Goal: Task Accomplishment & Management: Manage account settings

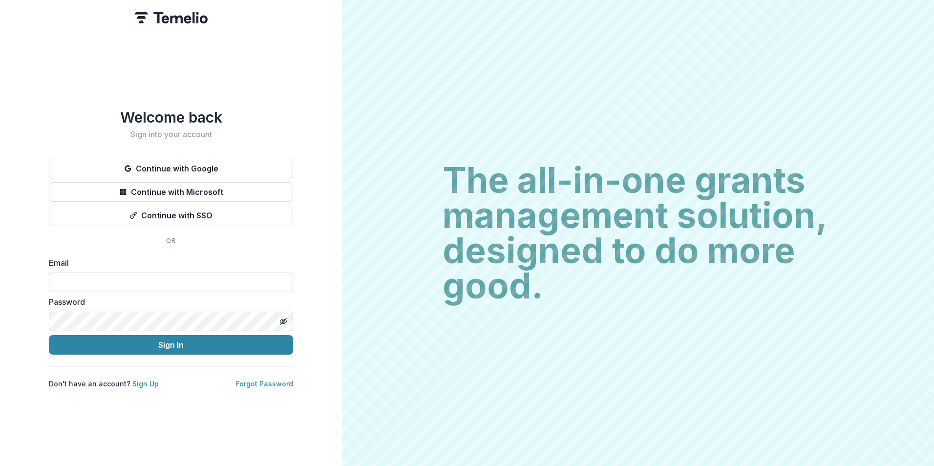
click at [114, 274] on input at bounding box center [171, 283] width 244 height 20
type input "**********"
click at [49, 335] on button "Sign In" at bounding box center [171, 345] width 244 height 20
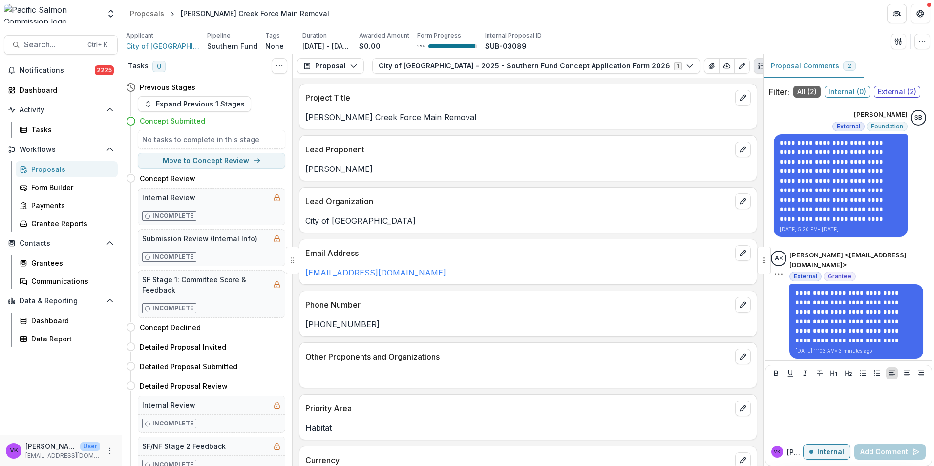
scroll to position [22, 0]
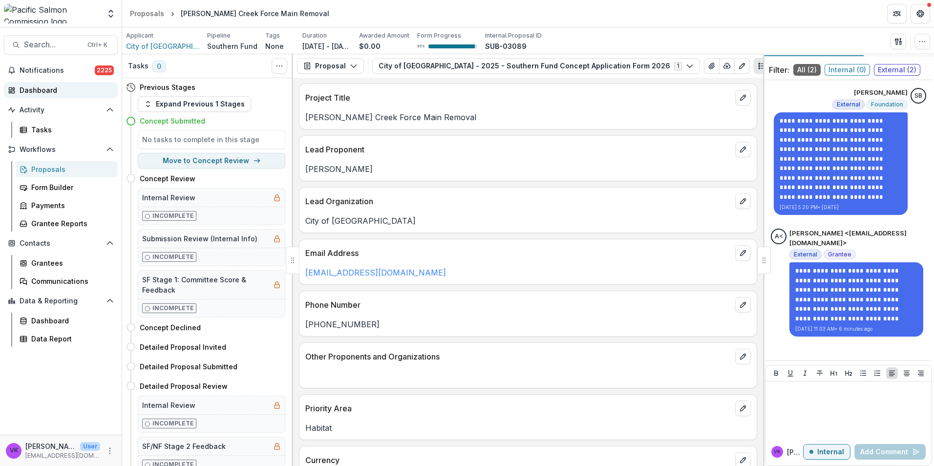
click at [43, 86] on div "Dashboard" at bounding box center [65, 90] width 90 height 10
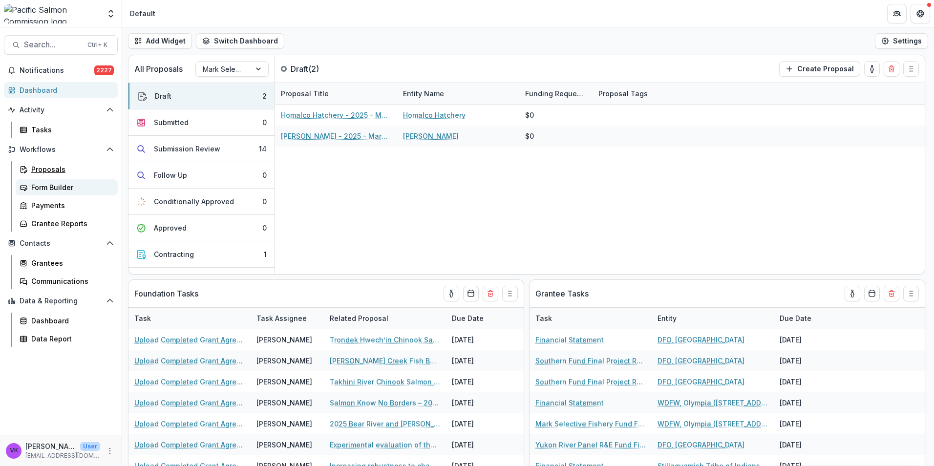
drag, startPoint x: 52, startPoint y: 169, endPoint x: 97, endPoint y: 180, distance: 45.9
click at [52, 169] on div "Proposals" at bounding box center [70, 169] width 79 height 10
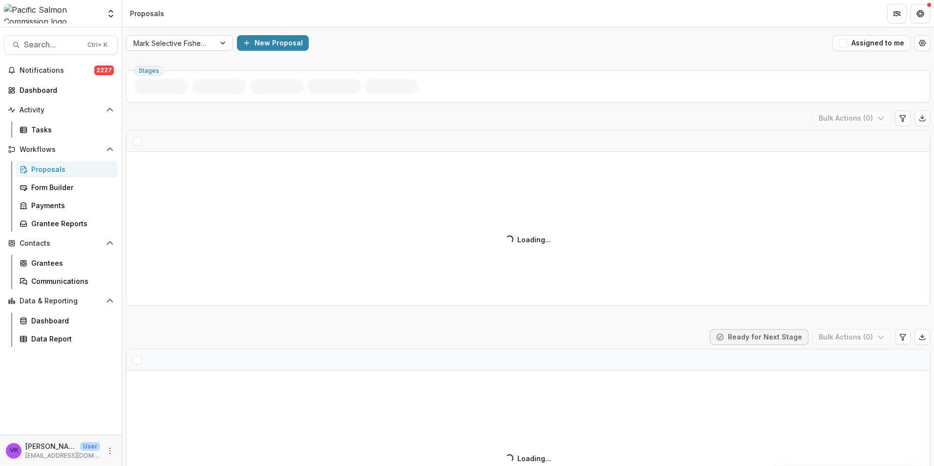
click at [221, 42] on div at bounding box center [224, 43] width 18 height 15
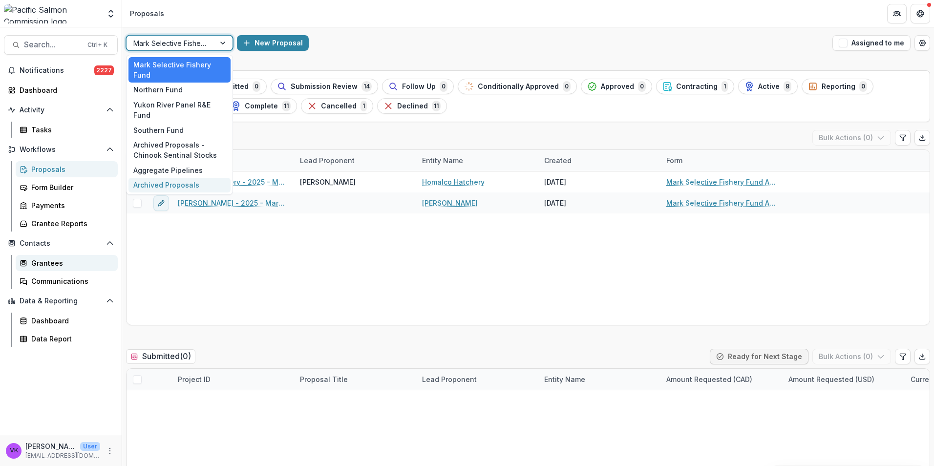
click at [57, 259] on div "Grantees" at bounding box center [70, 263] width 79 height 10
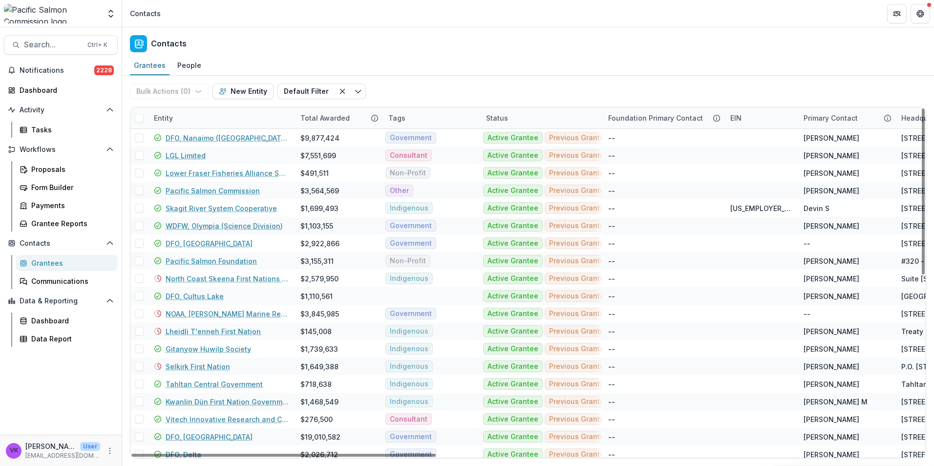
drag, startPoint x: 203, startPoint y: 112, endPoint x: 235, endPoint y: 113, distance: 32.3
click at [203, 112] on div "Entity" at bounding box center [221, 117] width 147 height 21
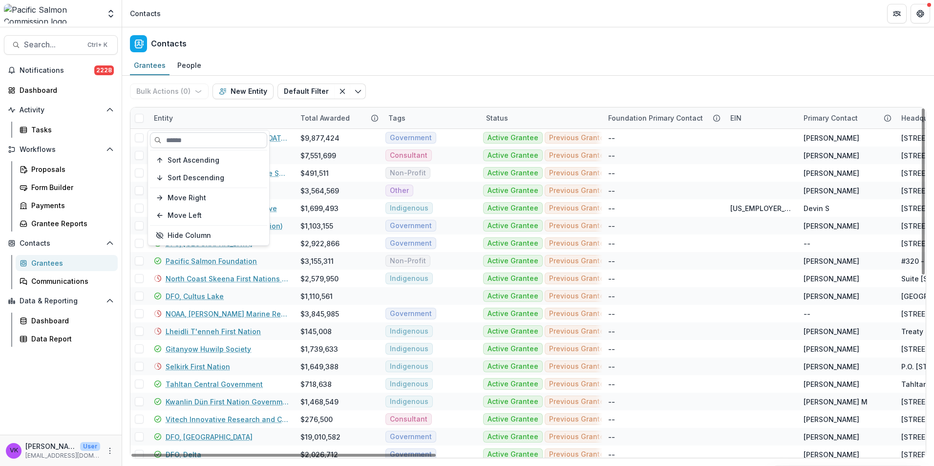
click at [215, 139] on input at bounding box center [208, 140] width 117 height 16
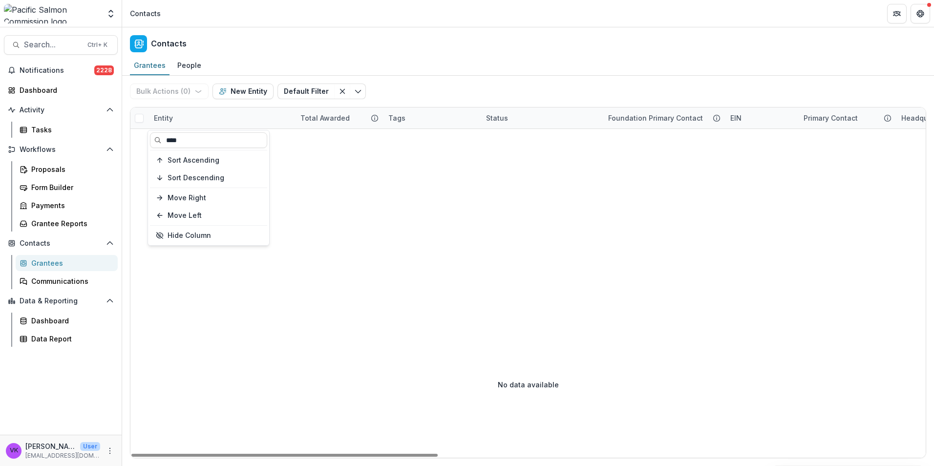
type input "****"
click at [191, 119] on div "Entity" at bounding box center [221, 117] width 147 height 21
drag, startPoint x: 196, startPoint y: 141, endPoint x: 153, endPoint y: 186, distance: 61.9
click at [151, 142] on input "****" at bounding box center [208, 140] width 117 height 16
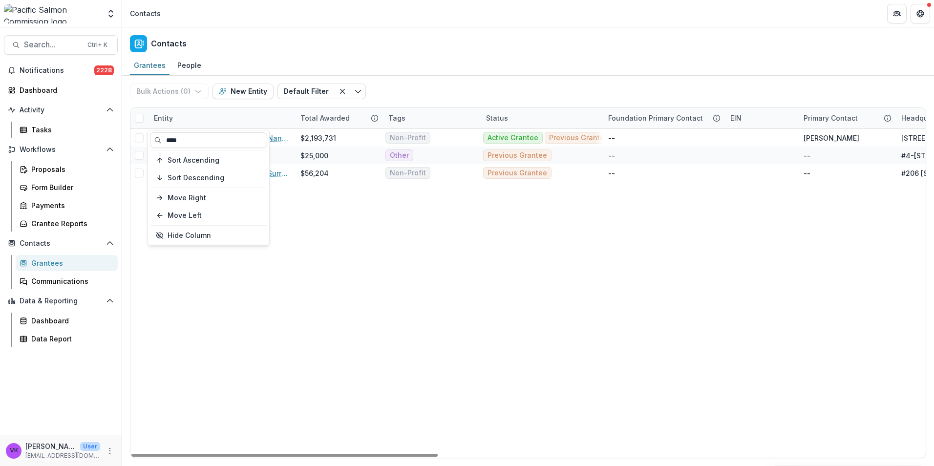
type input "****"
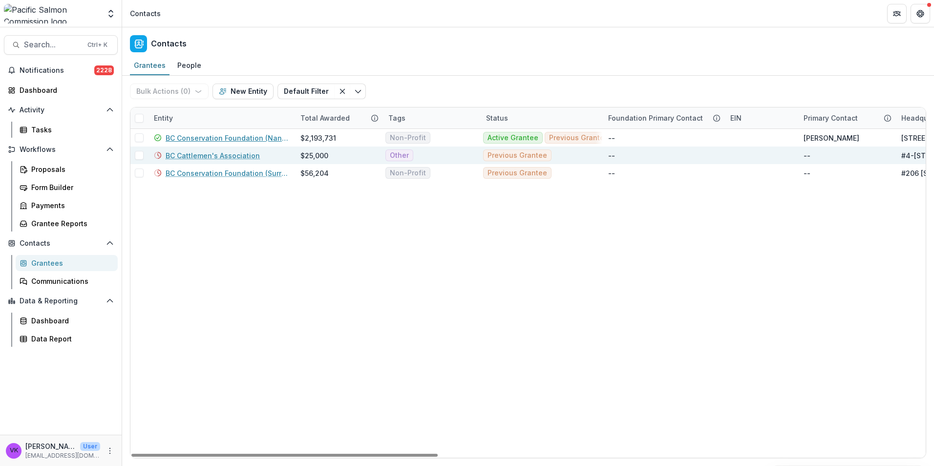
drag, startPoint x: 251, startPoint y: 137, endPoint x: 288, endPoint y: 147, distance: 37.9
click at [251, 137] on link "BC Conservation Foundation (Nanaimo Office)" at bounding box center [227, 138] width 123 height 10
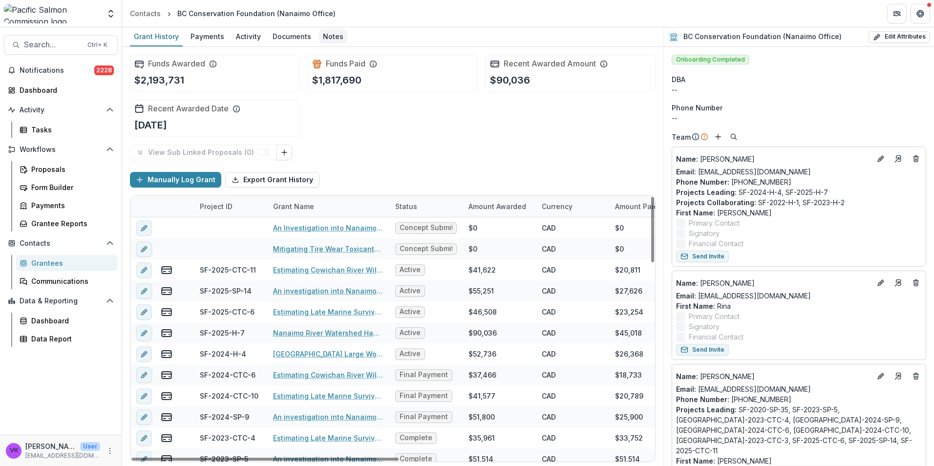
click at [334, 37] on div "Notes" at bounding box center [333, 36] width 28 height 14
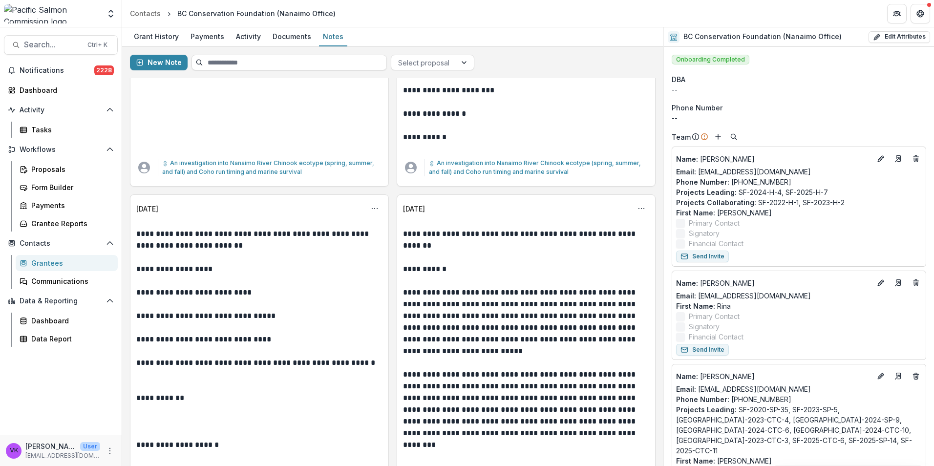
scroll to position [8060, 0]
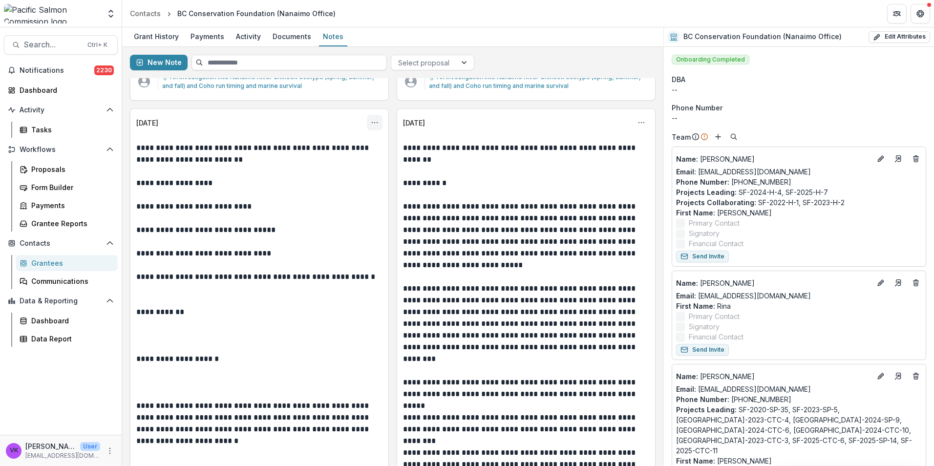
click at [371, 127] on icon "Options" at bounding box center [375, 123] width 8 height 8
click at [302, 177] on button "Edit" at bounding box center [326, 174] width 105 height 16
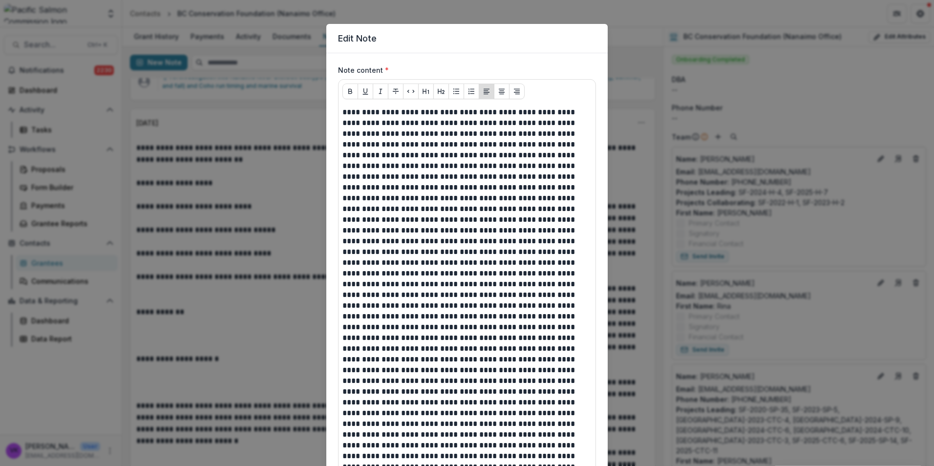
scroll to position [0, 0]
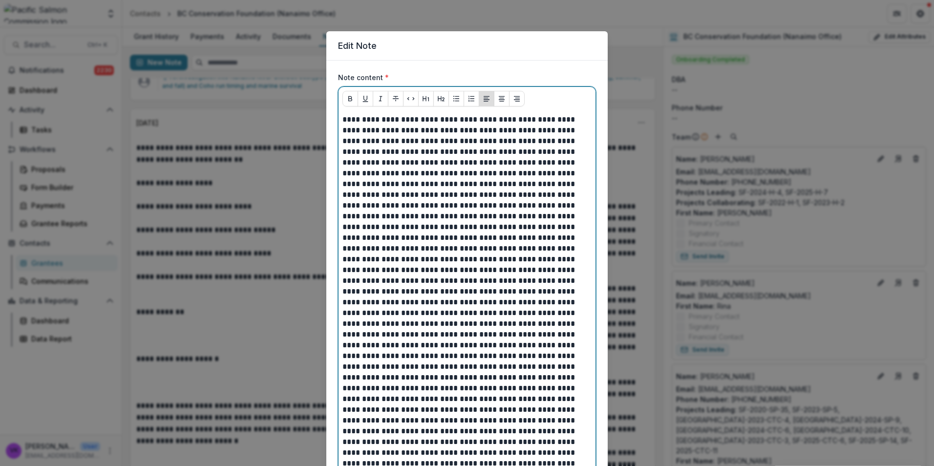
click at [483, 134] on p "**********" at bounding box center [466, 124] width 249 height 21
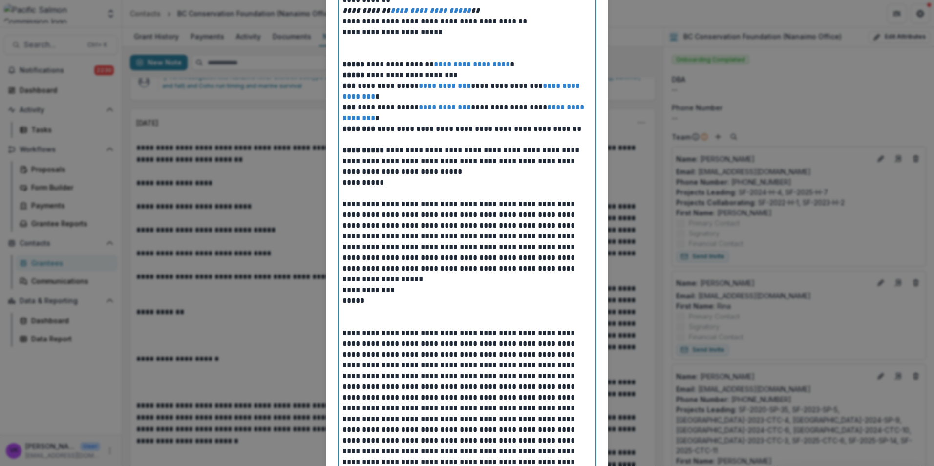
scroll to position [440, 0]
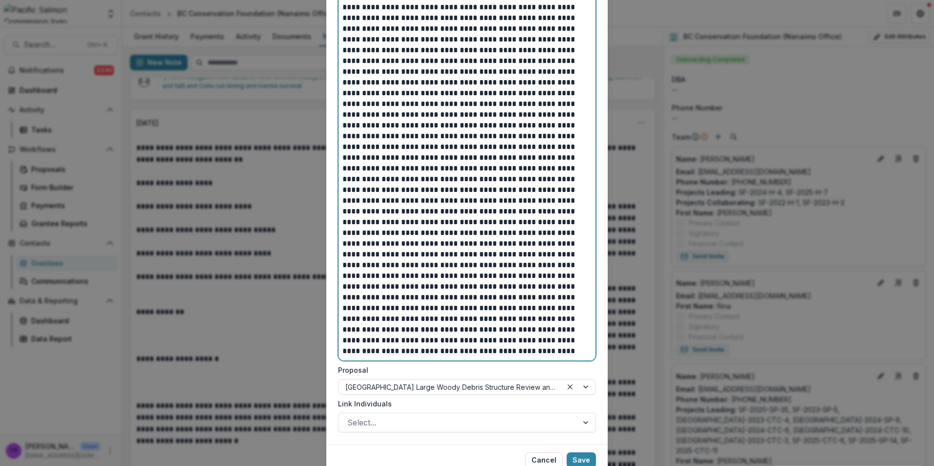
scroll to position [1540, 0]
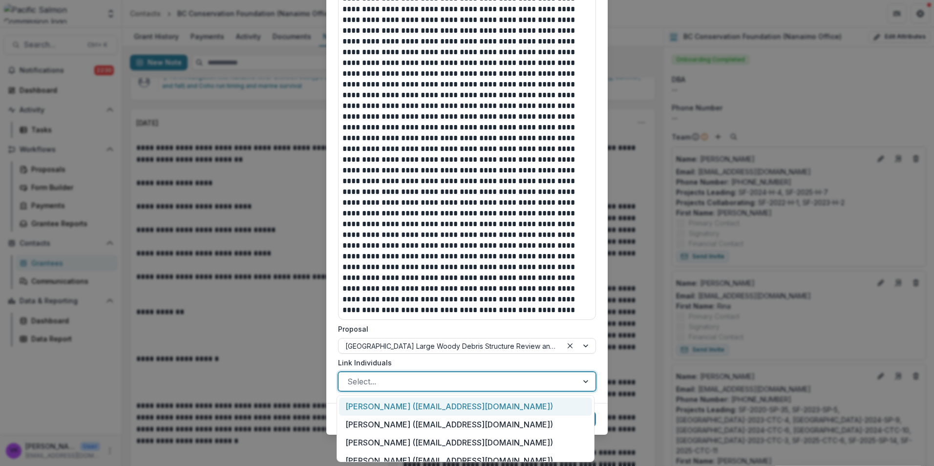
click at [582, 377] on div at bounding box center [587, 381] width 18 height 19
click at [498, 405] on div "Aaron Androsoff (aandrosoff@bccf.com)" at bounding box center [465, 407] width 253 height 18
click at [584, 381] on div at bounding box center [576, 381] width 37 height 19
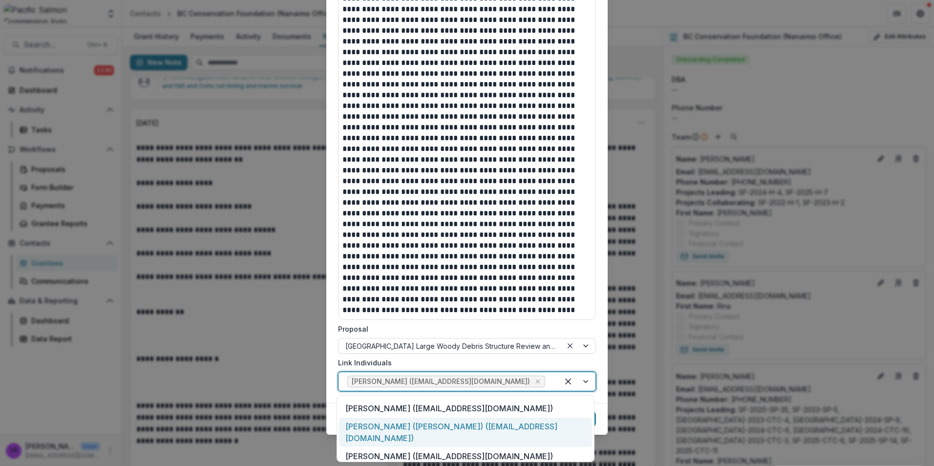
scroll to position [100, 0]
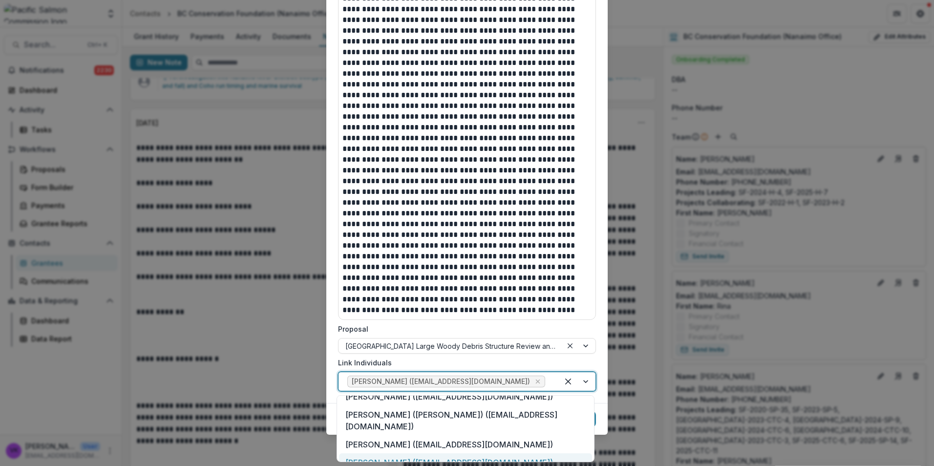
click at [484, 453] on div "Rina Guxholli (rguxholli@bccf.com)" at bounding box center [465, 462] width 253 height 18
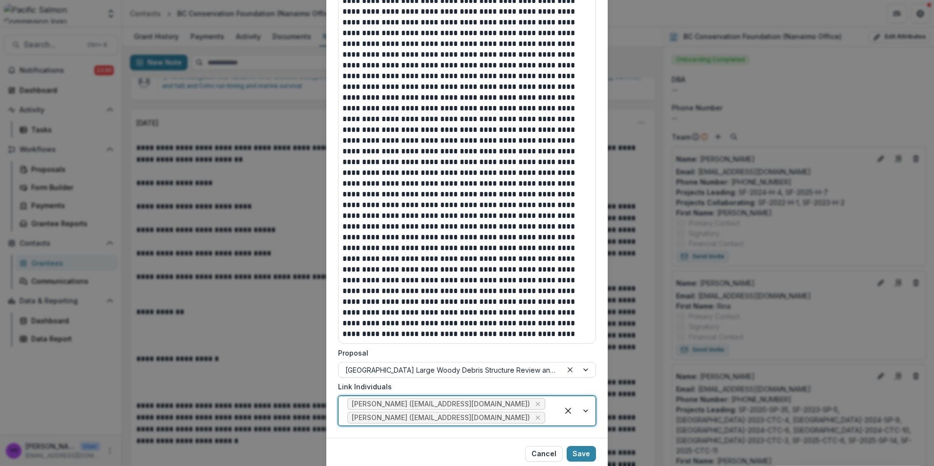
scroll to position [1551, 0]
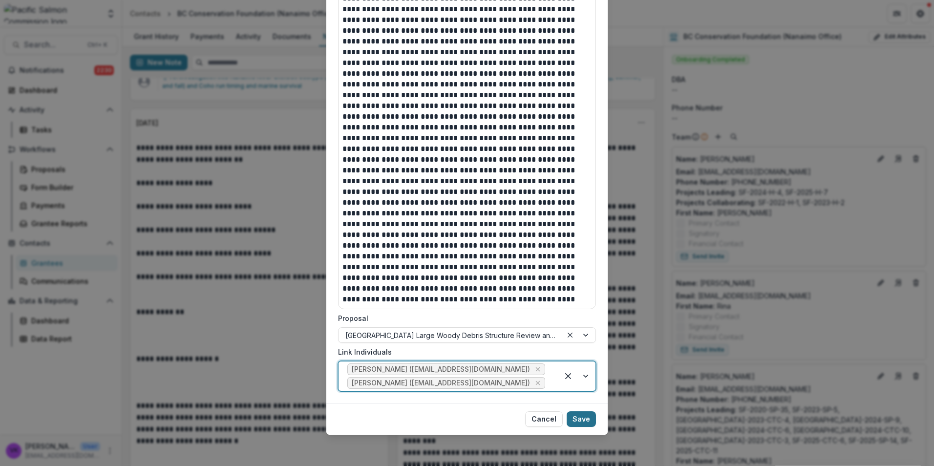
click at [586, 421] on button "Save" at bounding box center [581, 419] width 29 height 16
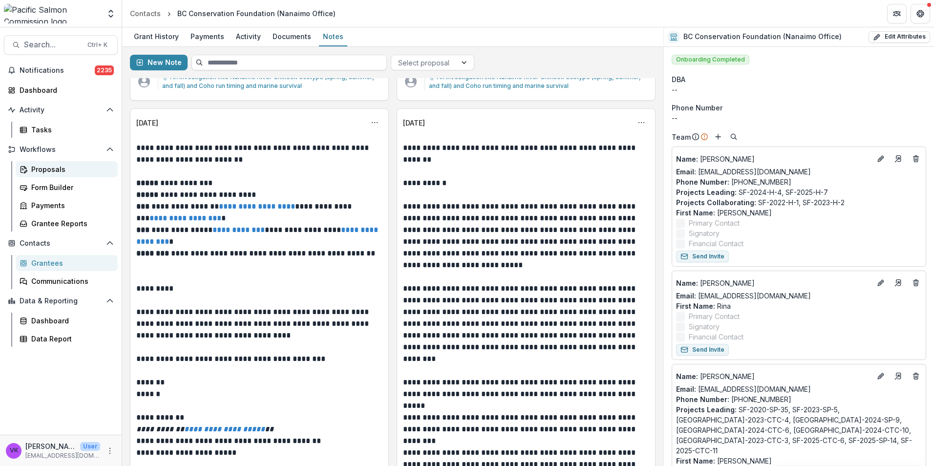
click at [64, 168] on div "Proposals" at bounding box center [70, 169] width 79 height 10
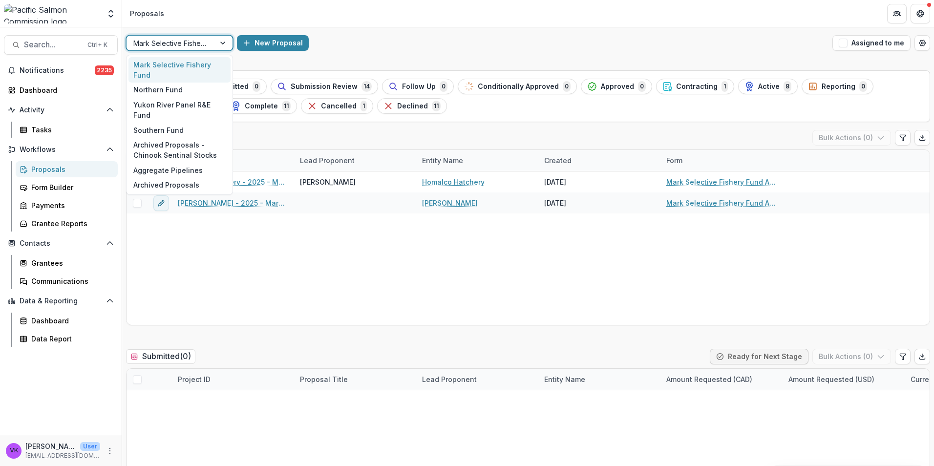
click at [225, 42] on div at bounding box center [224, 43] width 18 height 15
click at [168, 123] on div "Southern Fund" at bounding box center [179, 130] width 102 height 15
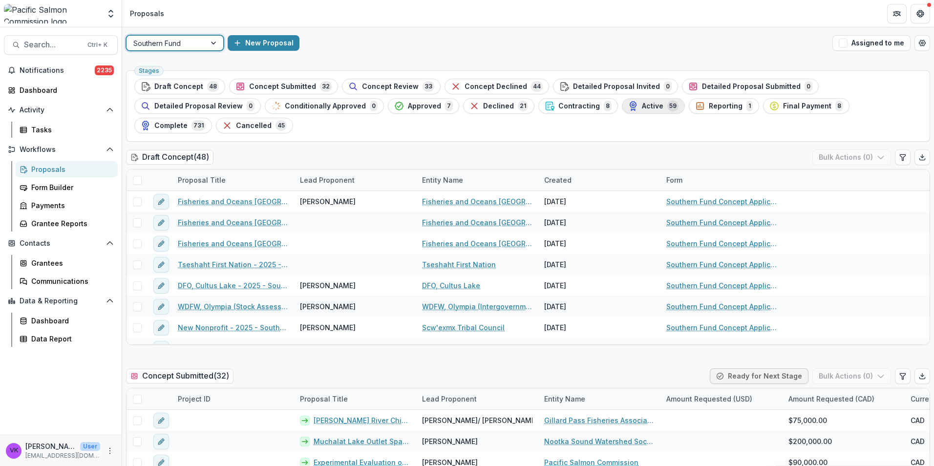
click at [642, 109] on span "Active" at bounding box center [652, 106] width 21 height 8
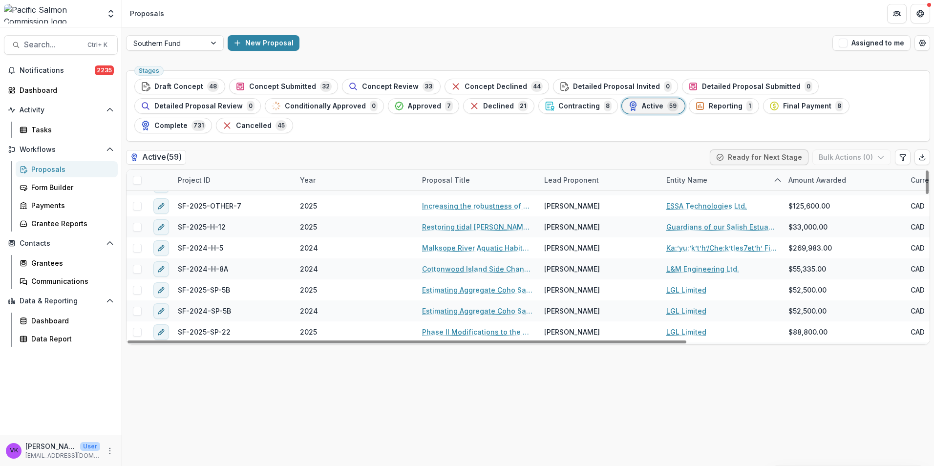
scroll to position [537, 0]
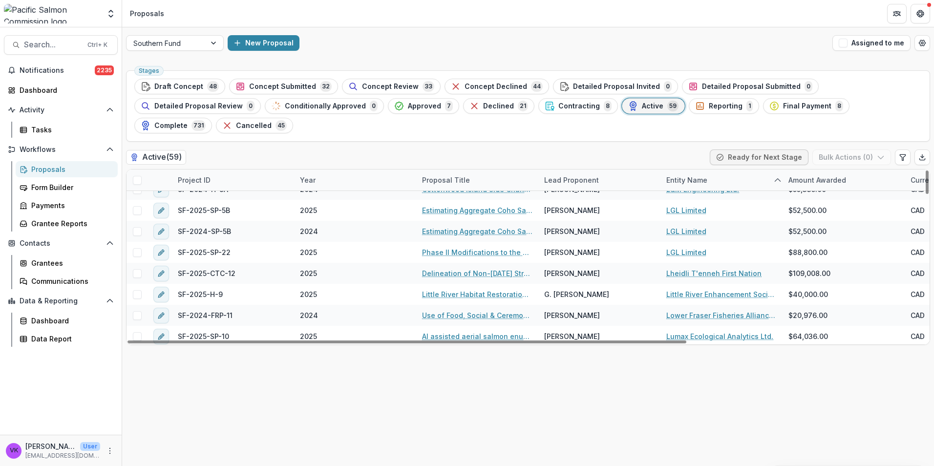
click at [236, 170] on div "Project ID" at bounding box center [233, 180] width 122 height 21
click at [256, 181] on input at bounding box center [232, 183] width 117 height 16
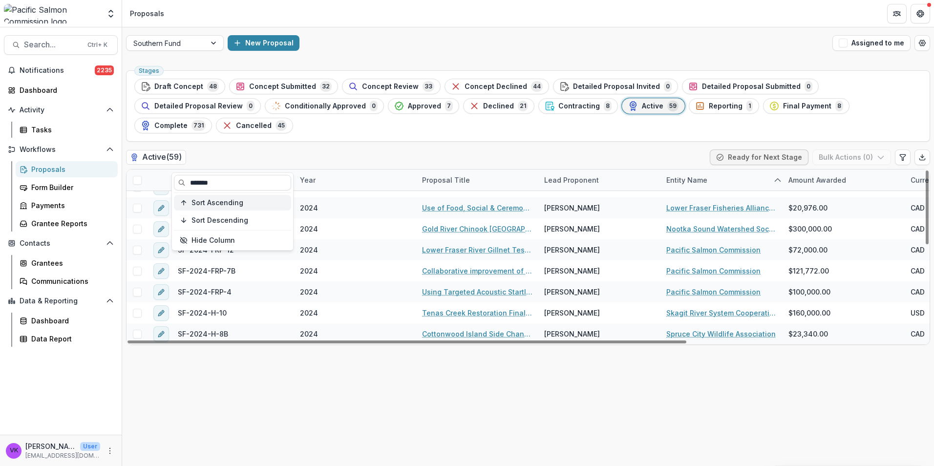
scroll to position [0, 0]
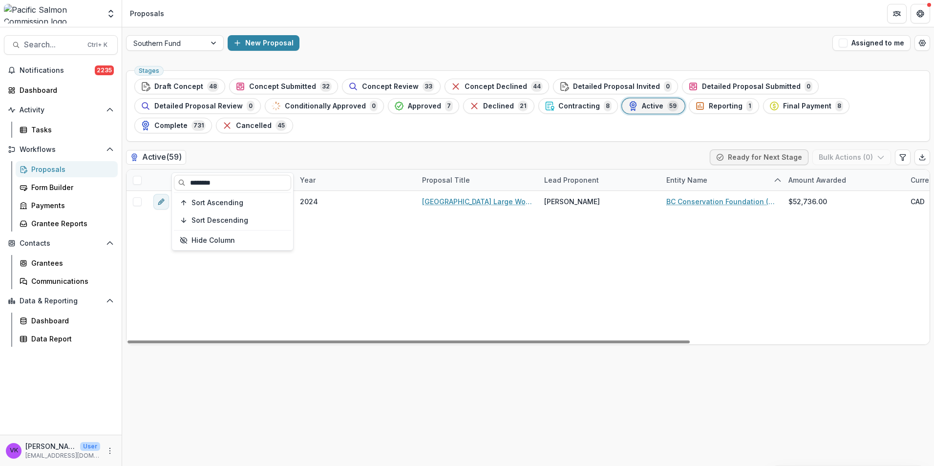
type input "********"
drag, startPoint x: 467, startPoint y: 243, endPoint x: 475, endPoint y: 245, distance: 8.1
click at [468, 244] on div "SF-2024-H-4 2024 East Coast Vancouver Island Large Woody Debris Structure Revie…" at bounding box center [699, 267] width 1145 height 153
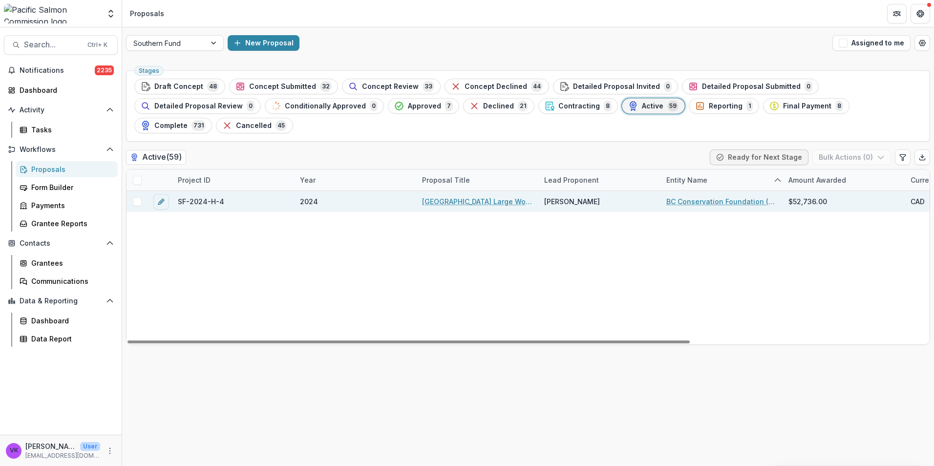
click at [137, 197] on span at bounding box center [137, 201] width 9 height 9
click at [885, 149] on button "Bulk Actions ( 1 )" at bounding box center [852, 157] width 77 height 16
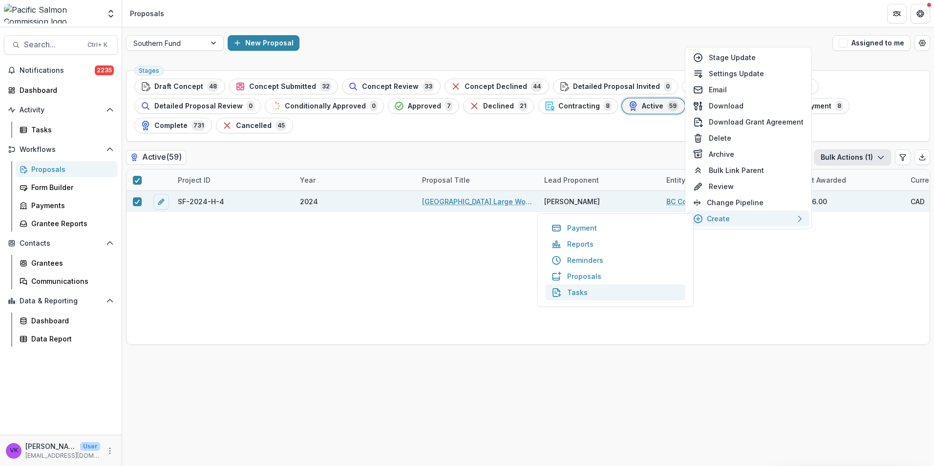
click at [586, 292] on button "Tasks" at bounding box center [616, 292] width 140 height 16
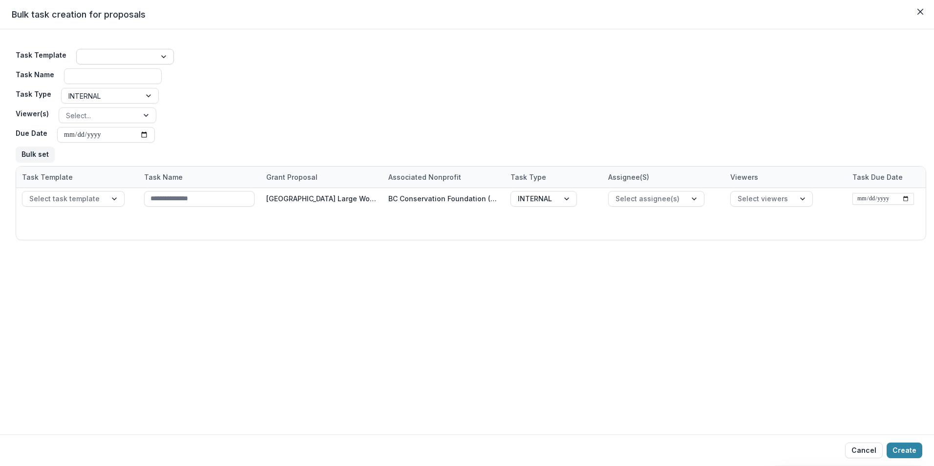
click at [158, 57] on div at bounding box center [165, 56] width 18 height 15
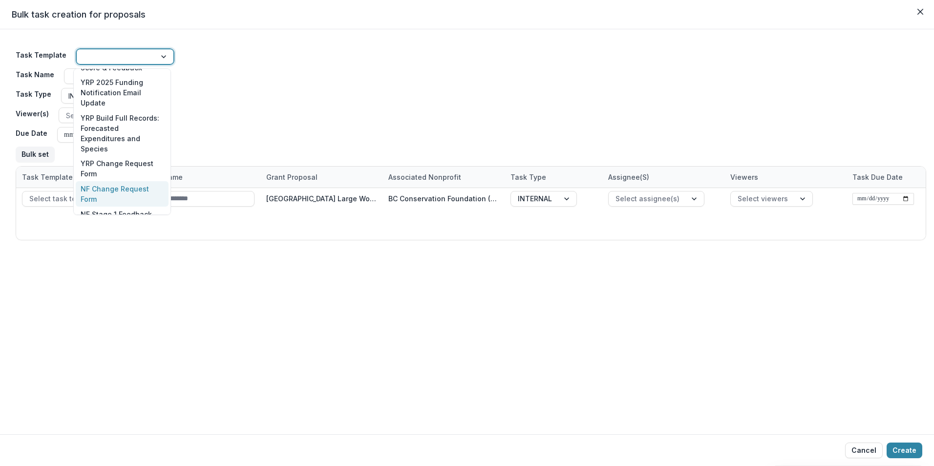
scroll to position [1304, 0]
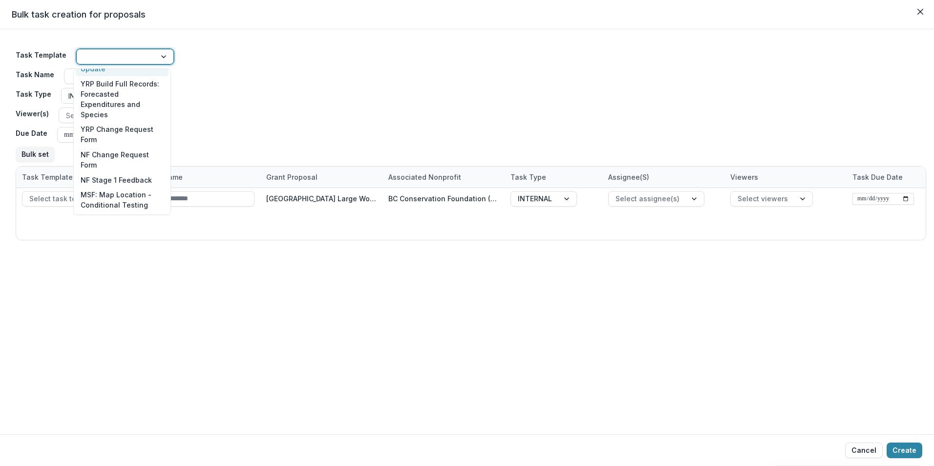
click at [116, 54] on div at bounding box center [116, 57] width 65 height 12
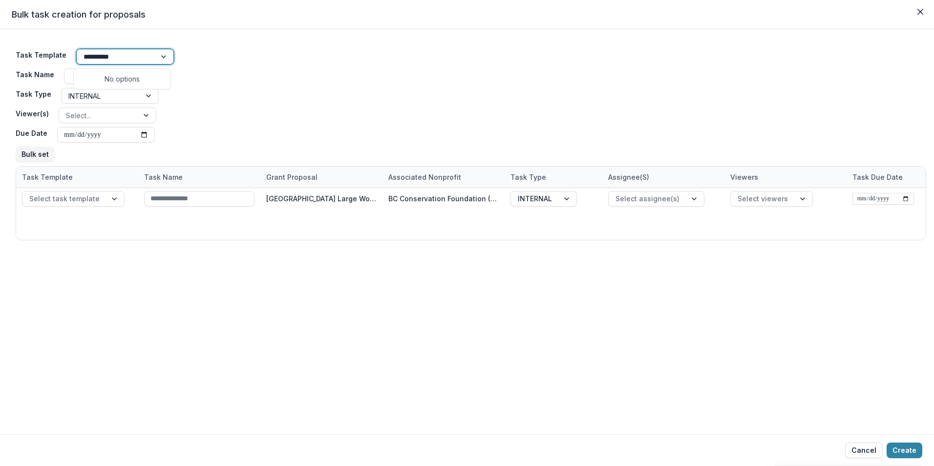
type input "*********"
drag, startPoint x: 136, startPoint y: 104, endPoint x: 322, endPoint y: 151, distance: 192.1
click at [136, 103] on div "SF Change Request Form" at bounding box center [122, 108] width 93 height 25
type input "**********"
click at [146, 93] on div at bounding box center [150, 95] width 18 height 15
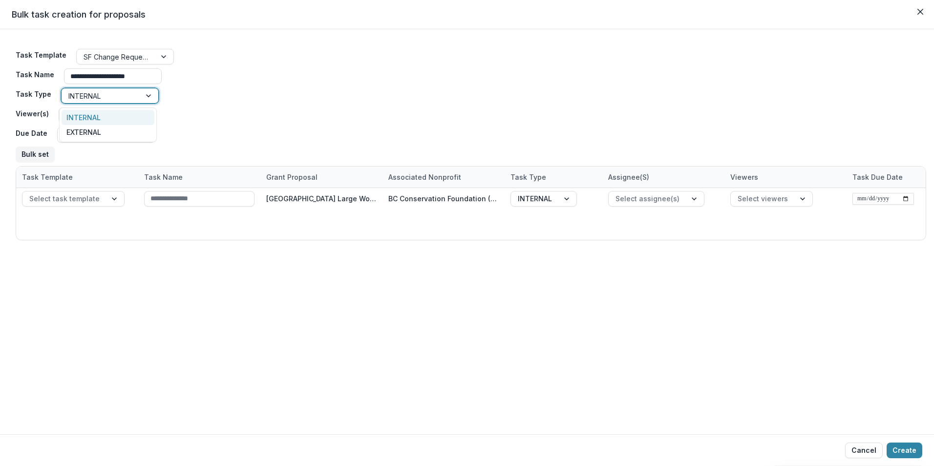
click at [137, 92] on div "INTERNAL" at bounding box center [101, 96] width 79 height 14
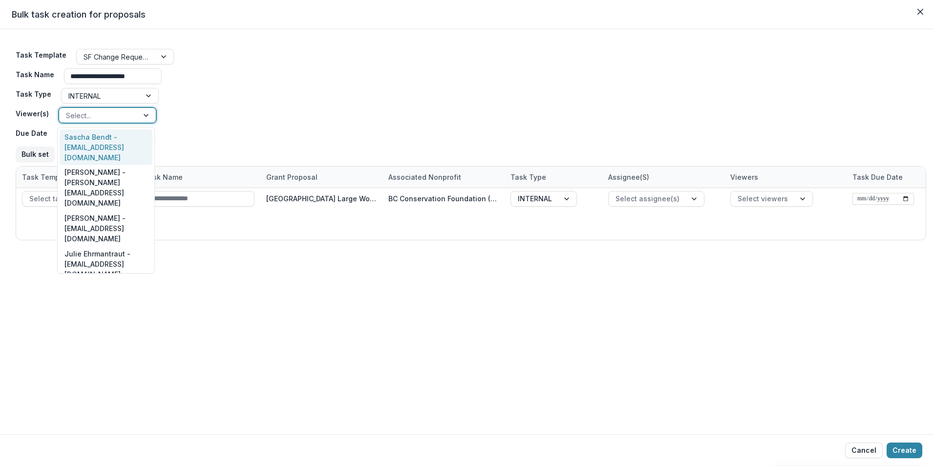
click at [141, 117] on div at bounding box center [147, 115] width 18 height 15
click at [128, 142] on div "Sascha Bendt - bendt@psc.org" at bounding box center [106, 147] width 93 height 36
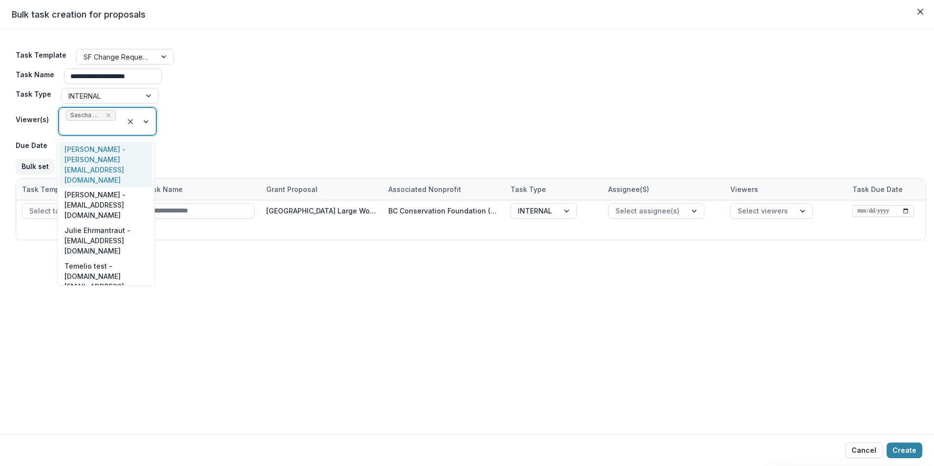
click at [146, 121] on div at bounding box center [139, 121] width 33 height 27
click at [114, 152] on div "Victor Keong - keong@psc.org" at bounding box center [106, 165] width 93 height 46
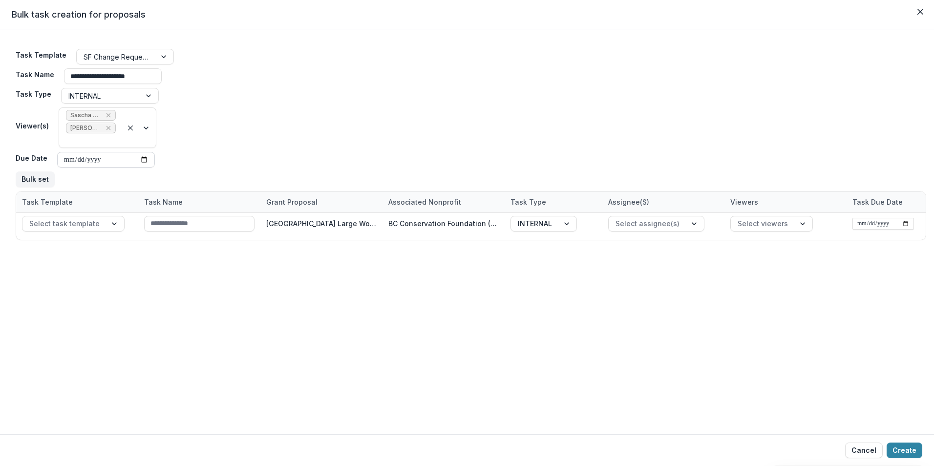
click at [143, 158] on input "Due Date" at bounding box center [106, 160] width 98 height 16
type input "**********"
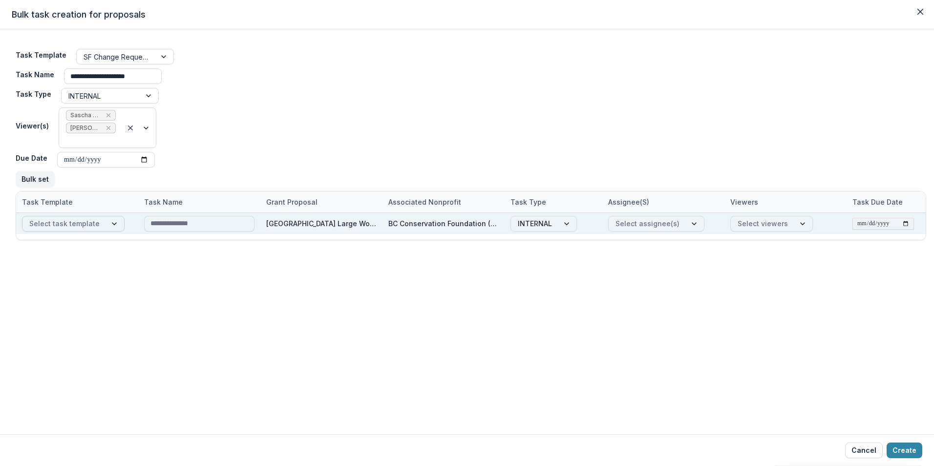
click at [109, 222] on div at bounding box center [115, 223] width 18 height 15
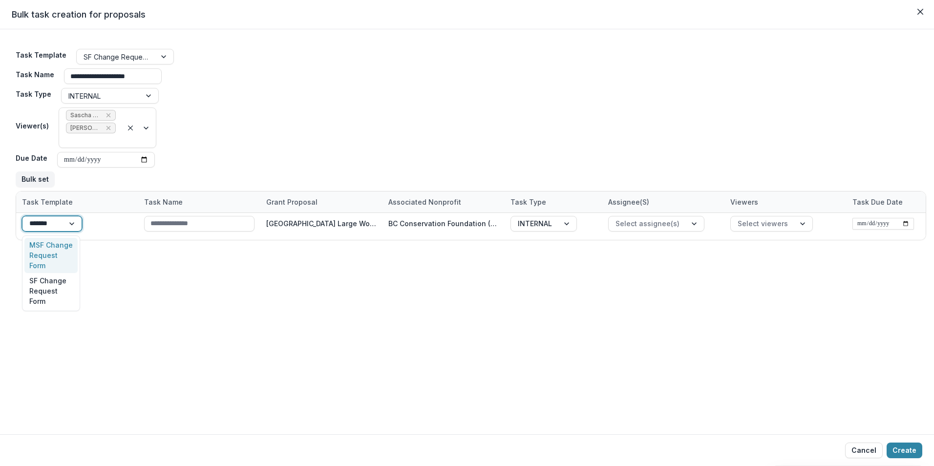
type input "********"
click at [54, 276] on div "SF Change Request Form" at bounding box center [53, 275] width 58 height 25
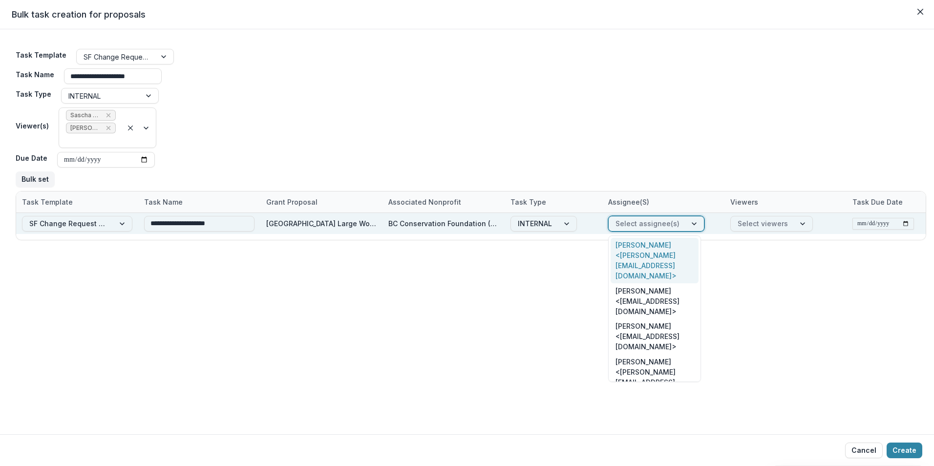
click at [687, 218] on div at bounding box center [695, 223] width 18 height 15
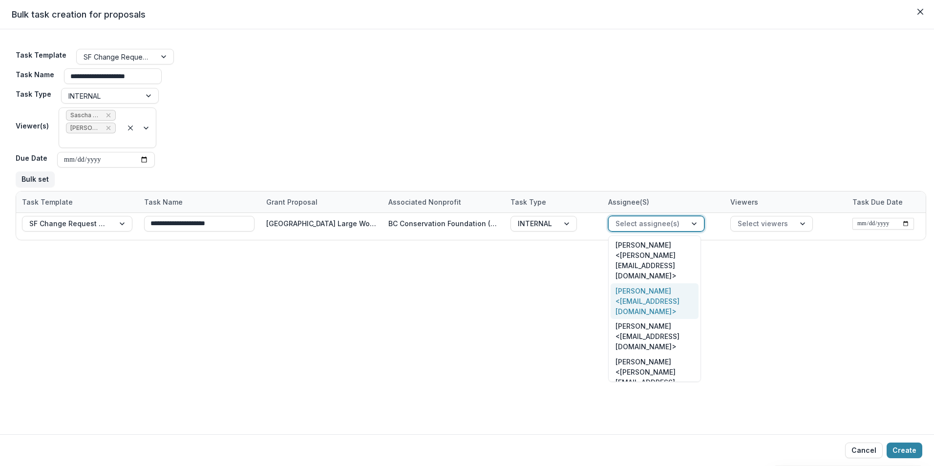
drag, startPoint x: 643, startPoint y: 270, endPoint x: 649, endPoint y: 273, distance: 6.8
click at [643, 283] on div "Victor Keong <keong@psc.org>" at bounding box center [655, 301] width 88 height 36
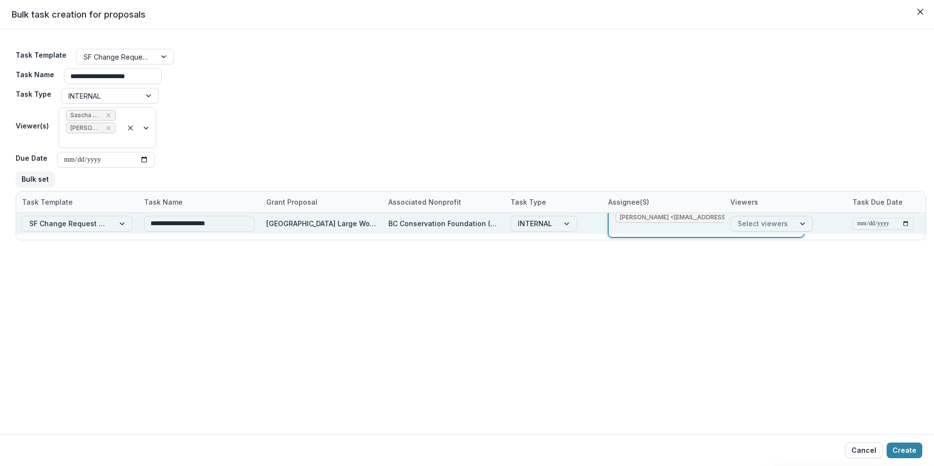
click at [799, 221] on div at bounding box center [804, 223] width 18 height 15
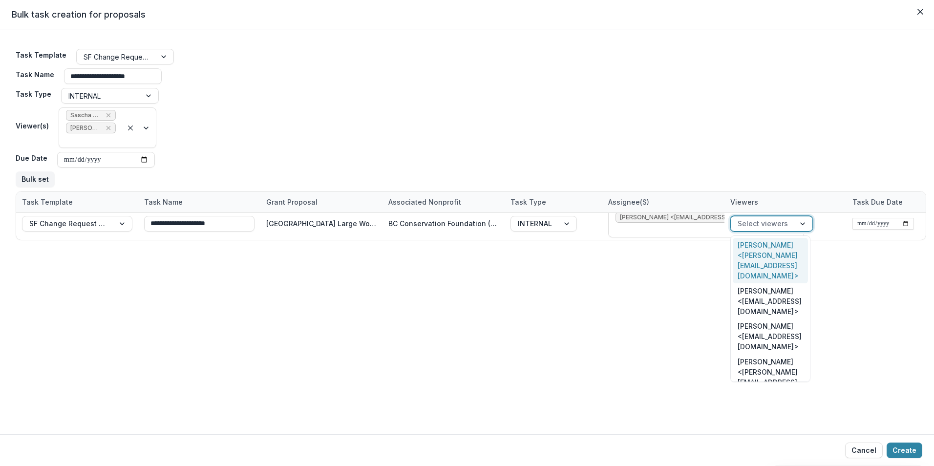
click at [776, 250] on div "Sascha Bendt <bendt@psc.org>" at bounding box center [770, 261] width 75 height 46
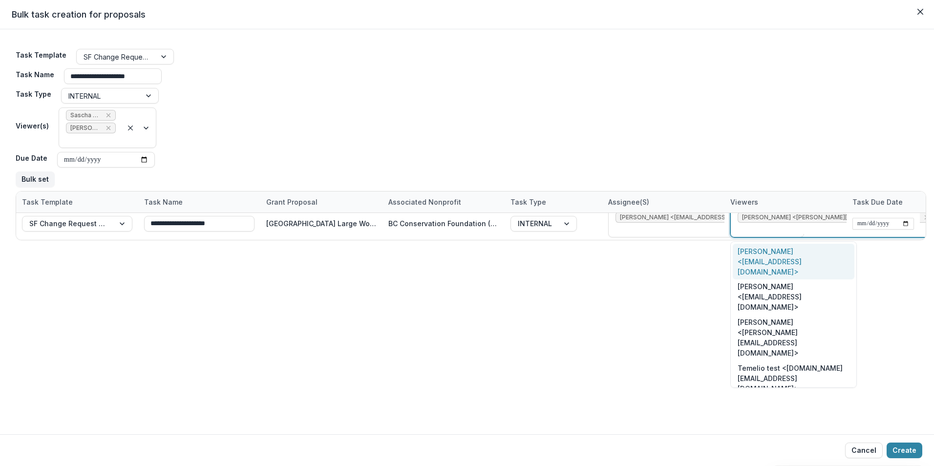
click at [778, 253] on div "Victor Keong <keong@psc.org>" at bounding box center [794, 262] width 122 height 36
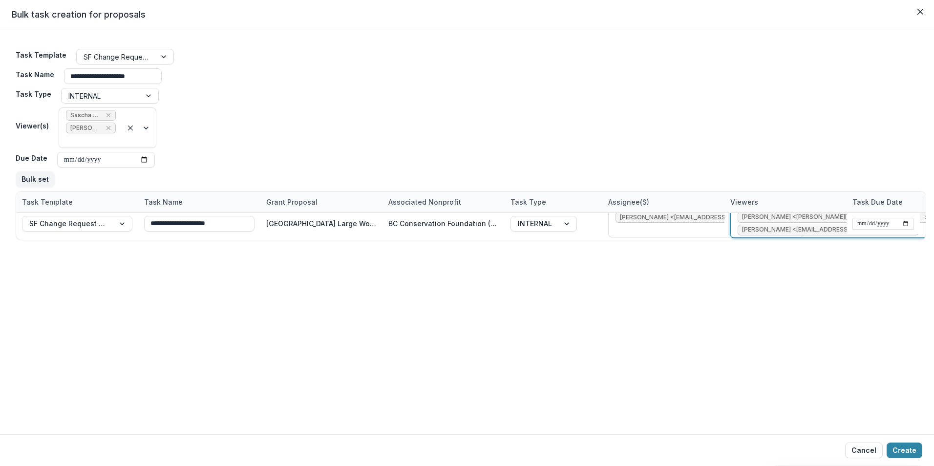
click at [802, 264] on div "**********" at bounding box center [467, 231] width 934 height 405
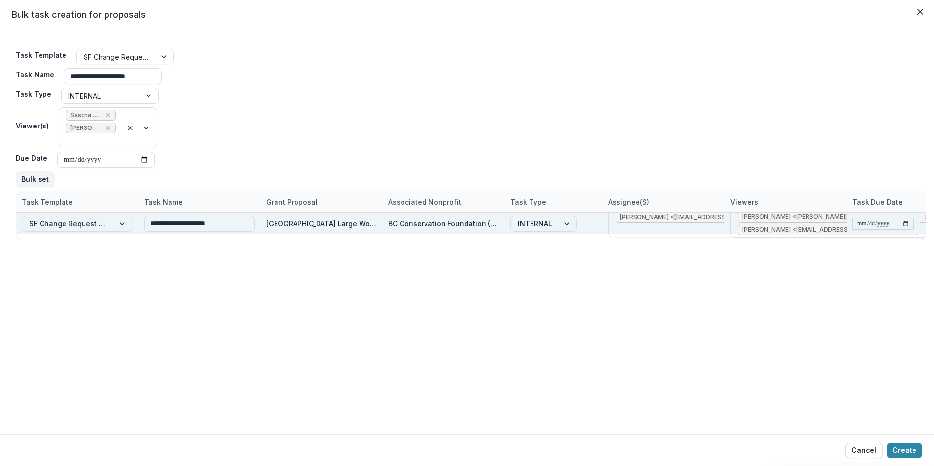
drag, startPoint x: 875, startPoint y: 217, endPoint x: 888, endPoint y: 224, distance: 14.0
click at [875, 216] on div at bounding box center [883, 223] width 73 height 21
click at [907, 226] on input "date" at bounding box center [883, 224] width 62 height 12
type input "**********"
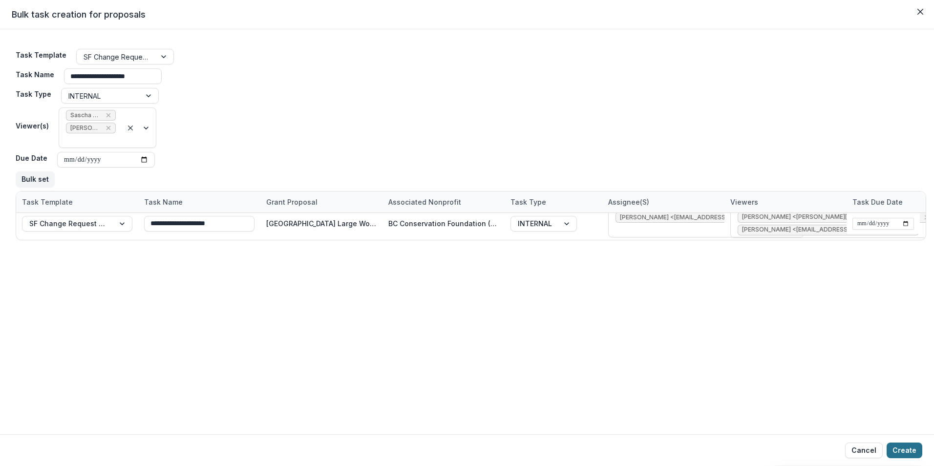
click at [902, 448] on button "Create" at bounding box center [905, 451] width 36 height 16
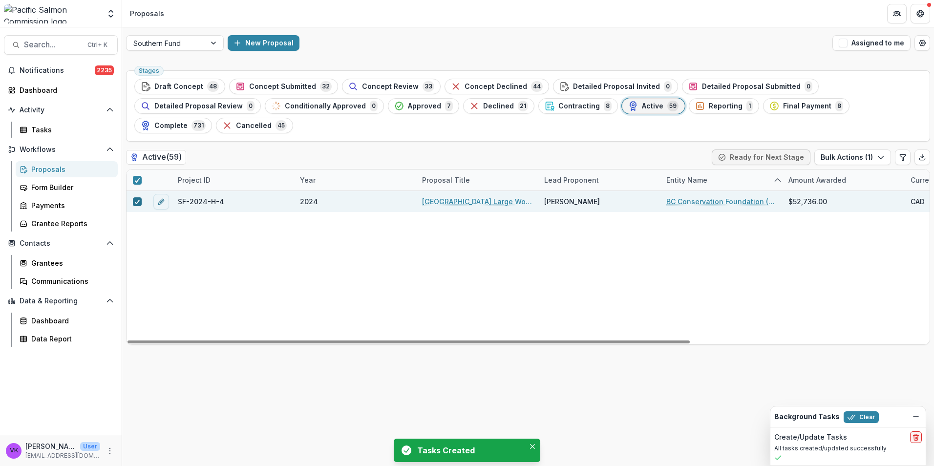
click at [135, 199] on icon at bounding box center [137, 201] width 6 height 5
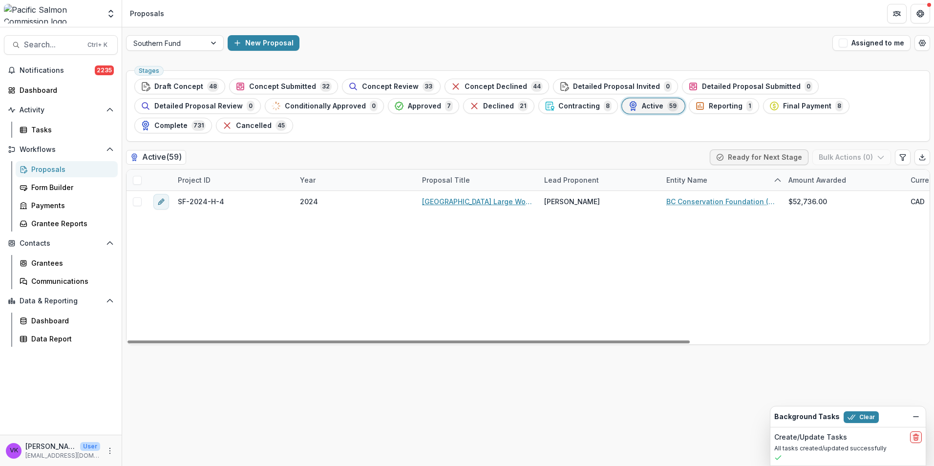
drag, startPoint x: 475, startPoint y: 186, endPoint x: 489, endPoint y: 193, distance: 15.9
click at [475, 196] on link "[GEOGRAPHIC_DATA] Large Woody Debris Structure Review and Maintenance" at bounding box center [477, 201] width 110 height 10
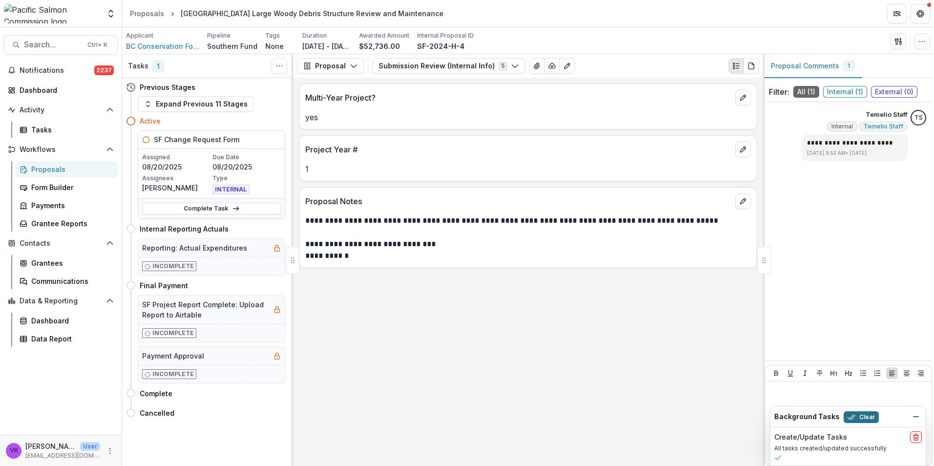
click at [858, 419] on button "Clear" at bounding box center [861, 417] width 35 height 12
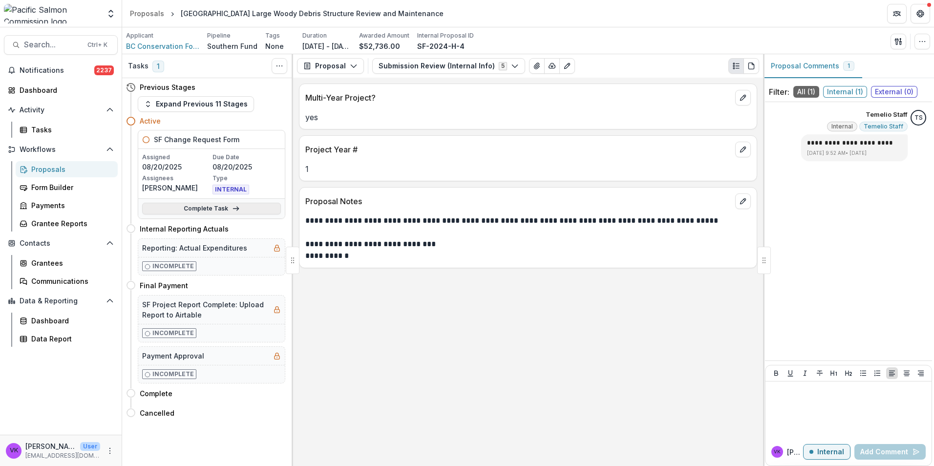
click at [210, 214] on div "Complete Task" at bounding box center [211, 208] width 147 height 20
click at [191, 206] on link "Complete Task" at bounding box center [211, 209] width 139 height 12
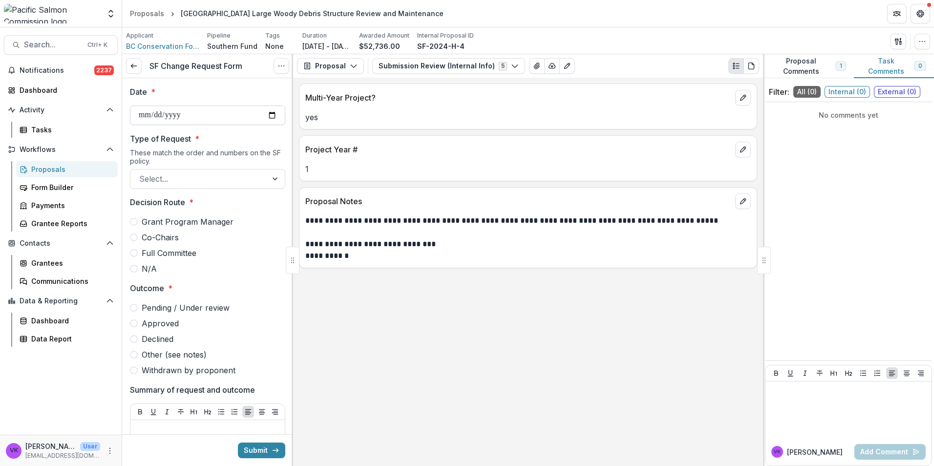
click at [268, 116] on input "Date *" at bounding box center [207, 116] width 155 height 20
type input "**********"
click at [267, 174] on div at bounding box center [276, 179] width 18 height 19
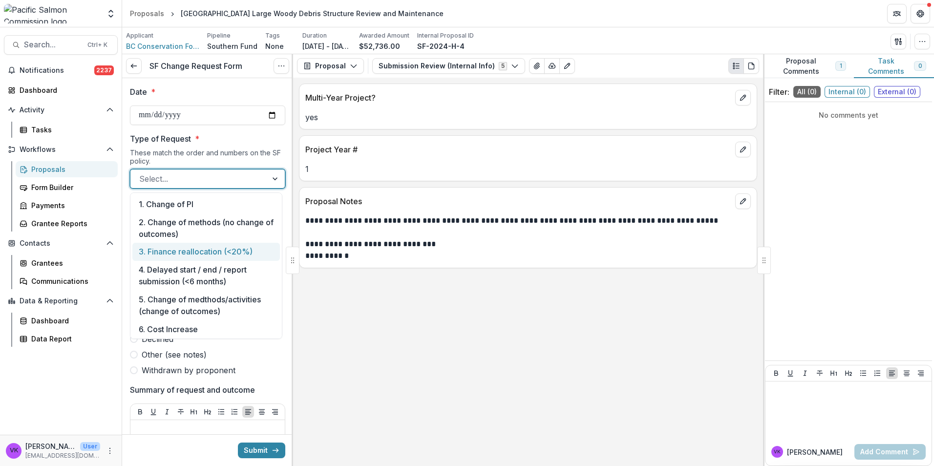
click at [225, 250] on div "3. Finance reallocation (<20%)" at bounding box center [206, 252] width 148 height 18
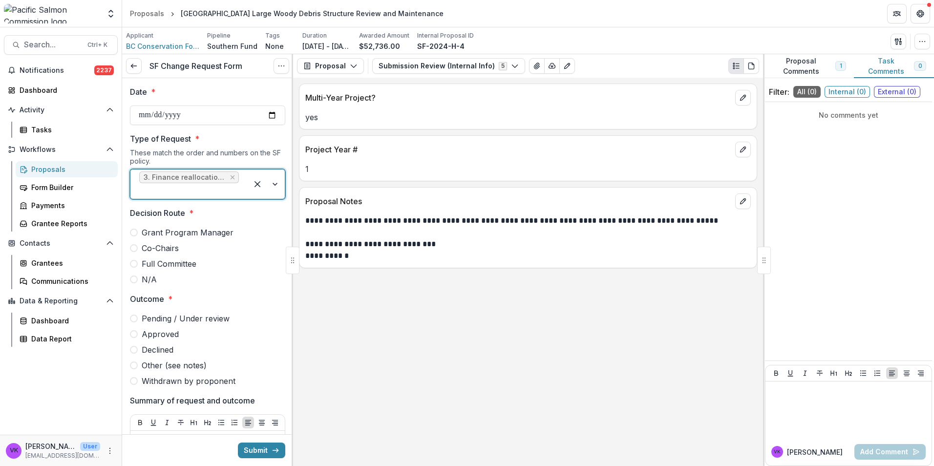
click at [136, 234] on span at bounding box center [134, 233] width 8 height 8
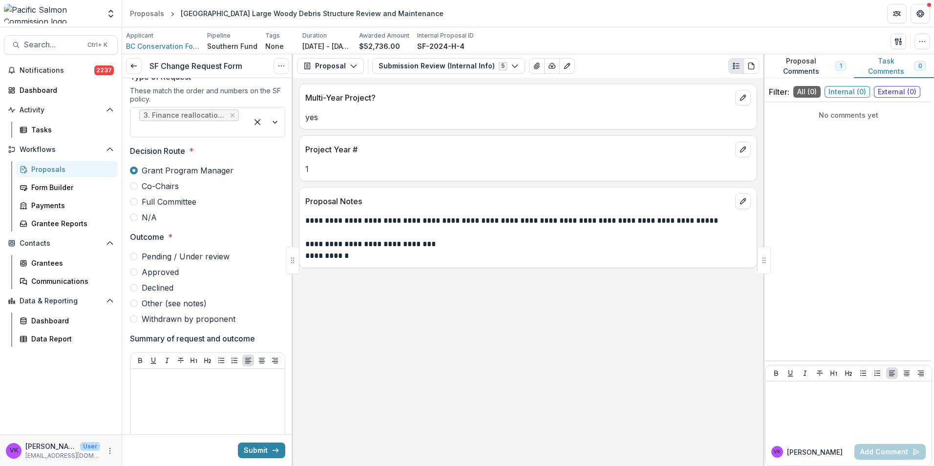
scroll to position [98, 0]
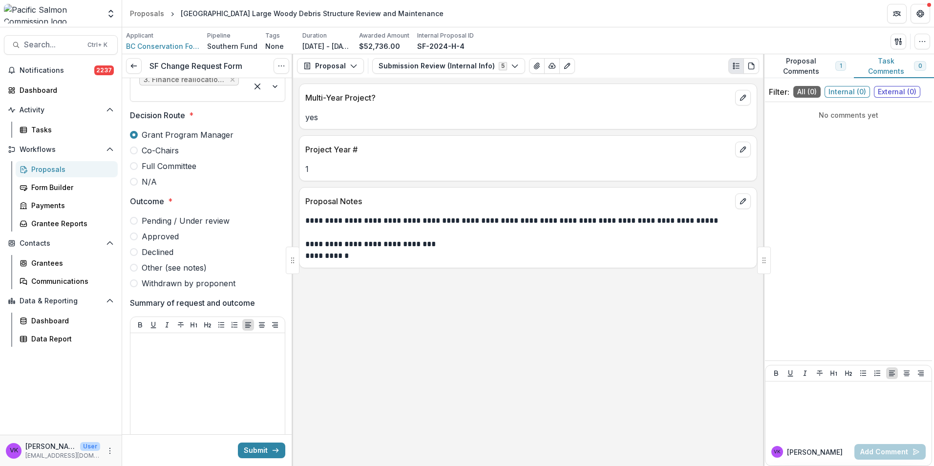
click at [134, 240] on label "Approved" at bounding box center [207, 237] width 155 height 12
click at [184, 355] on div at bounding box center [207, 410] width 147 height 147
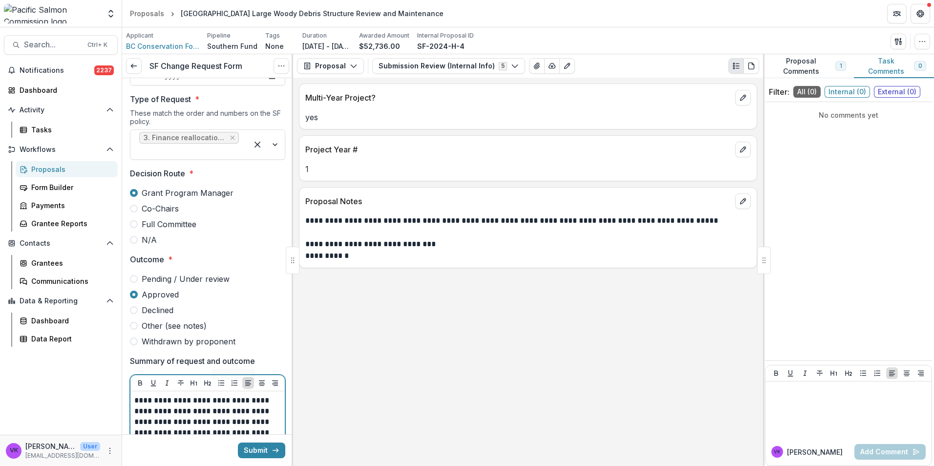
scroll to position [0, 0]
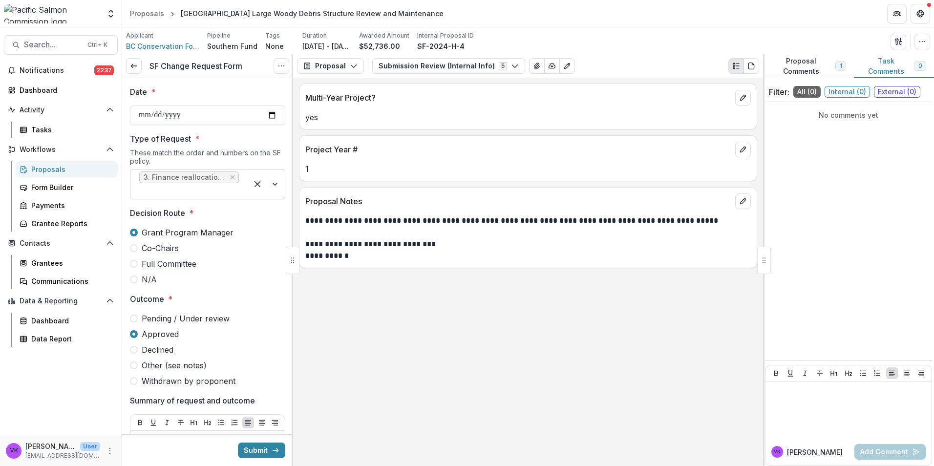
click at [273, 183] on div at bounding box center [266, 184] width 37 height 29
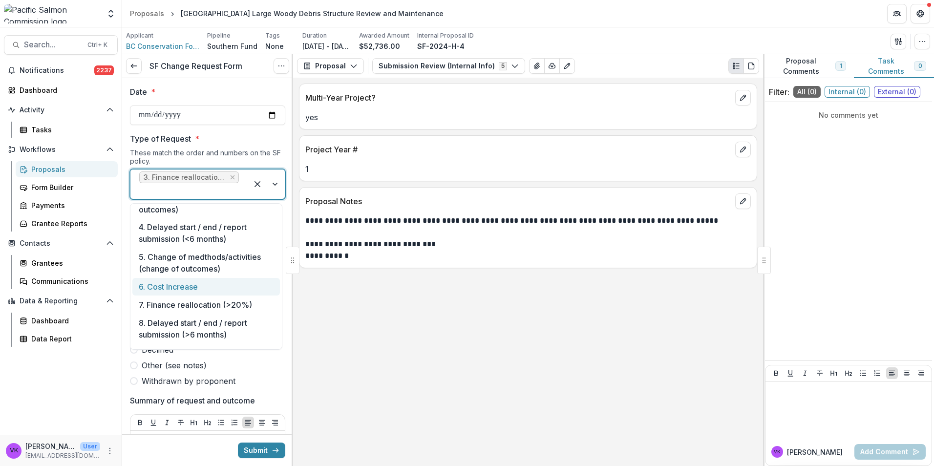
scroll to position [67, 0]
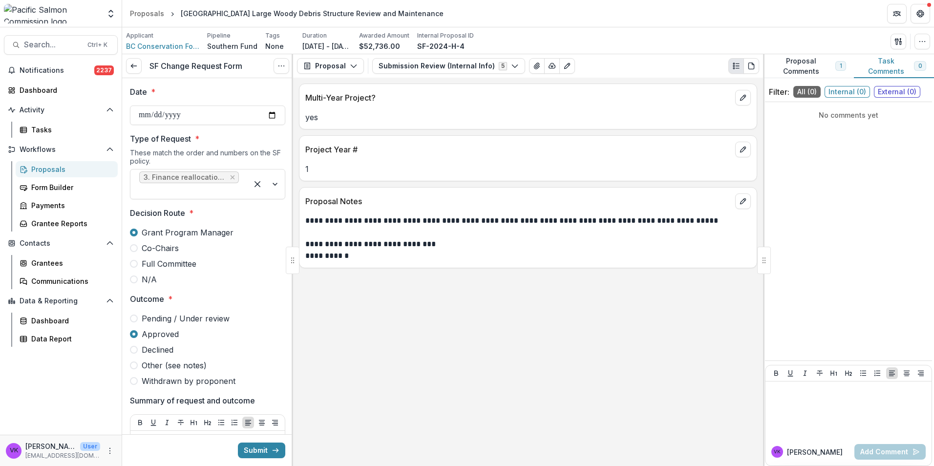
click at [352, 355] on div "**********" at bounding box center [528, 272] width 470 height 388
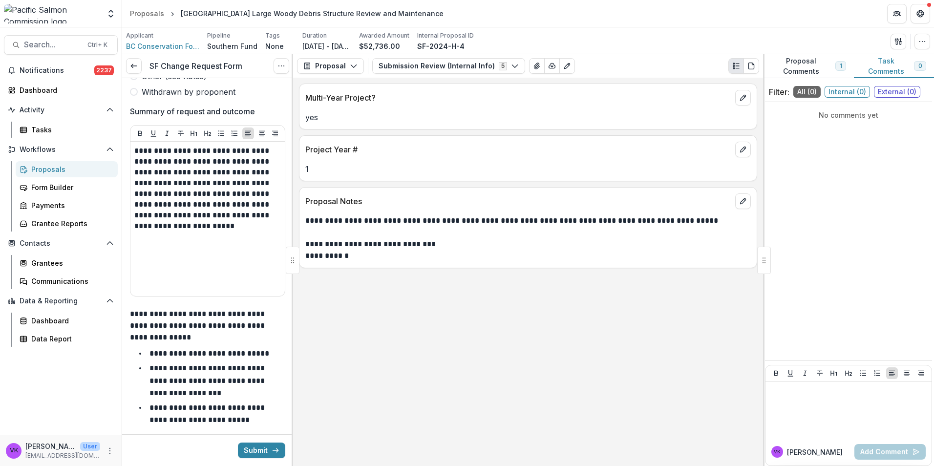
scroll to position [315, 0]
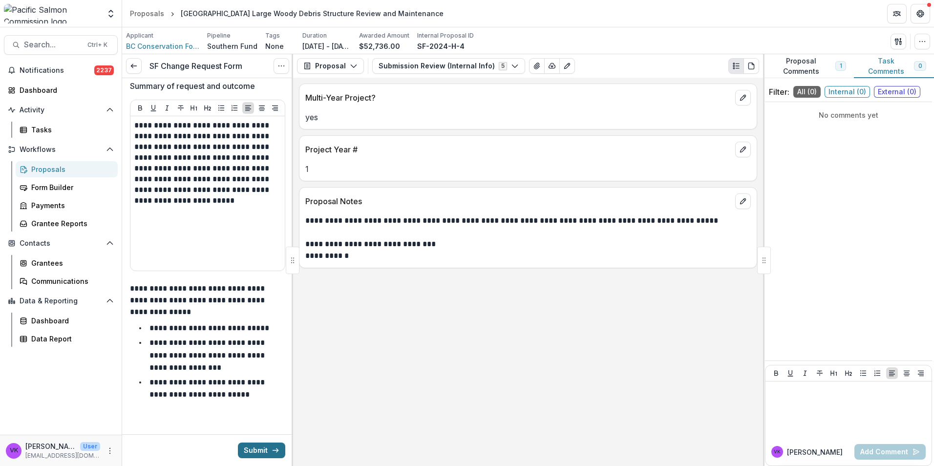
click at [257, 449] on button "Submit" at bounding box center [261, 451] width 47 height 16
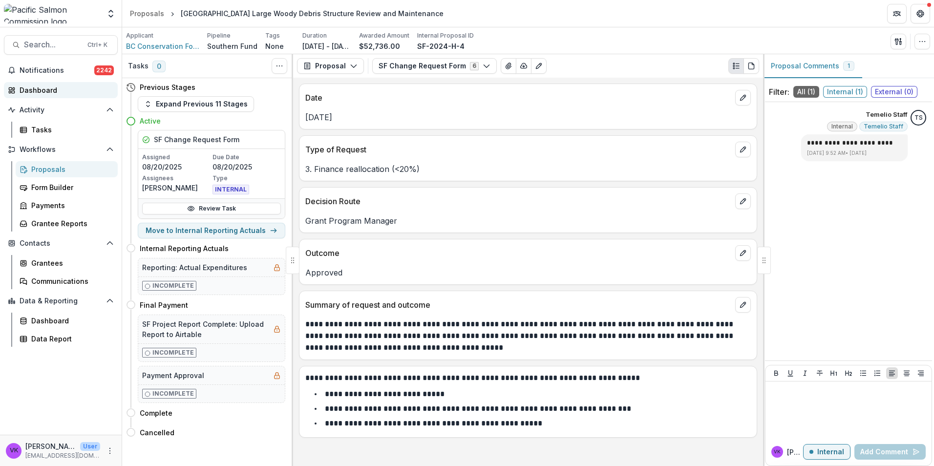
click at [42, 87] on div "Dashboard" at bounding box center [65, 90] width 90 height 10
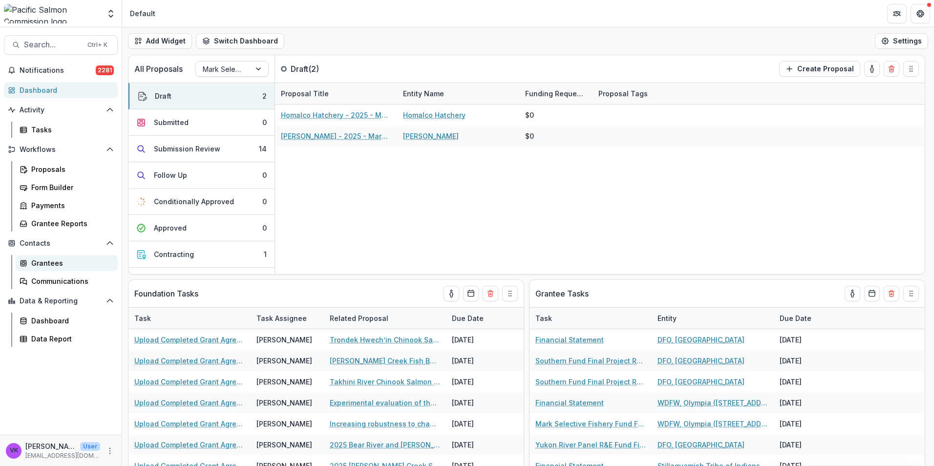
click at [48, 268] on div "Grantees" at bounding box center [70, 263] width 79 height 10
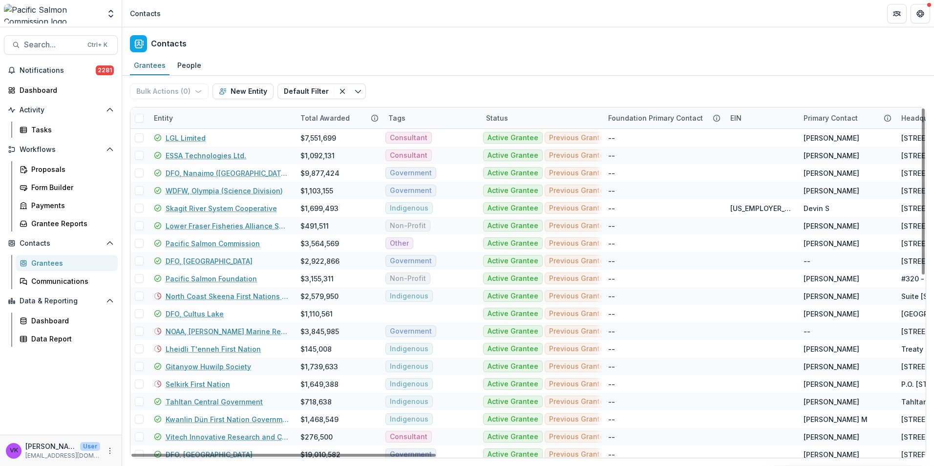
drag, startPoint x: 193, startPoint y: 120, endPoint x: 219, endPoint y: 126, distance: 27.1
click at [193, 119] on div "Entity" at bounding box center [221, 117] width 147 height 21
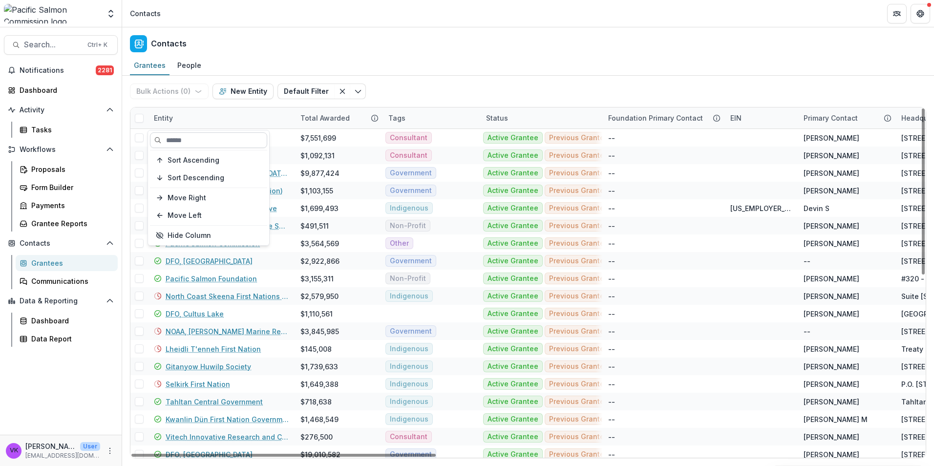
click at [201, 143] on input at bounding box center [208, 140] width 117 height 16
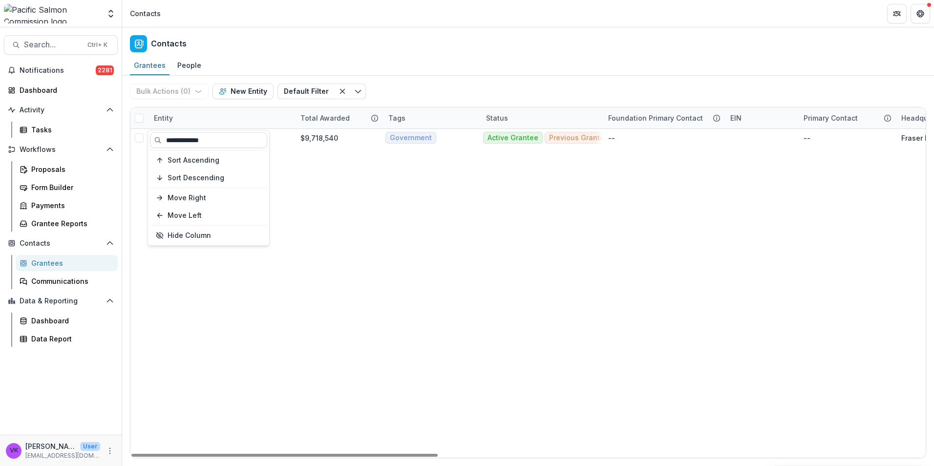
type input "**********"
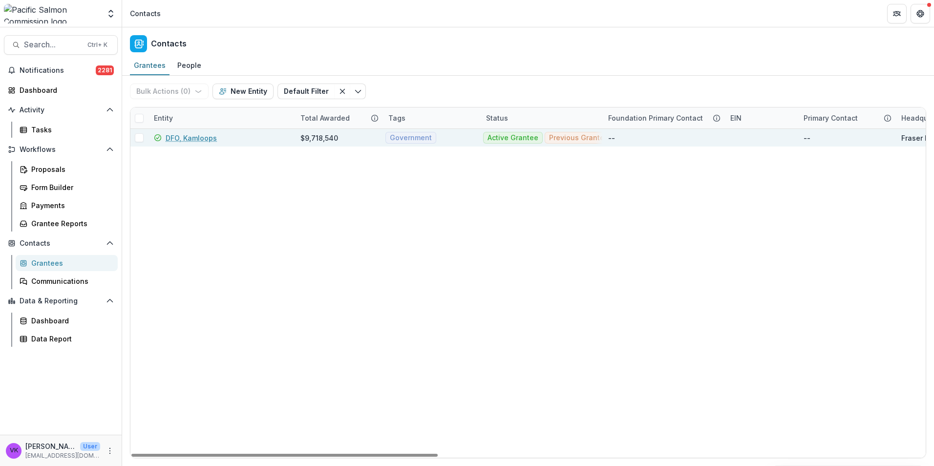
click at [197, 133] on link "DFO, Kamloops" at bounding box center [191, 138] width 51 height 10
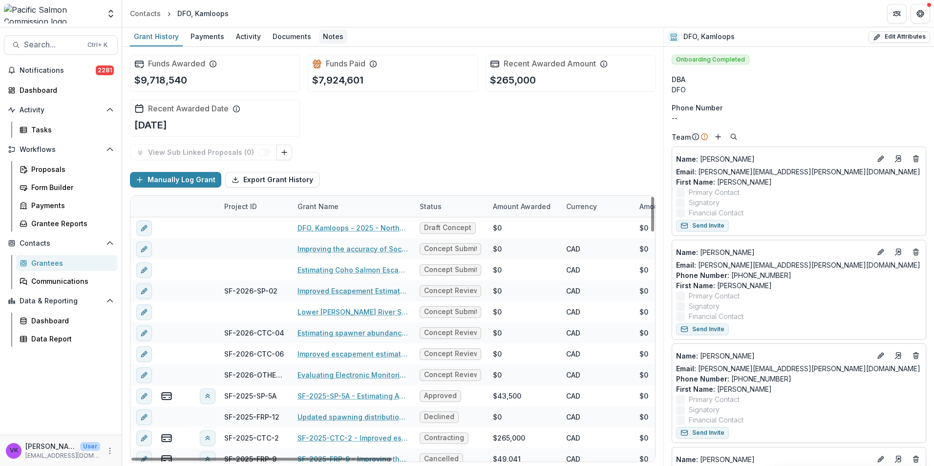
click at [324, 36] on div "Notes" at bounding box center [333, 36] width 28 height 14
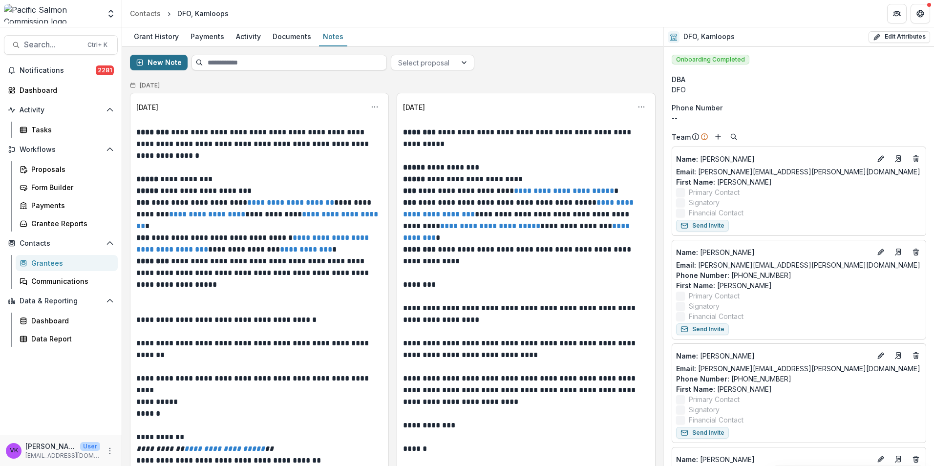
click at [160, 65] on button "New Note" at bounding box center [159, 63] width 58 height 16
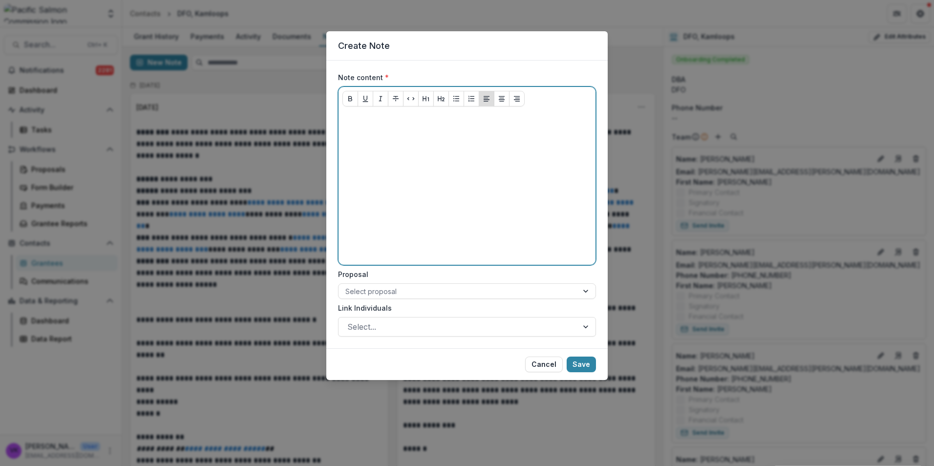
click at [374, 126] on div at bounding box center [466, 187] width 249 height 147
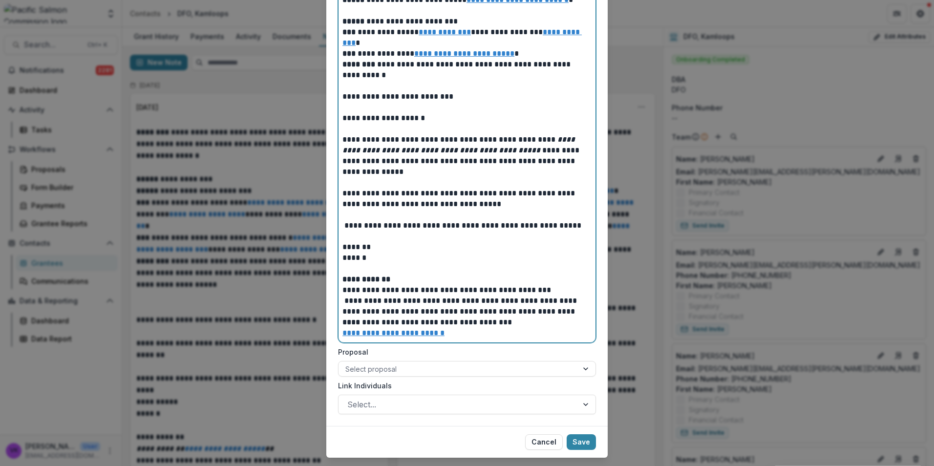
scroll to position [433, 0]
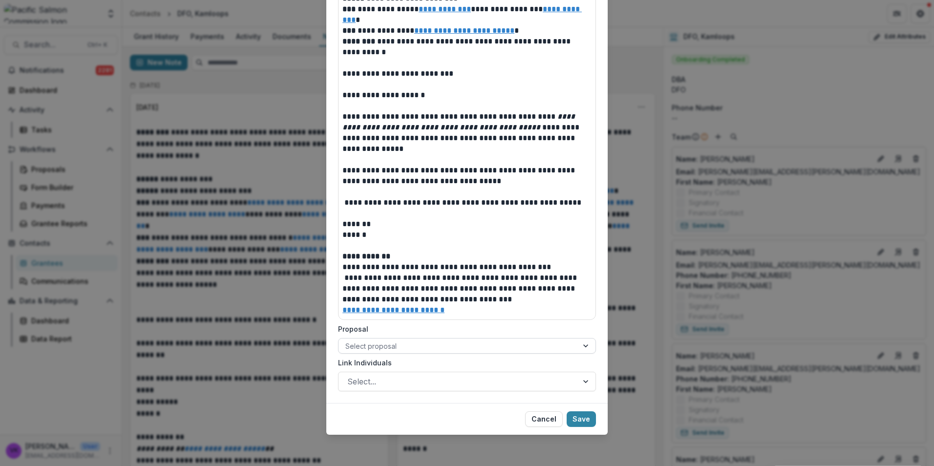
drag, startPoint x: 585, startPoint y: 347, endPoint x: 588, endPoint y: 352, distance: 5.6
click at [584, 347] on div at bounding box center [587, 346] width 18 height 15
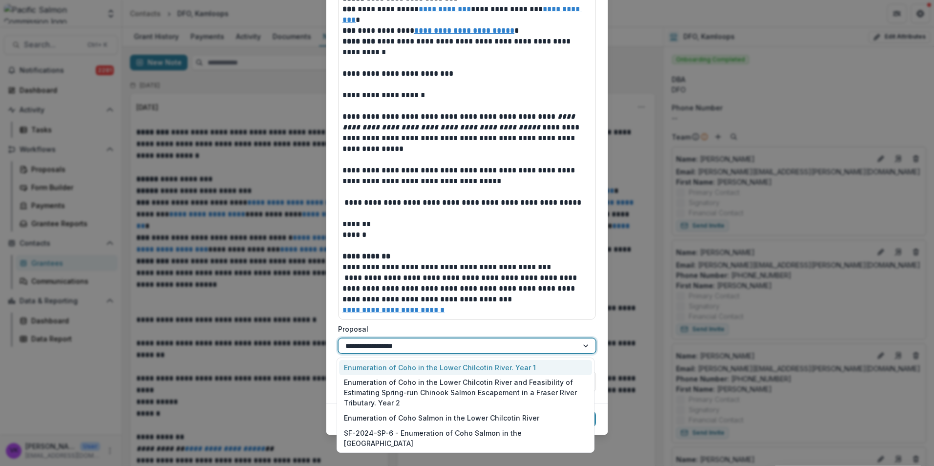
type input "**********"
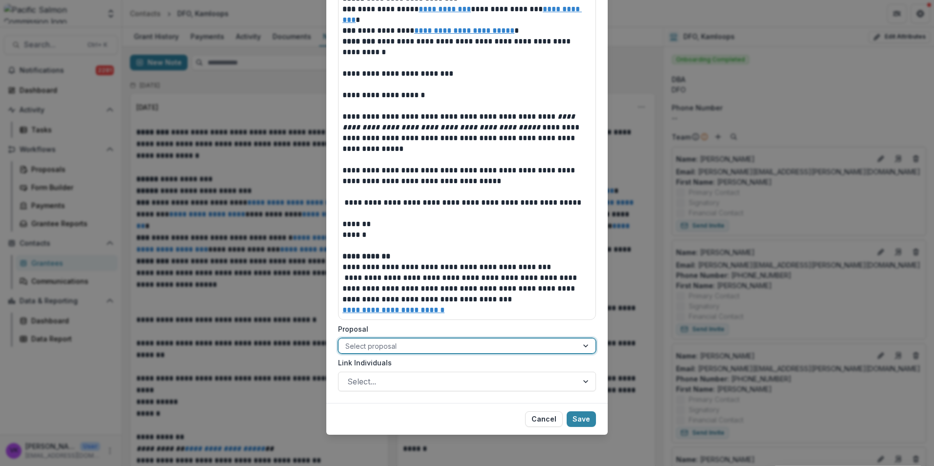
click at [545, 348] on div at bounding box center [458, 346] width 226 height 12
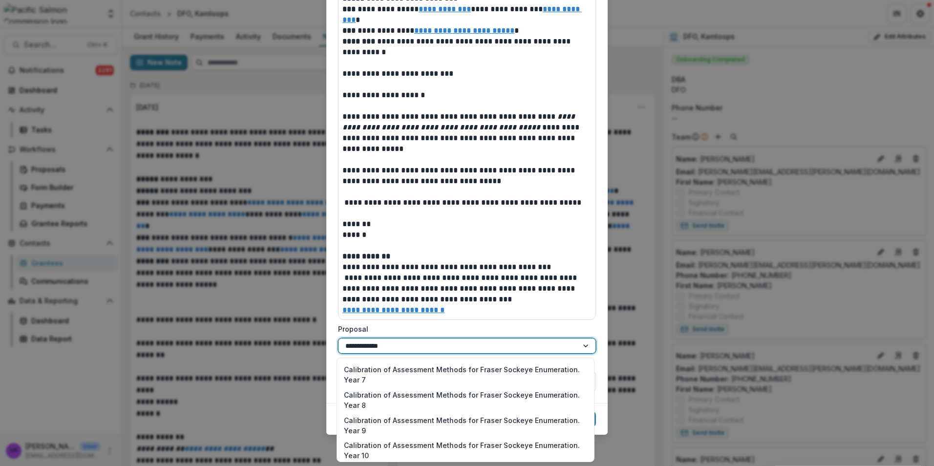
scroll to position [0, 0]
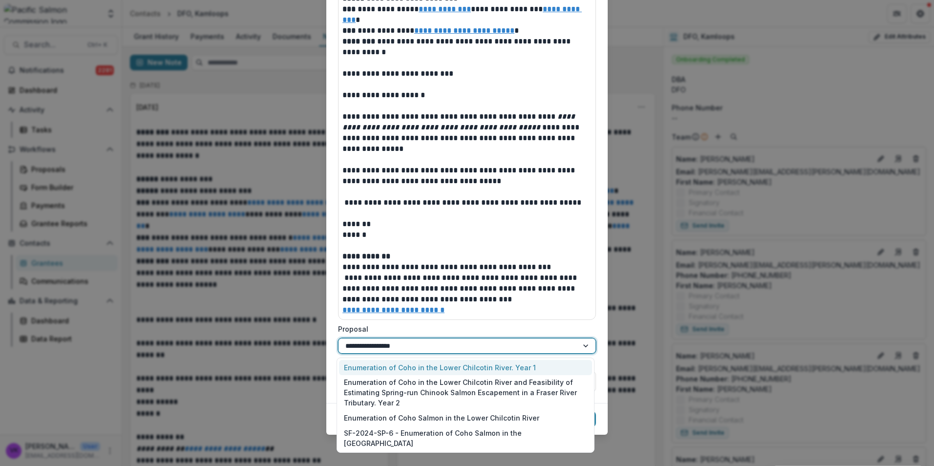
type input "**********"
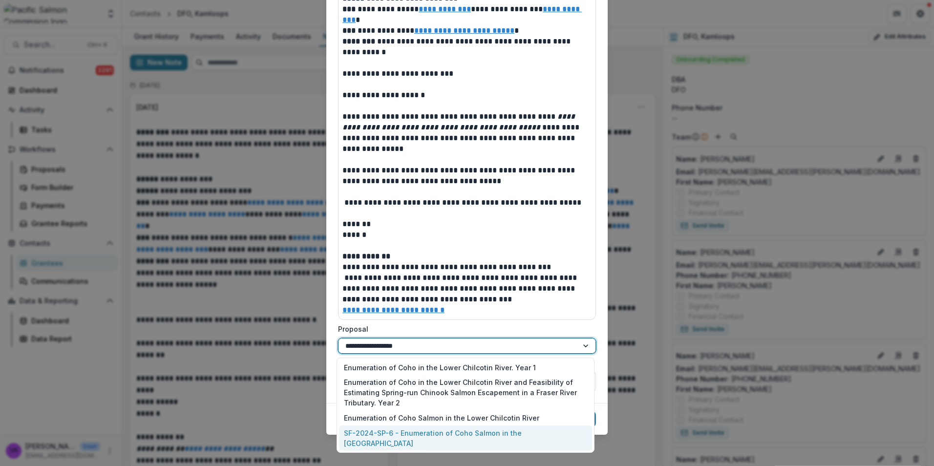
drag, startPoint x: 482, startPoint y: 434, endPoint x: 570, endPoint y: 446, distance: 89.2
click at [482, 434] on div "SF-2024-SP-6 - Enumeration of Coho Salmon in the [GEOGRAPHIC_DATA]" at bounding box center [465, 437] width 253 height 25
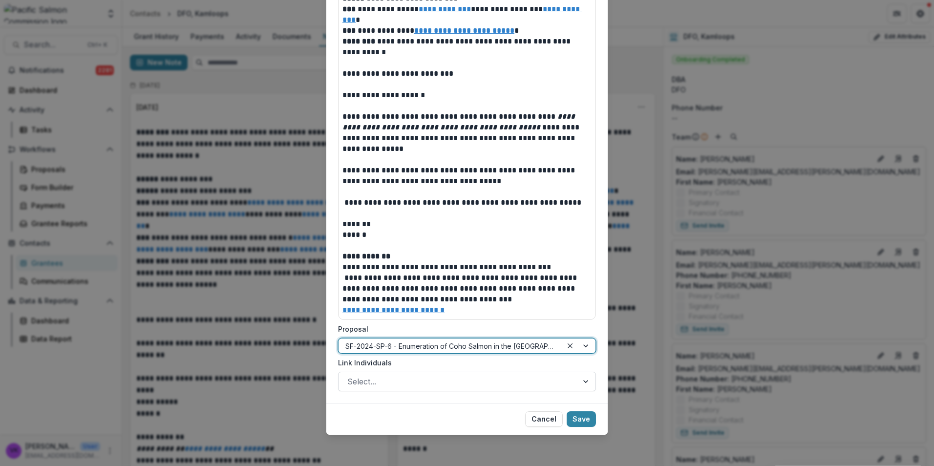
click at [399, 384] on div at bounding box center [458, 382] width 222 height 14
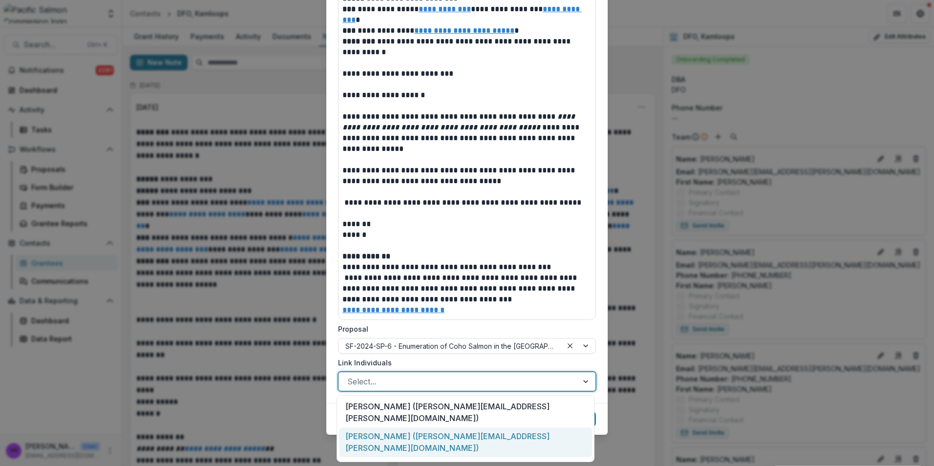
scroll to position [98, 0]
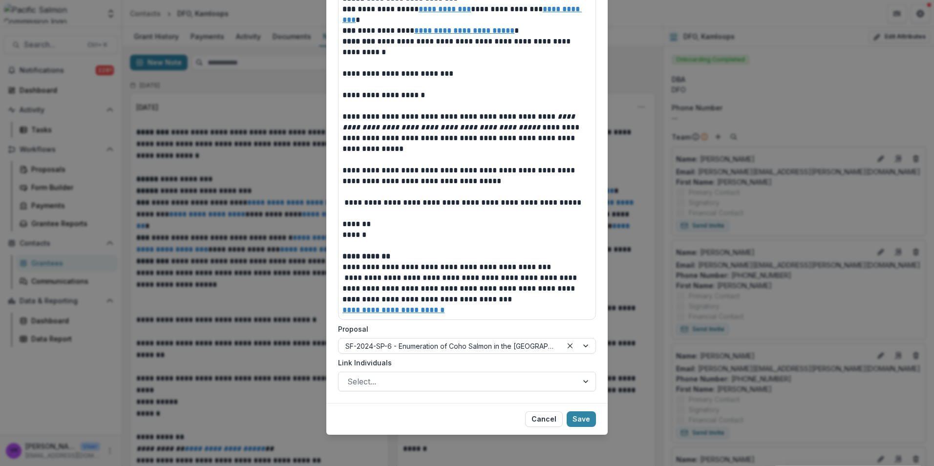
click at [517, 370] on div "Link Individuals Select..." at bounding box center [467, 375] width 258 height 34
click at [519, 382] on div at bounding box center [458, 382] width 222 height 14
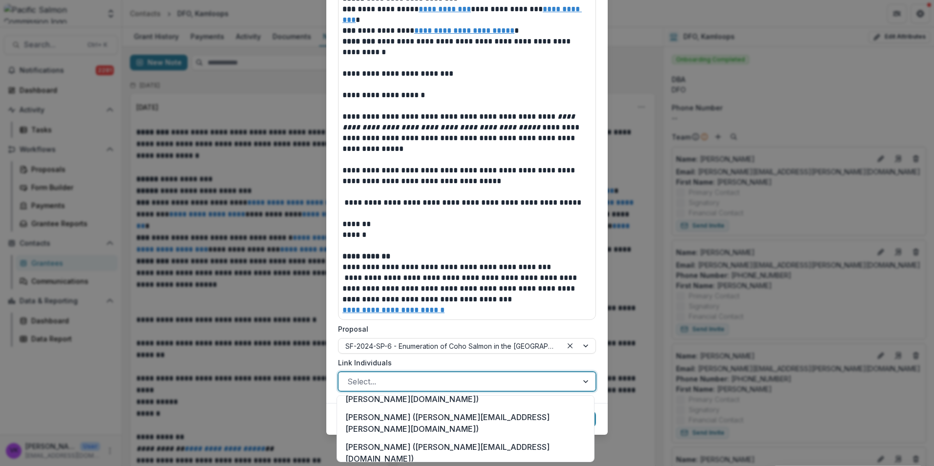
scroll to position [337, 0]
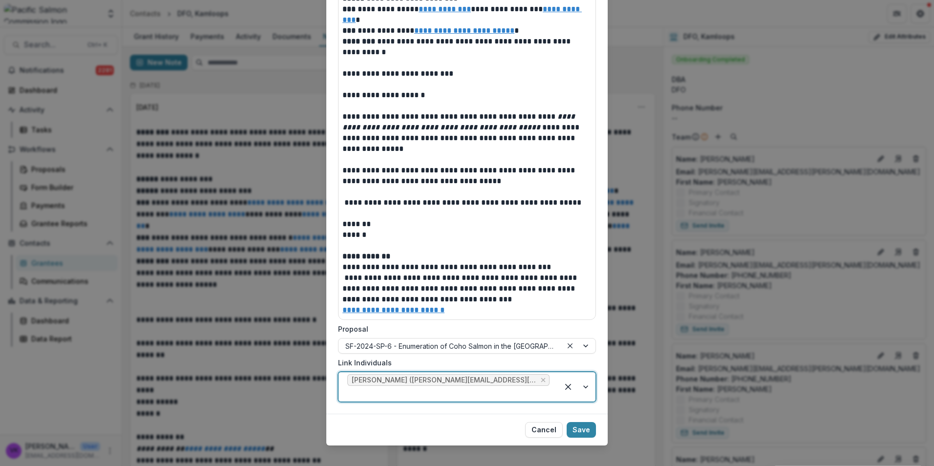
click at [586, 383] on div at bounding box center [576, 386] width 37 height 29
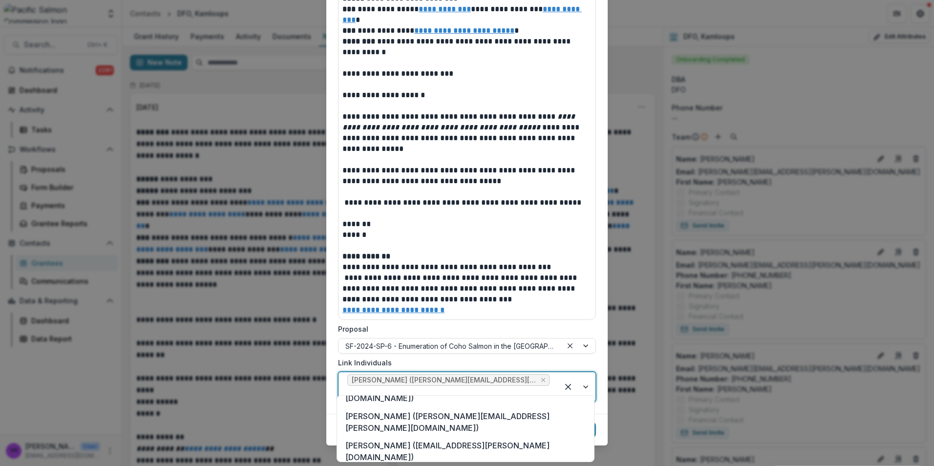
scroll to position [244, 0]
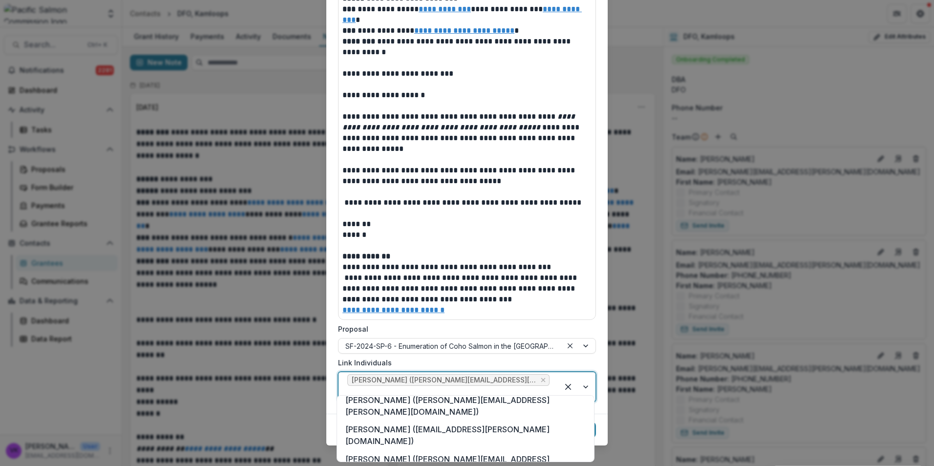
drag, startPoint x: 495, startPoint y: 417, endPoint x: 524, endPoint y: 426, distance: 30.0
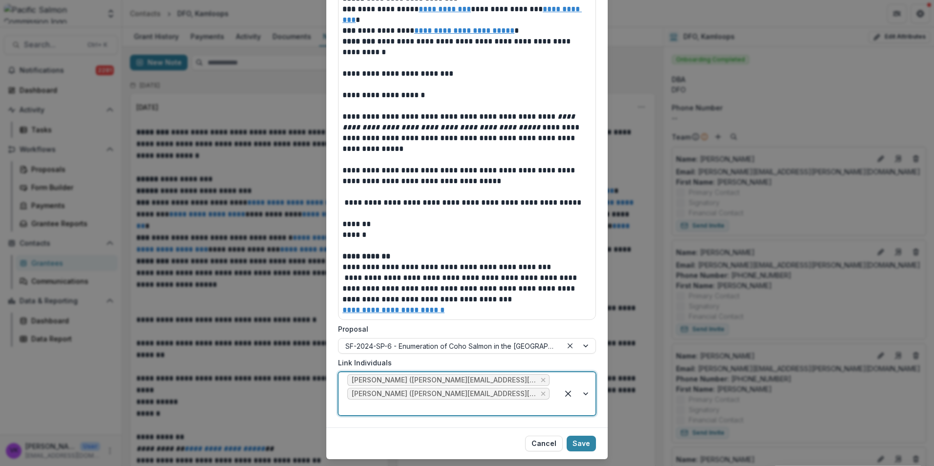
click at [586, 436] on button "Save" at bounding box center [581, 444] width 29 height 16
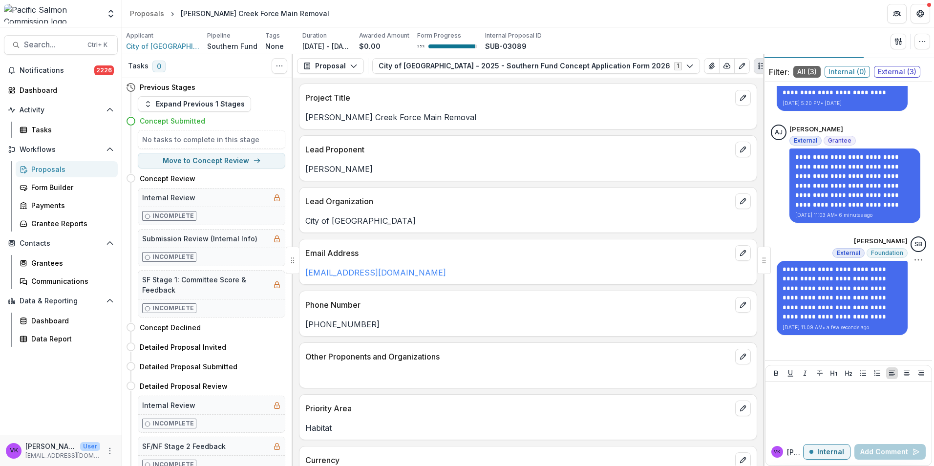
scroll to position [28, 0]
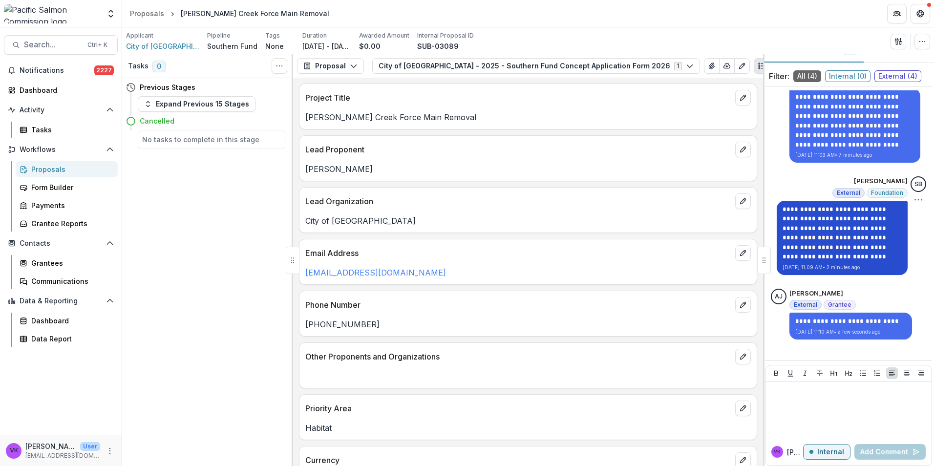
scroll to position [28, 0]
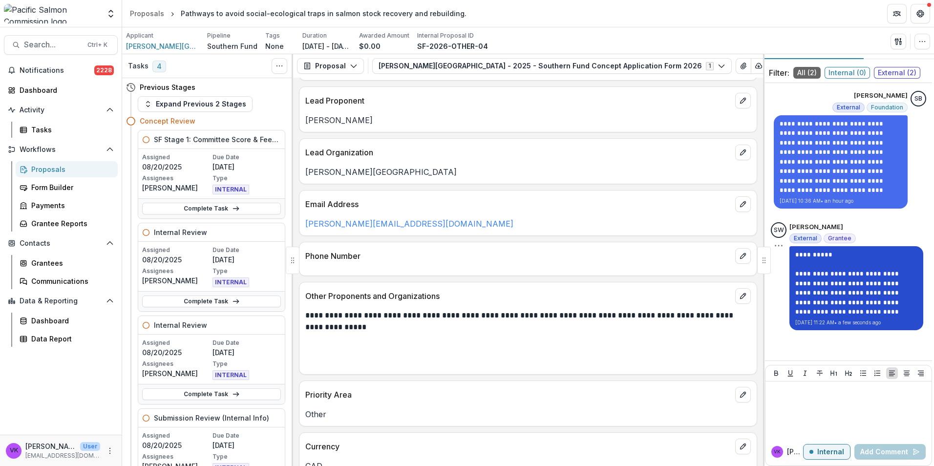
scroll to position [22, 0]
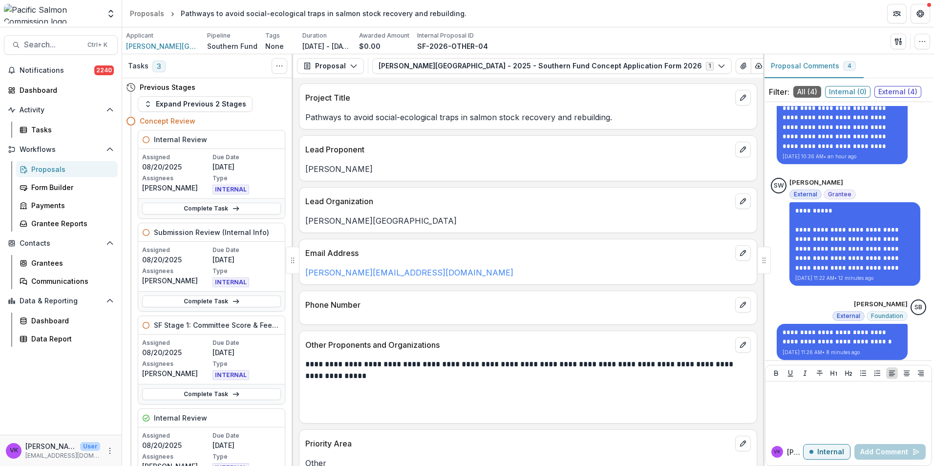
scroll to position [142, 0]
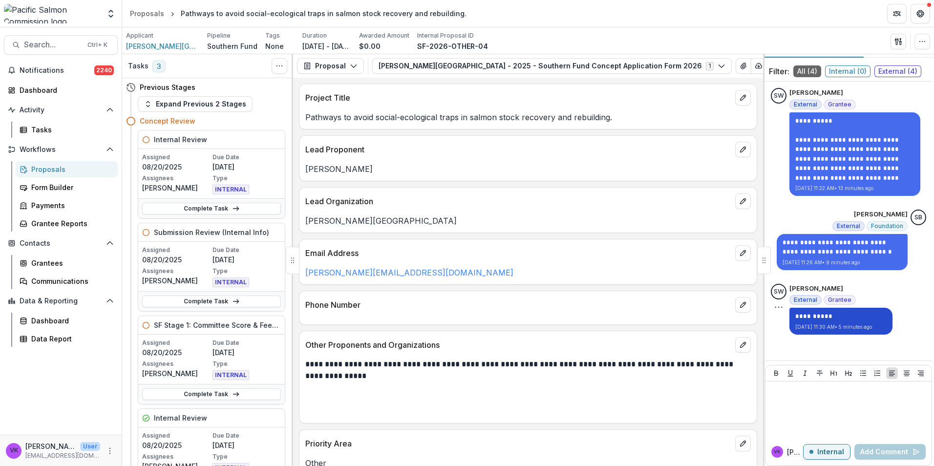
scroll to position [28, 0]
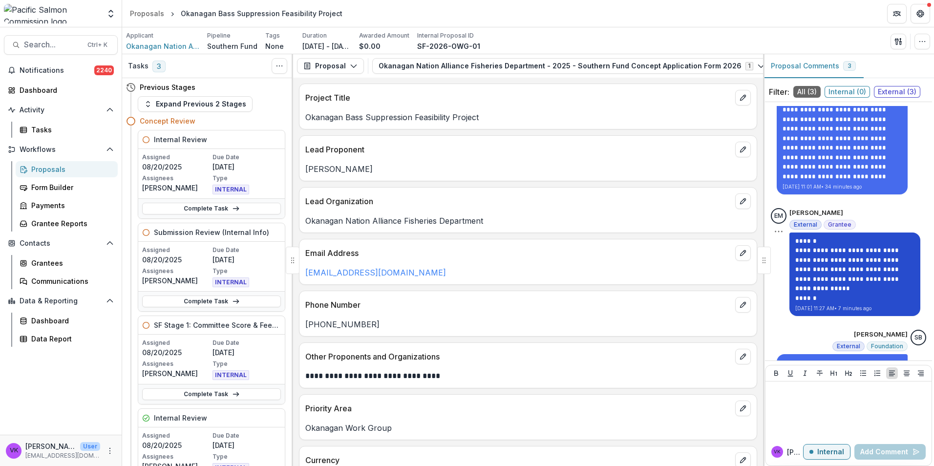
scroll to position [78, 0]
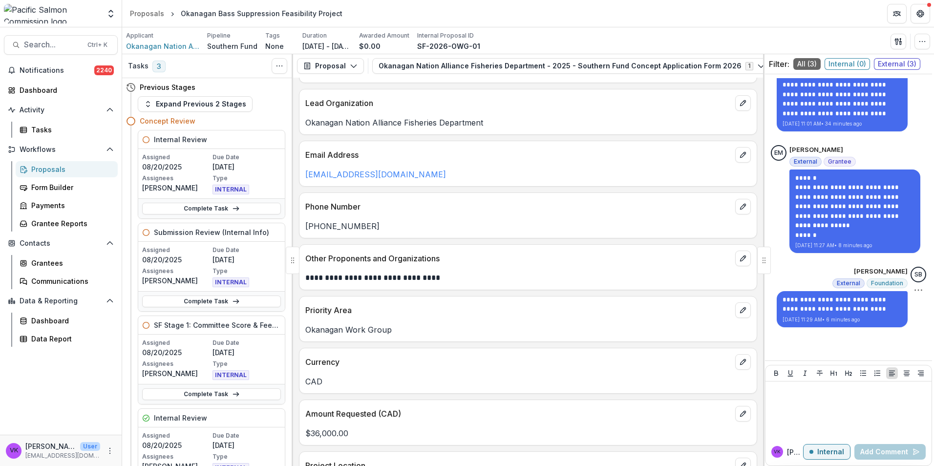
scroll to position [195, 0]
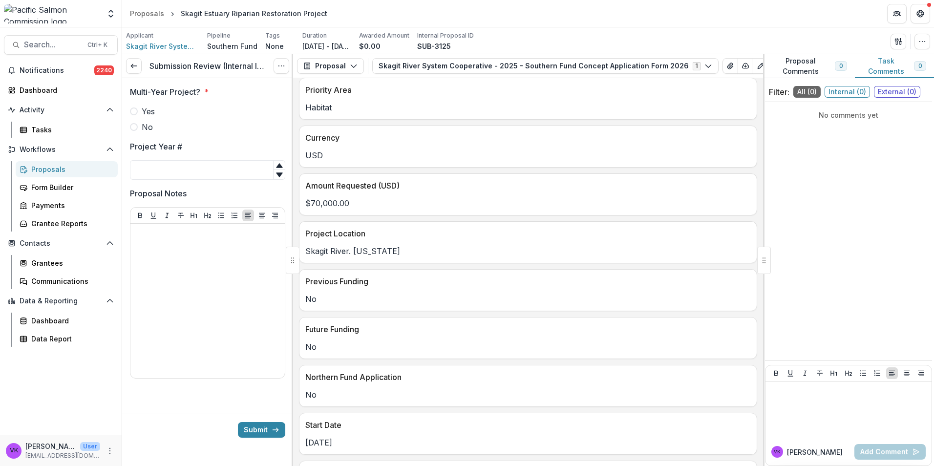
scroll to position [391, 0]
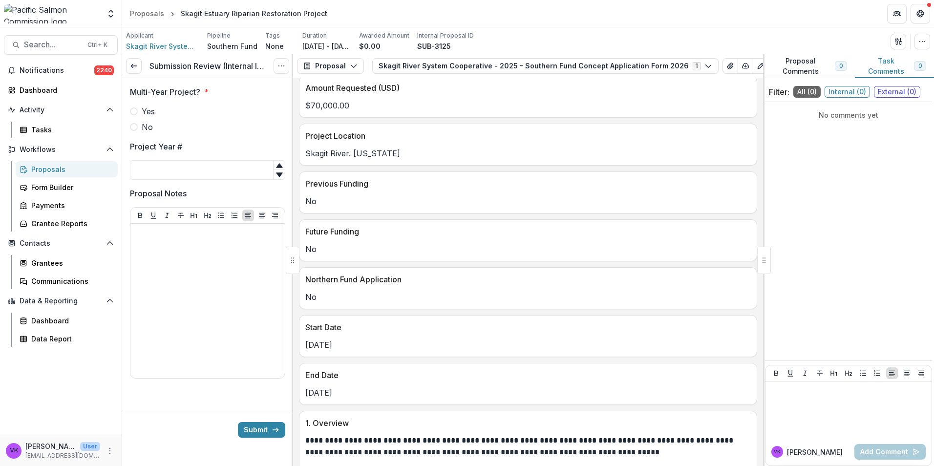
click at [133, 127] on span at bounding box center [134, 127] width 8 height 8
click at [178, 170] on input "Project Year #" at bounding box center [207, 170] width 155 height 20
type input "*"
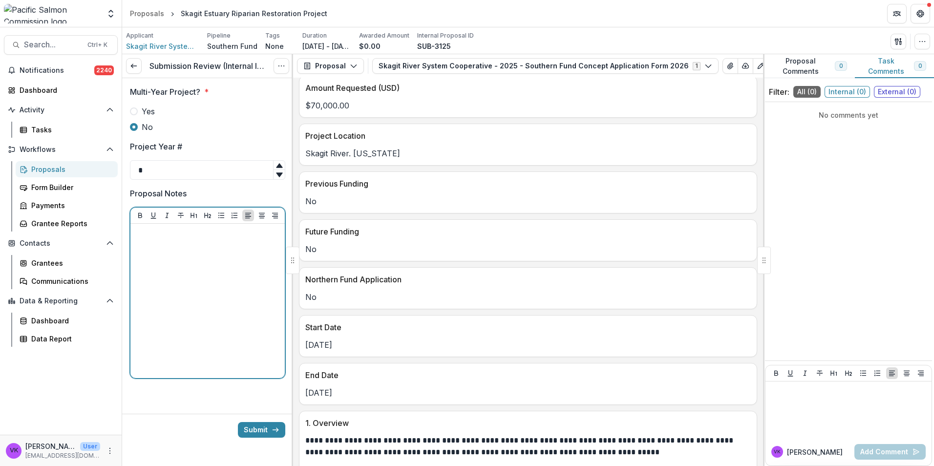
click at [192, 262] on div at bounding box center [207, 301] width 147 height 147
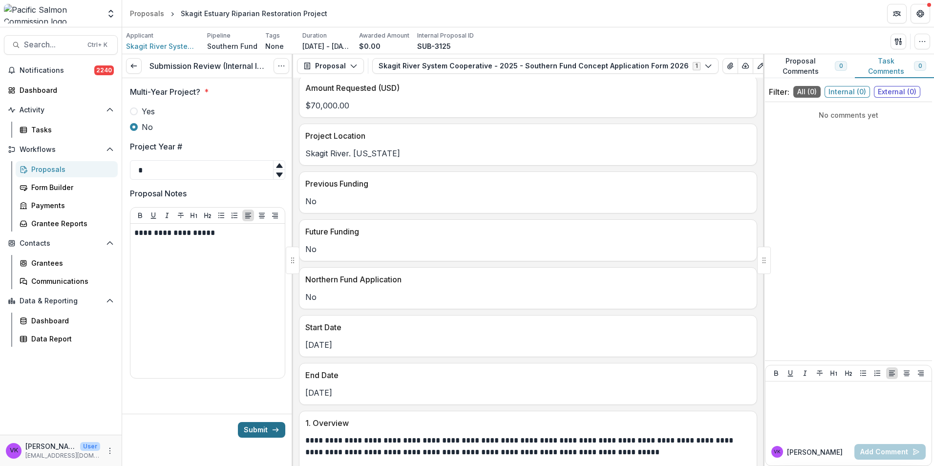
click at [270, 427] on button "Submit" at bounding box center [261, 430] width 47 height 16
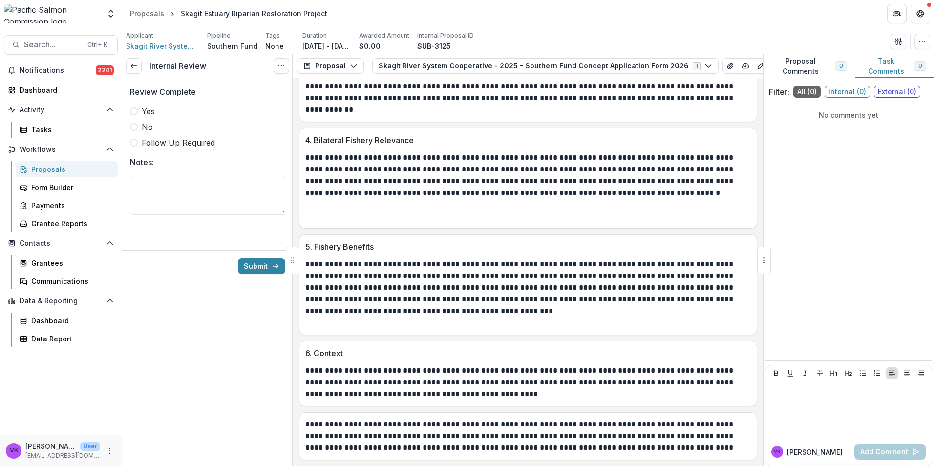
scroll to position [1065, 0]
click at [132, 114] on span at bounding box center [134, 111] width 8 height 8
click at [254, 263] on button "Submit" at bounding box center [261, 266] width 47 height 16
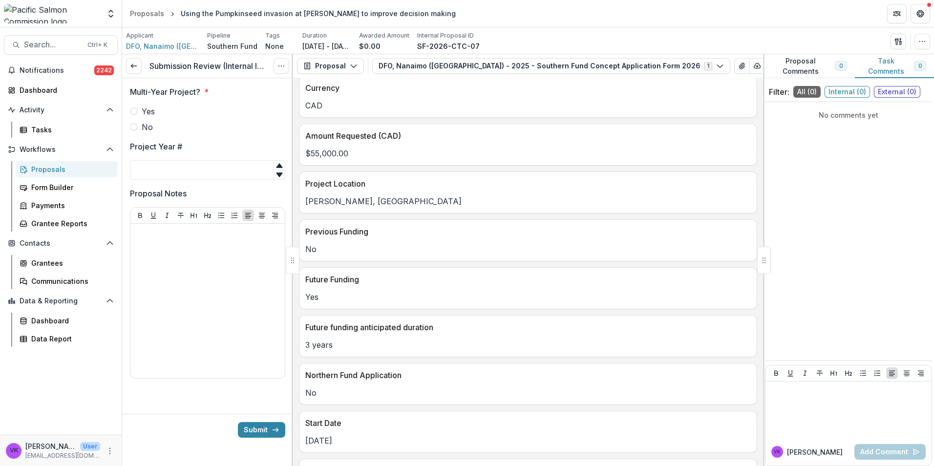
scroll to position [440, 0]
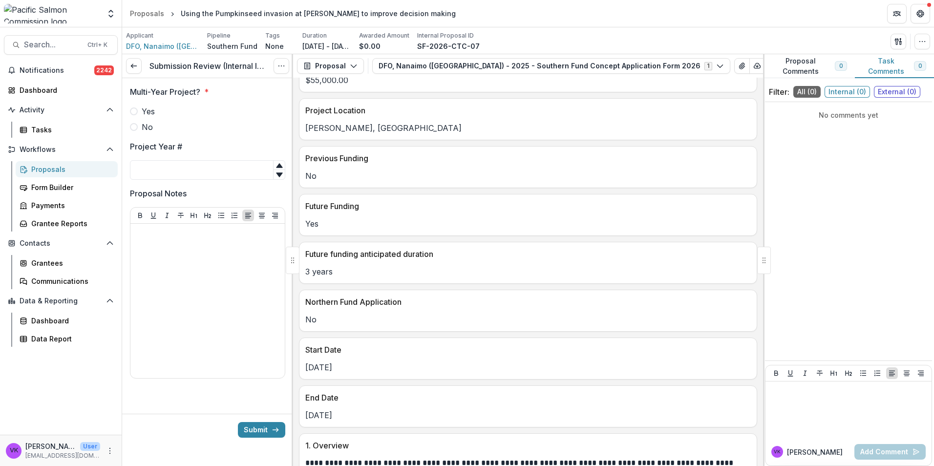
click at [139, 111] on label "Yes" at bounding box center [207, 112] width 155 height 12
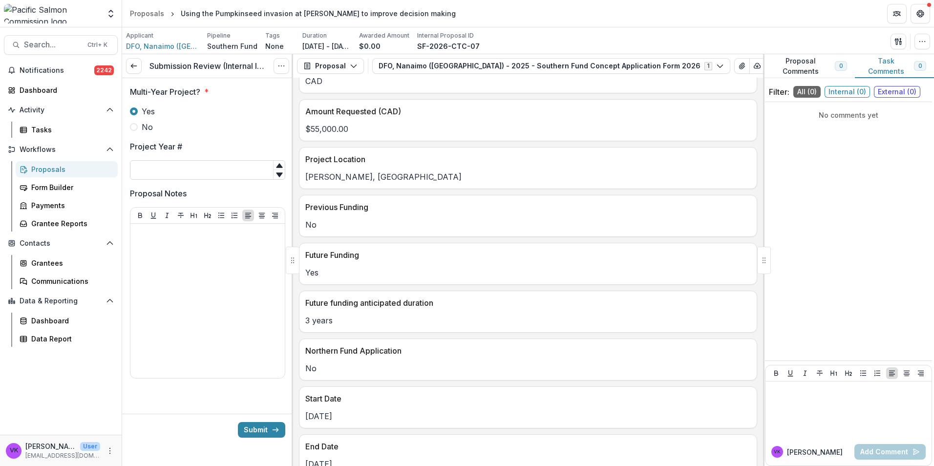
click at [183, 164] on input "Project Year #" at bounding box center [207, 170] width 155 height 20
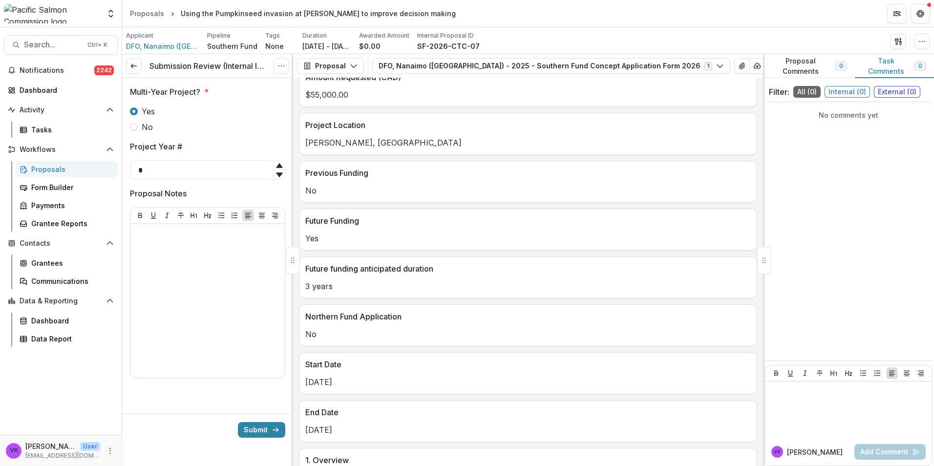
scroll to position [440, 0]
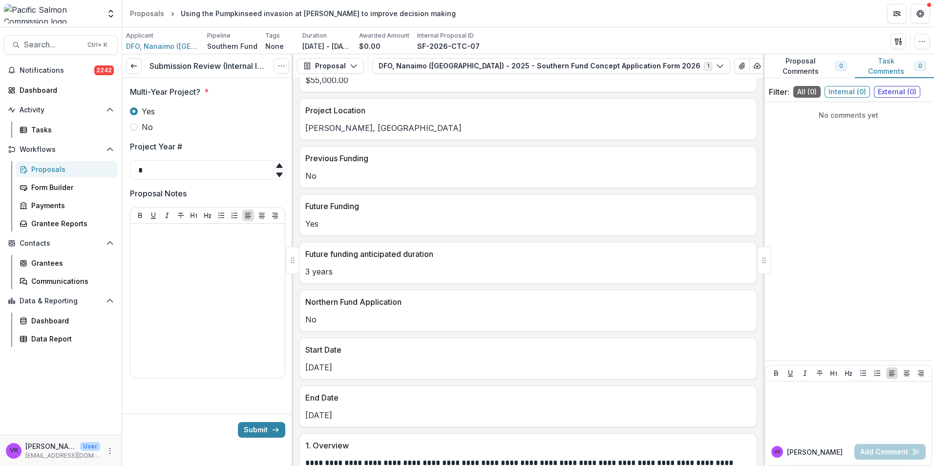
type input "*"
click at [228, 263] on div at bounding box center [207, 301] width 147 height 147
drag, startPoint x: 268, startPoint y: 430, endPoint x: 465, endPoint y: 409, distance: 197.9
click at [269, 430] on button "Submit" at bounding box center [261, 430] width 47 height 16
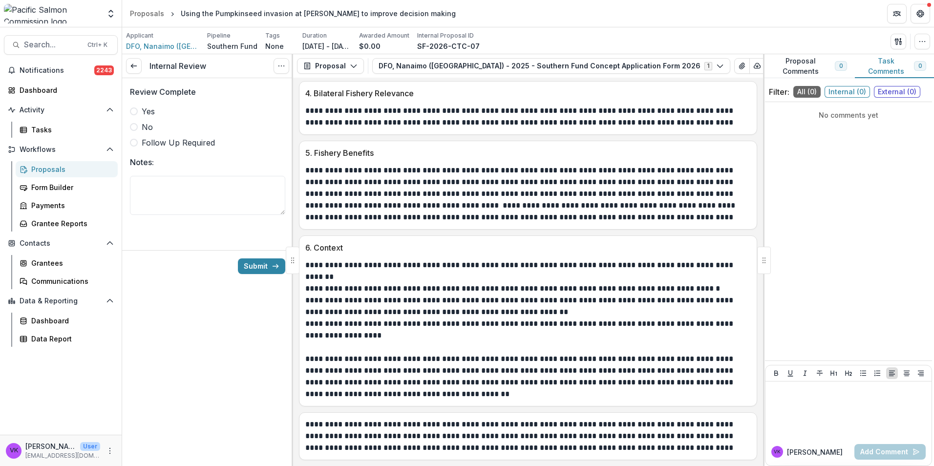
scroll to position [1277, 0]
click at [134, 112] on span at bounding box center [134, 111] width 8 height 8
drag, startPoint x: 252, startPoint y: 263, endPoint x: 313, endPoint y: 267, distance: 61.7
click at [252, 263] on button "Submit" at bounding box center [261, 266] width 47 height 16
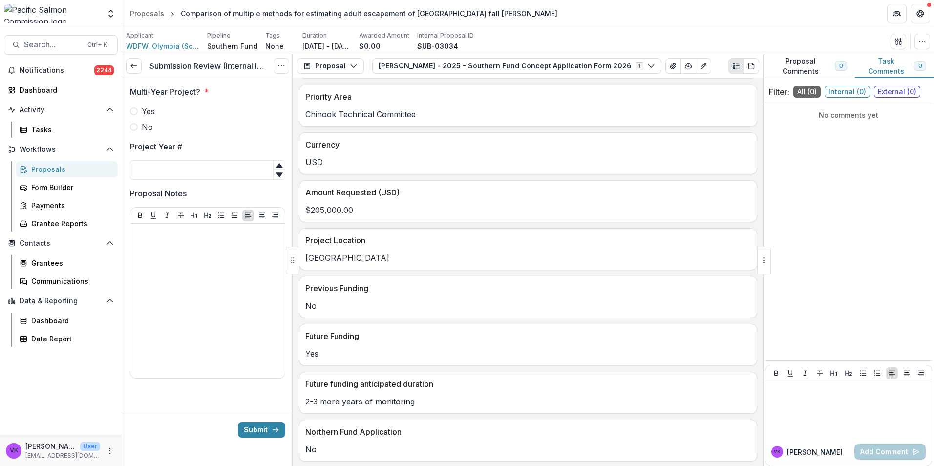
scroll to position [440, 0]
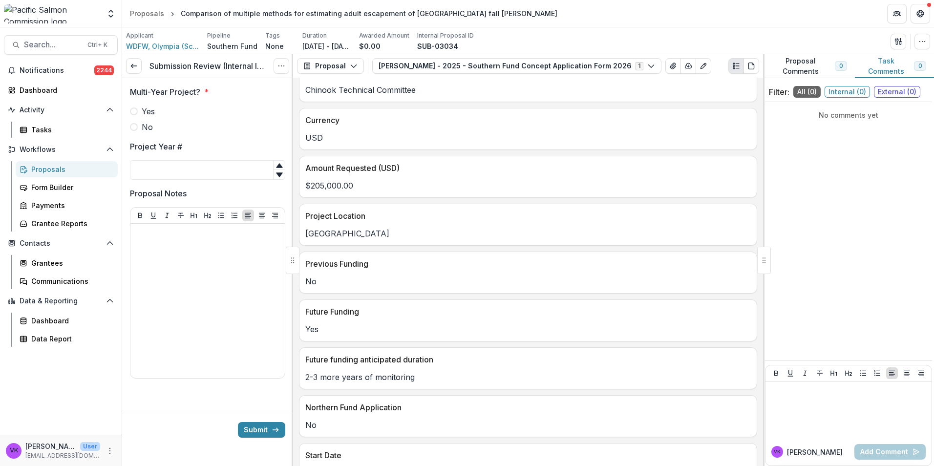
drag, startPoint x: 133, startPoint y: 111, endPoint x: 192, endPoint y: 158, distance: 75.8
click at [133, 111] on span at bounding box center [134, 111] width 8 height 8
click at [193, 175] on input "Project Year #" at bounding box center [207, 170] width 155 height 20
type input "*"
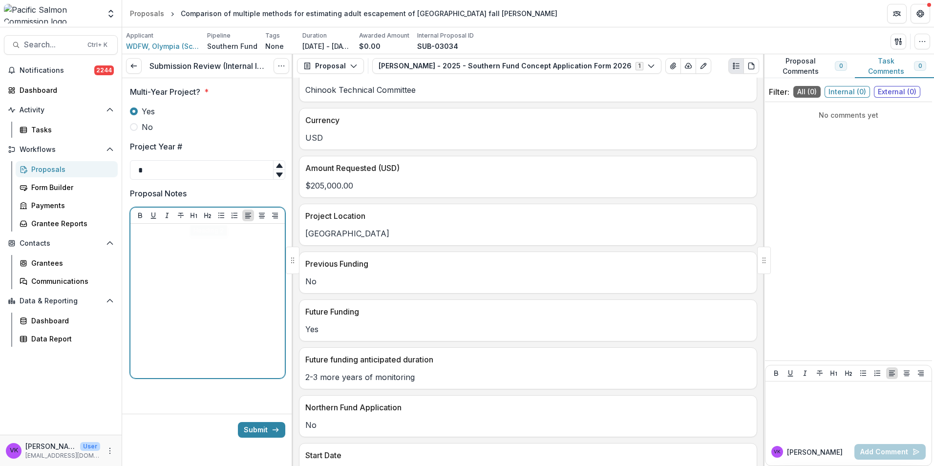
click at [203, 241] on div at bounding box center [207, 301] width 147 height 147
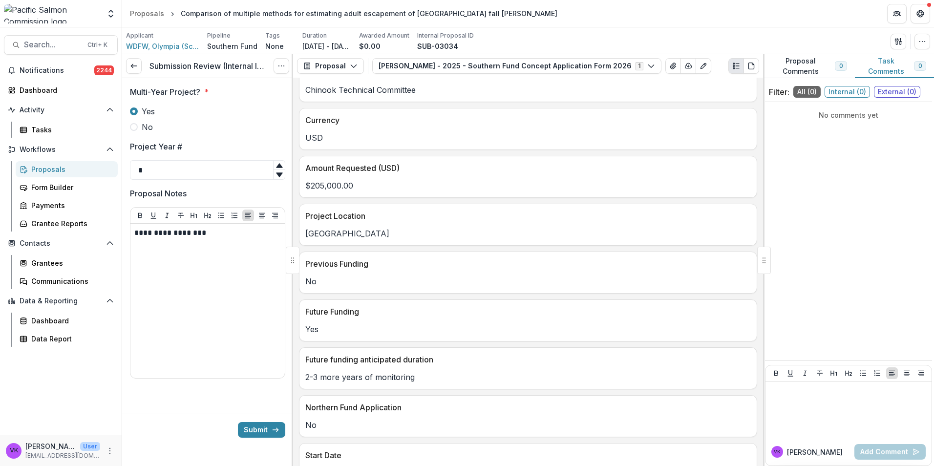
click at [248, 434] on button "Submit" at bounding box center [261, 430] width 47 height 16
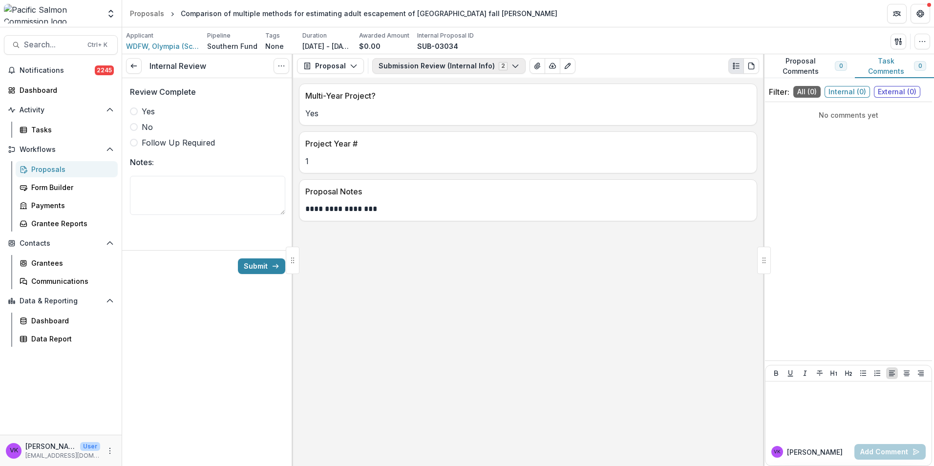
click at [511, 64] on icon "button" at bounding box center [515, 66] width 8 height 8
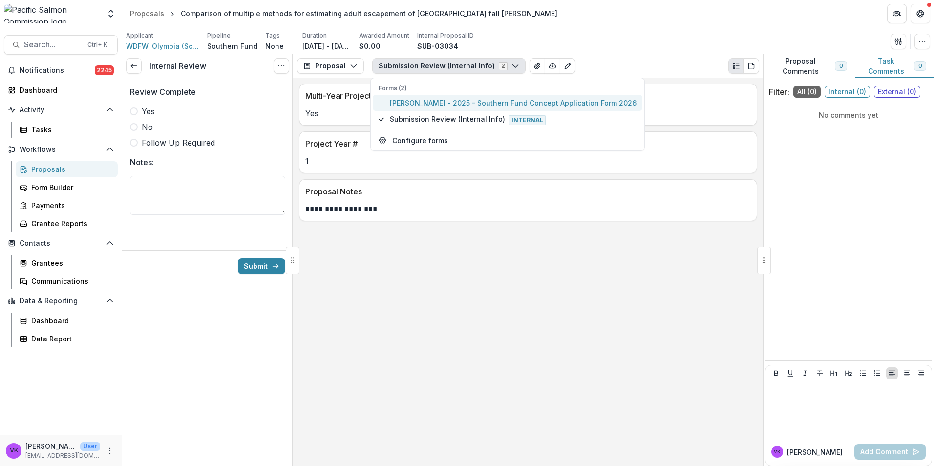
click at [434, 98] on span "[PERSON_NAME] - 2025 - Southern Fund Concept Application Form 2026" at bounding box center [513, 103] width 247 height 10
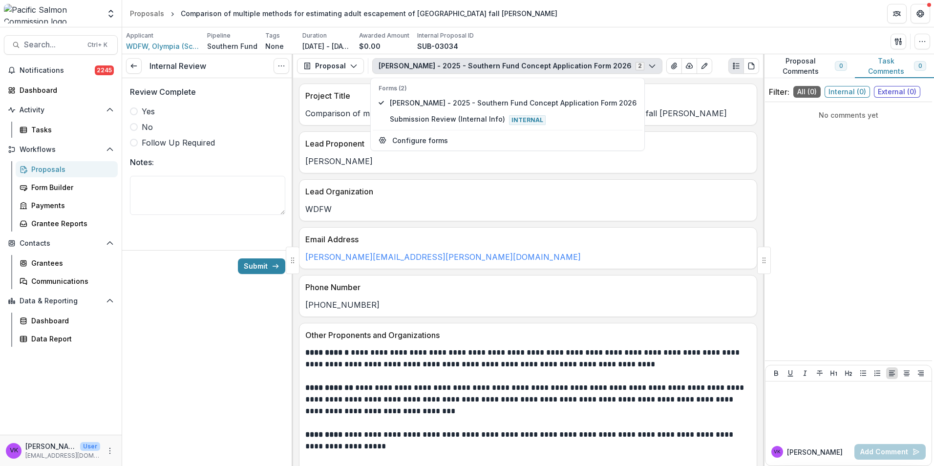
click at [683, 108] on p "Comparison of multiple methods for estimating adult escapement of [GEOGRAPHIC_D…" at bounding box center [528, 113] width 446 height 12
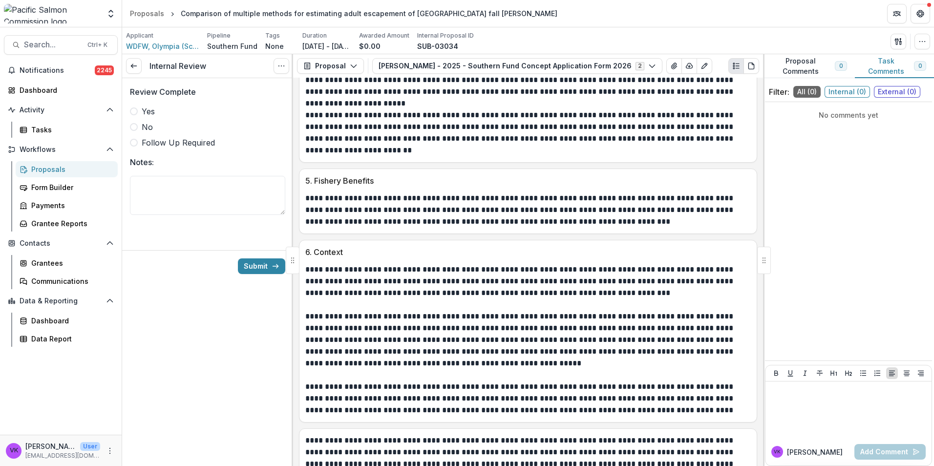
scroll to position [1639, 0]
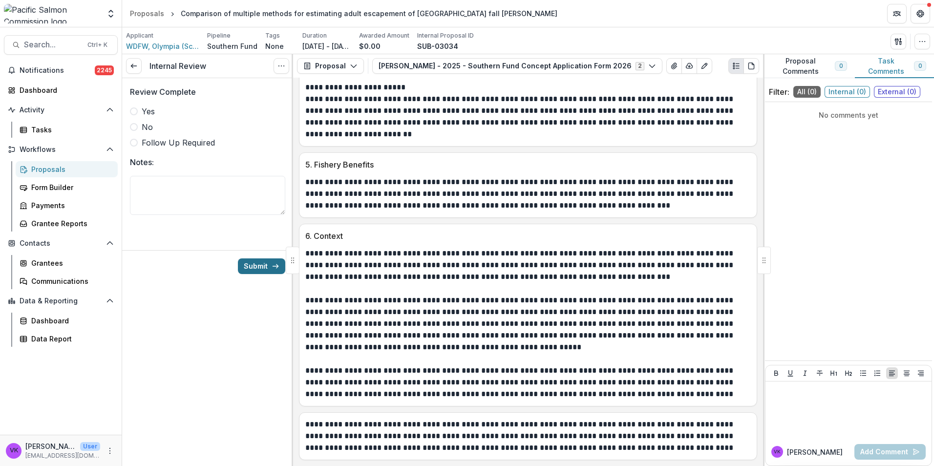
click at [260, 271] on button "Submit" at bounding box center [261, 266] width 47 height 16
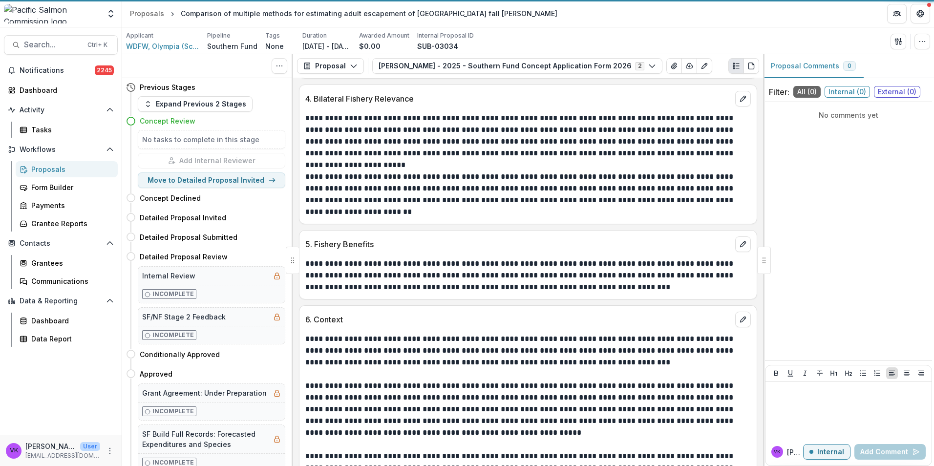
scroll to position [1718, 0]
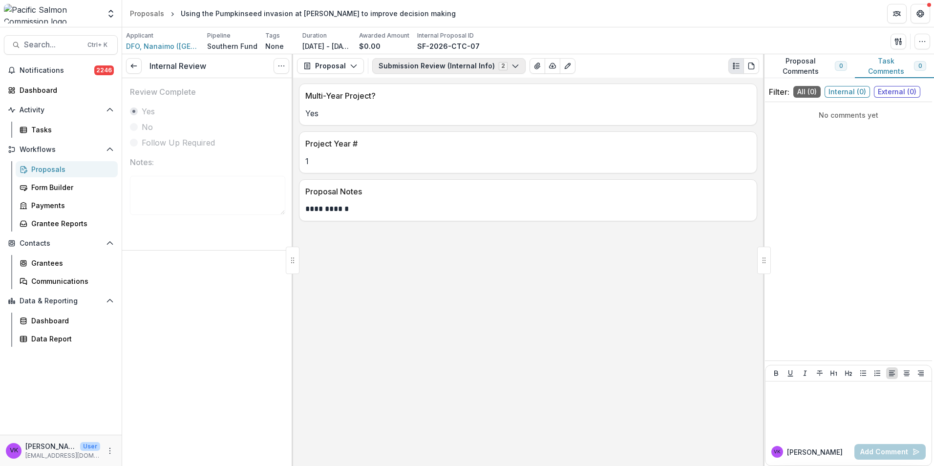
click at [511, 66] on icon "button" at bounding box center [515, 66] width 8 height 8
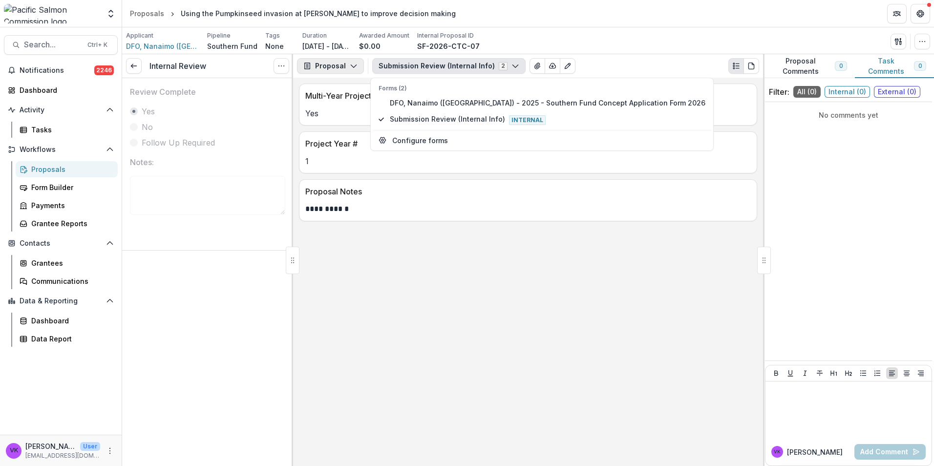
click at [356, 69] on button "Proposal" at bounding box center [330, 66] width 67 height 16
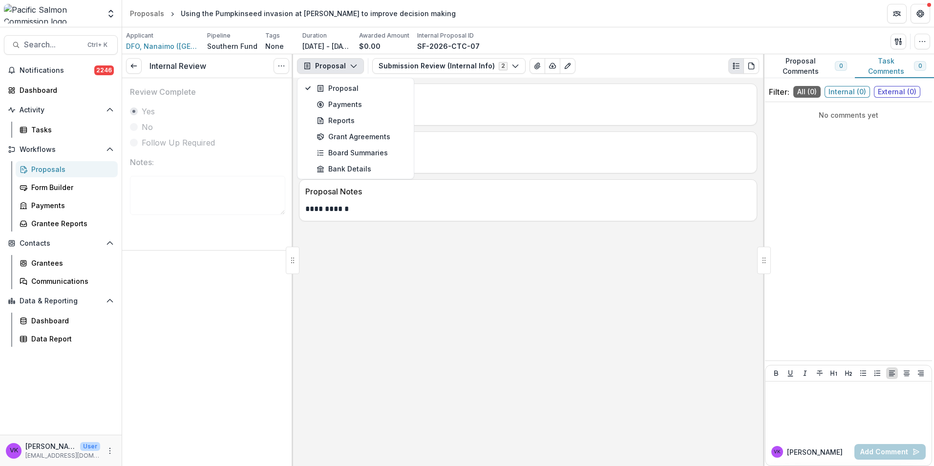
drag, startPoint x: 582, startPoint y: 322, endPoint x: 659, endPoint y: 317, distance: 76.9
click at [581, 320] on div "**********" at bounding box center [528, 272] width 470 height 388
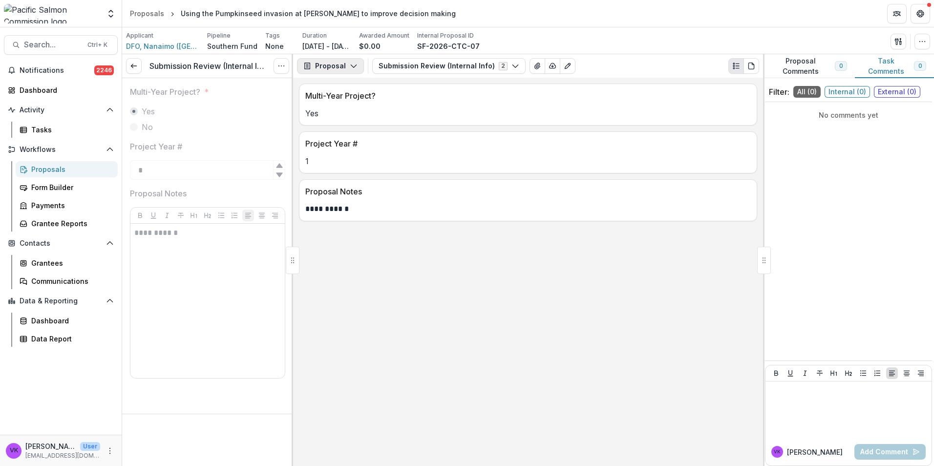
click at [355, 67] on icon "button" at bounding box center [354, 66] width 8 height 8
click at [491, 125] on div "Multi-Year Project? Yes" at bounding box center [528, 105] width 458 height 42
click at [513, 66] on button "Submission Review (Internal Info) 2" at bounding box center [448, 66] width 153 height 16
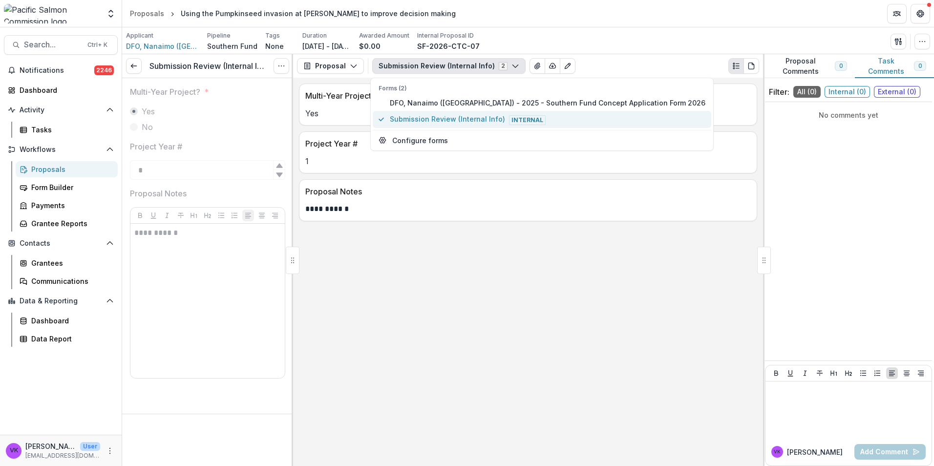
click at [453, 120] on span "Submission Review (Internal Info) Internal" at bounding box center [548, 119] width 316 height 11
click at [473, 104] on span "DFO, Nanaimo (Pacific Biological Station) - 2025 - Southern Fund Concept Applic…" at bounding box center [548, 103] width 316 height 10
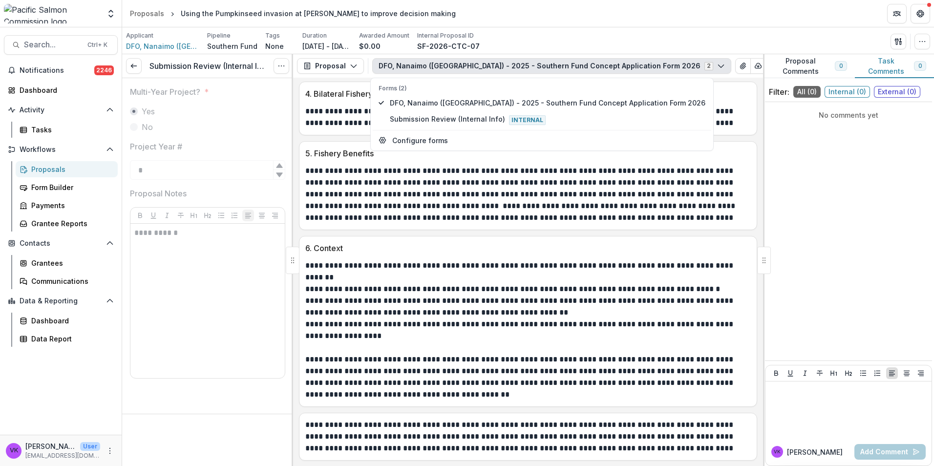
scroll to position [1277, 0]
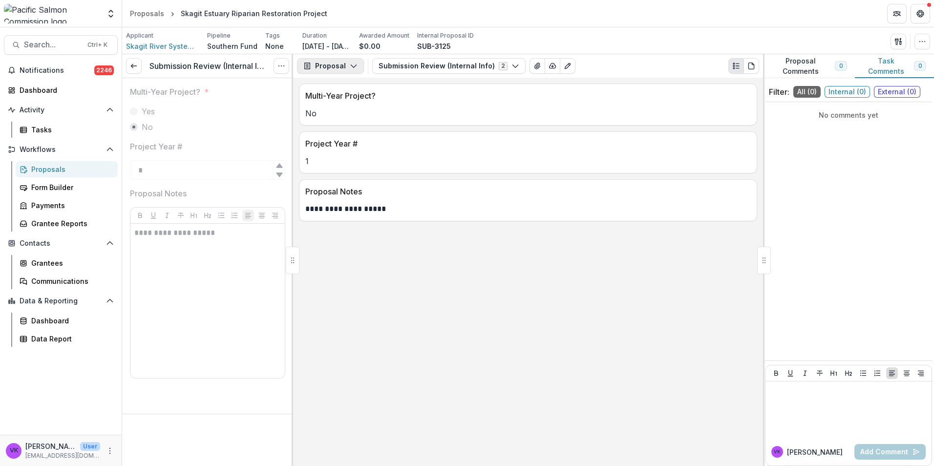
click at [355, 66] on icon "button" at bounding box center [354, 66] width 8 height 8
click at [485, 96] on p "Multi-Year Project?" at bounding box center [526, 96] width 442 height 12
click at [511, 64] on icon "button" at bounding box center [515, 66] width 8 height 8
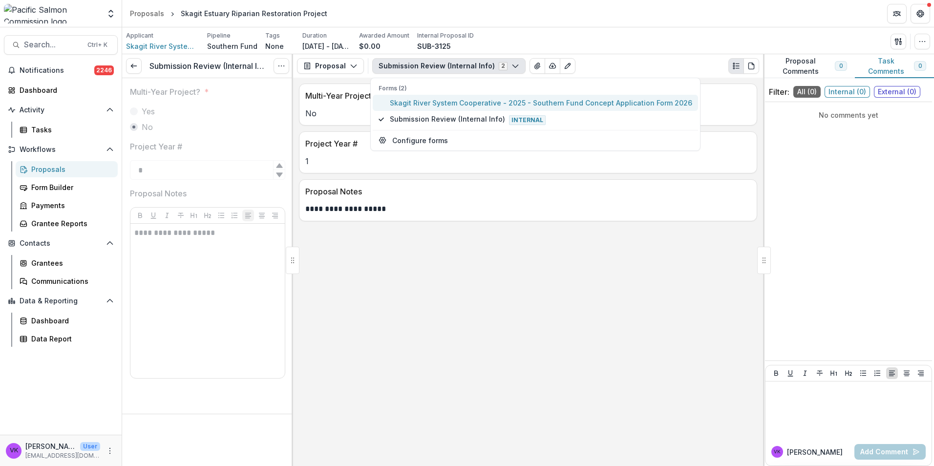
click at [472, 100] on span "Skagit River System Cooperative - 2025 - Southern Fund Concept Application Form…" at bounding box center [541, 103] width 302 height 10
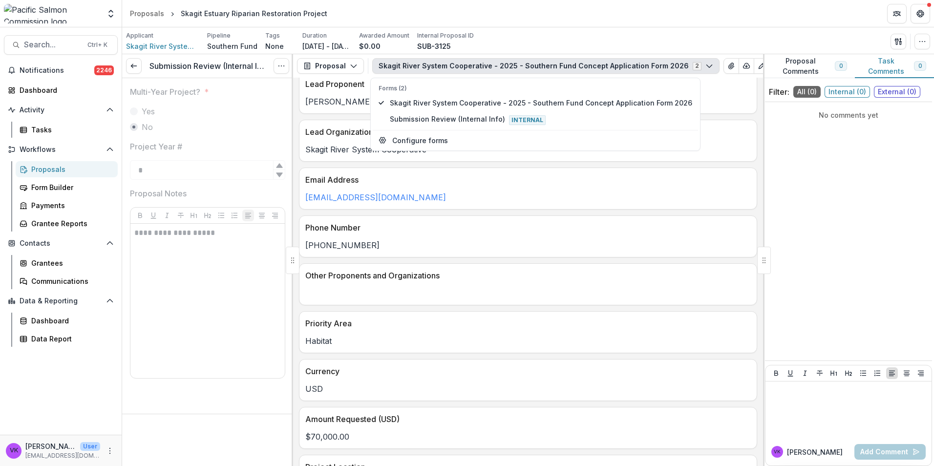
scroll to position [147, 0]
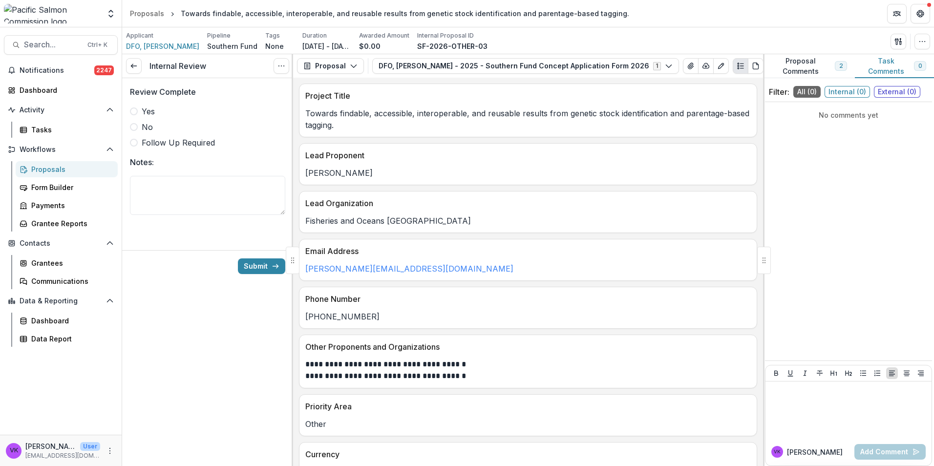
drag, startPoint x: 133, startPoint y: 112, endPoint x: 145, endPoint y: 117, distance: 12.3
click at [134, 112] on span at bounding box center [134, 111] width 8 height 8
click at [257, 265] on button "Submit" at bounding box center [261, 266] width 47 height 16
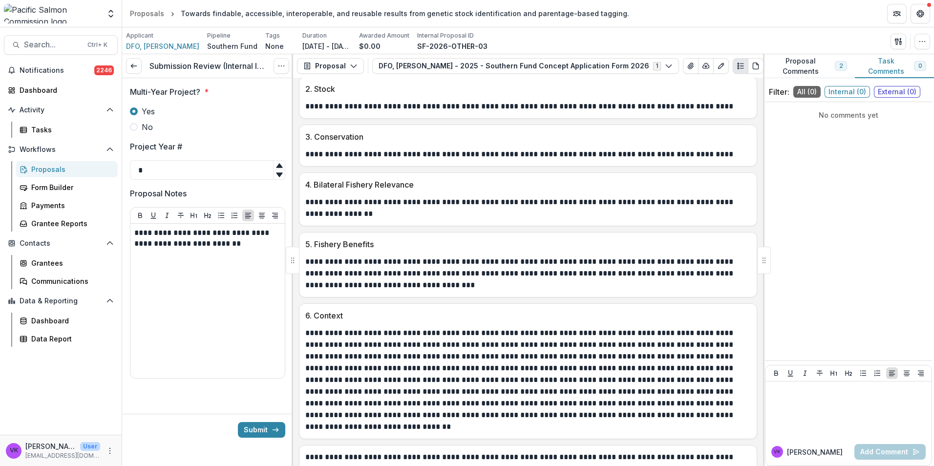
scroll to position [1206, 0]
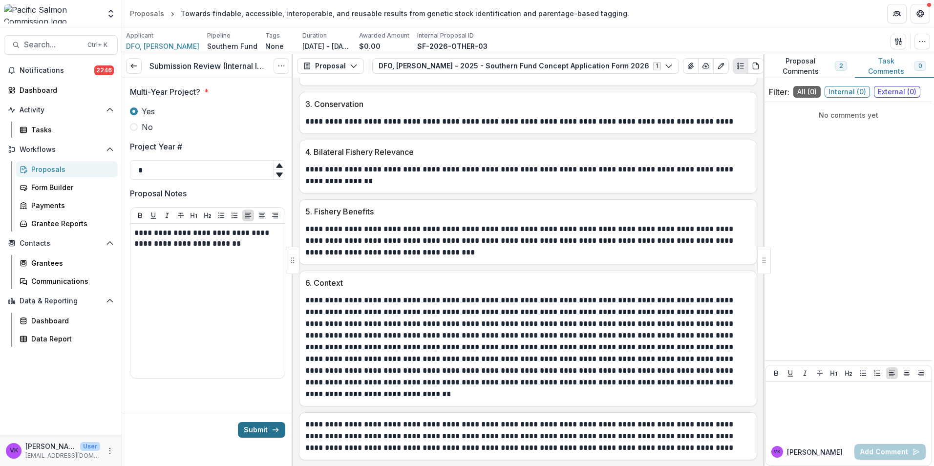
click at [255, 428] on button "Submit" at bounding box center [261, 430] width 47 height 16
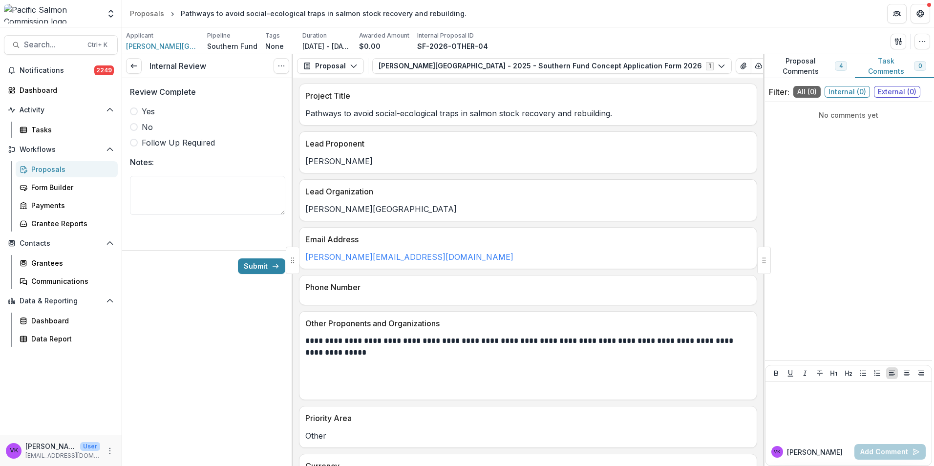
drag, startPoint x: 132, startPoint y: 111, endPoint x: 138, endPoint y: 118, distance: 8.7
click at [132, 110] on span at bounding box center [134, 111] width 8 height 8
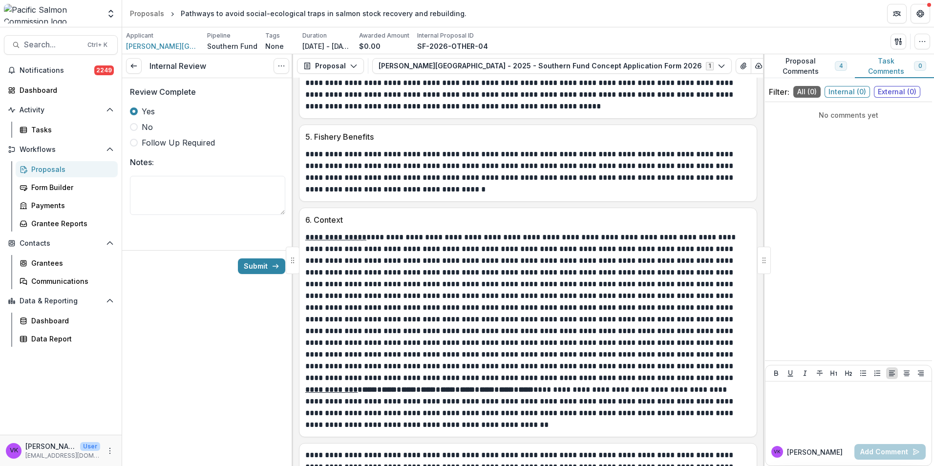
scroll to position [1534, 0]
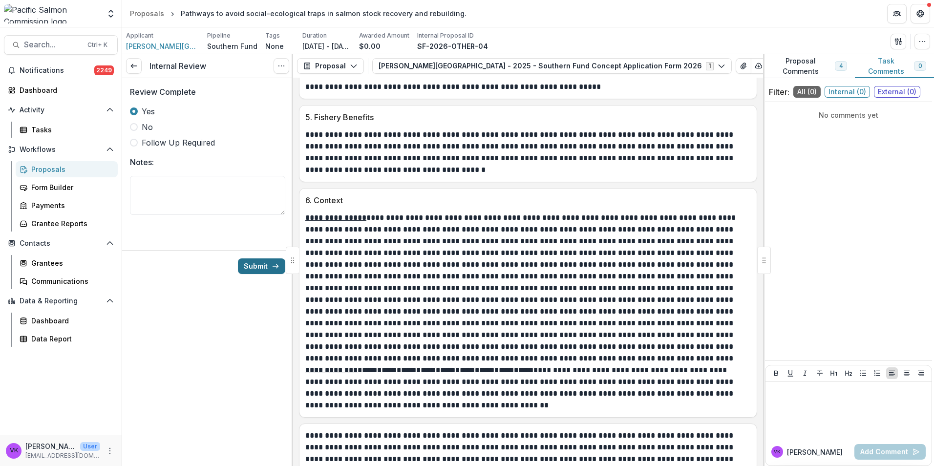
click at [262, 263] on button "Submit" at bounding box center [261, 266] width 47 height 16
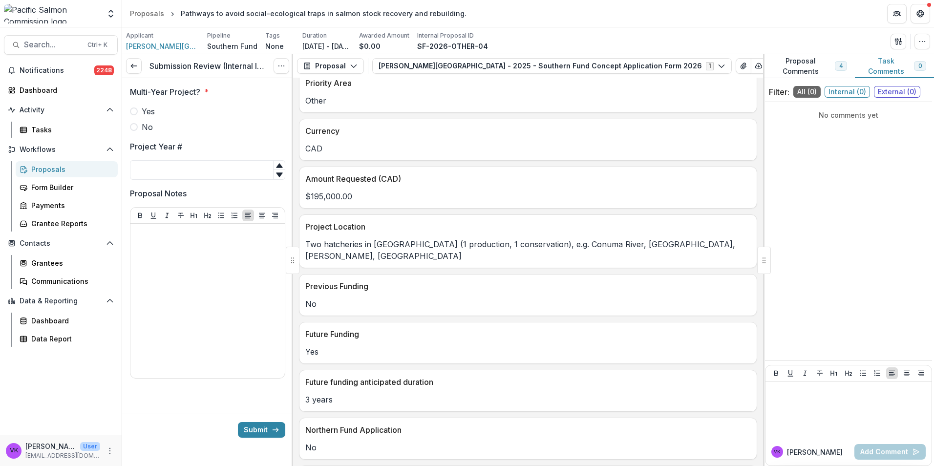
scroll to position [391, 0]
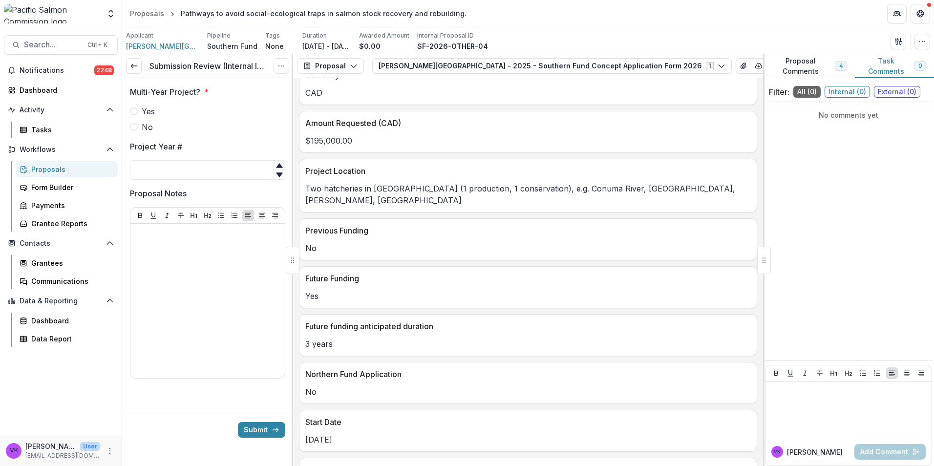
click at [131, 113] on span at bounding box center [134, 111] width 8 height 8
click at [164, 169] on input "Project Year #" at bounding box center [207, 170] width 155 height 20
type input "*"
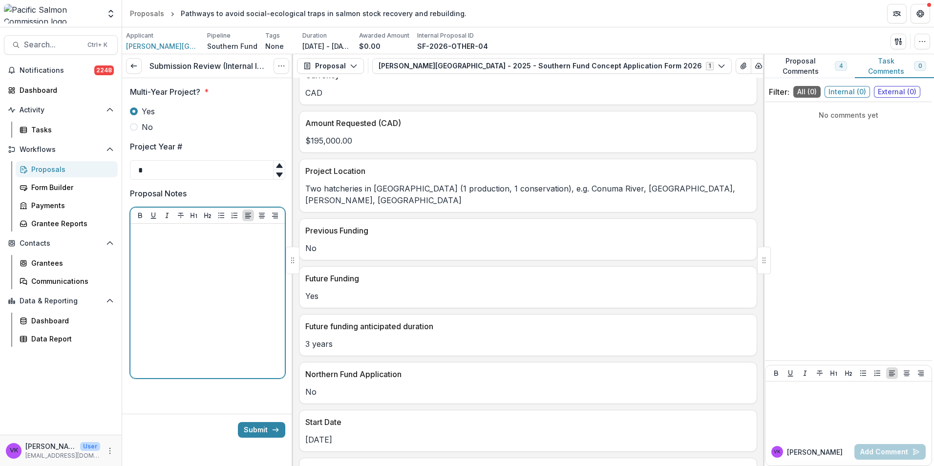
click at [185, 252] on div at bounding box center [207, 301] width 147 height 147
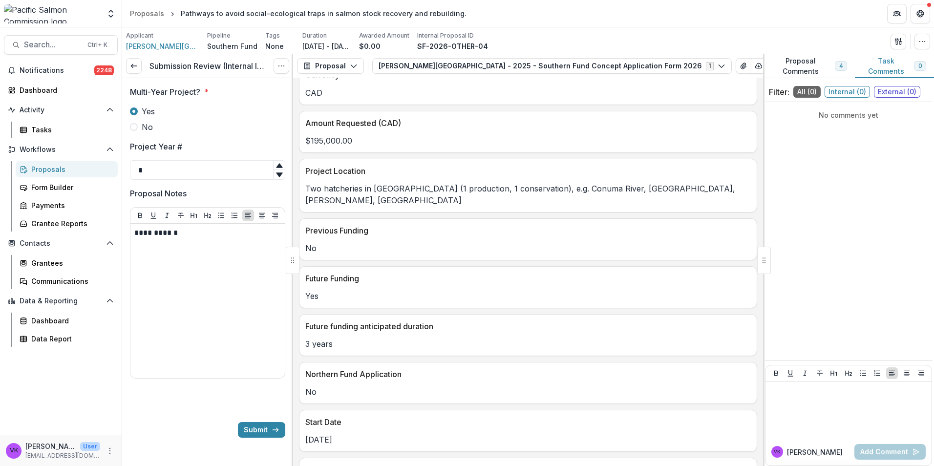
click at [226, 403] on div at bounding box center [207, 406] width 171 height 16
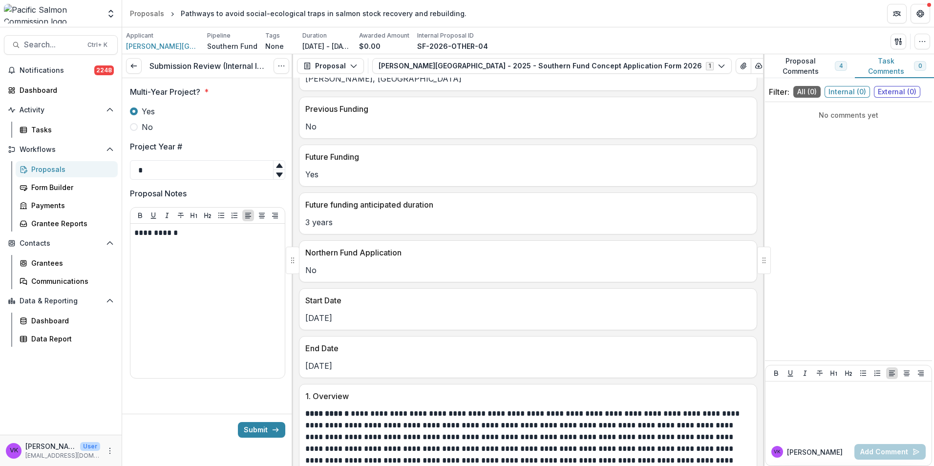
scroll to position [586, 0]
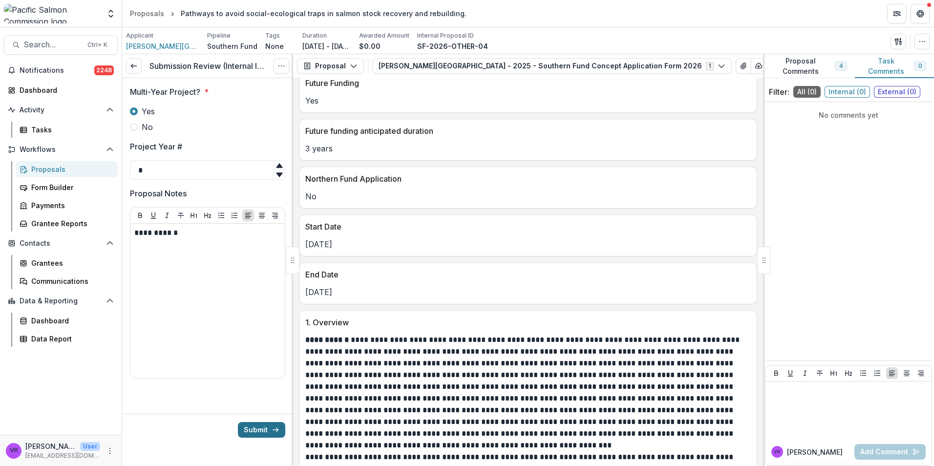
click at [260, 427] on button "Submit" at bounding box center [261, 430] width 47 height 16
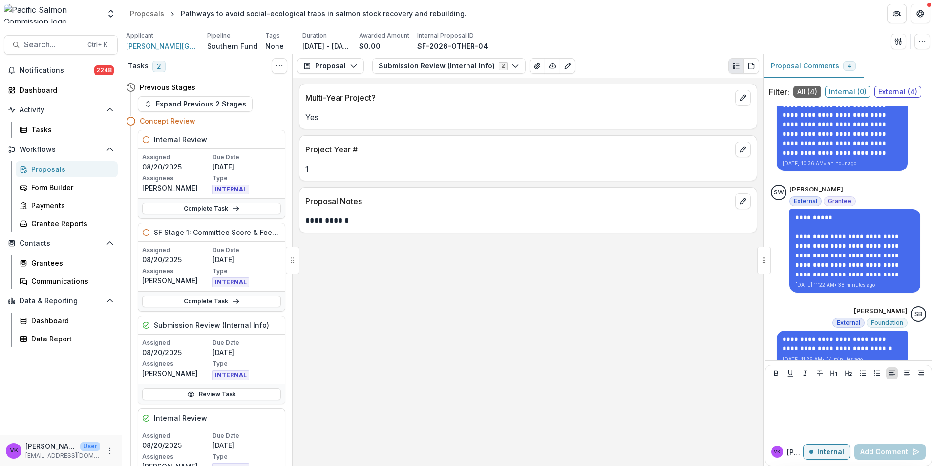
scroll to position [142, 0]
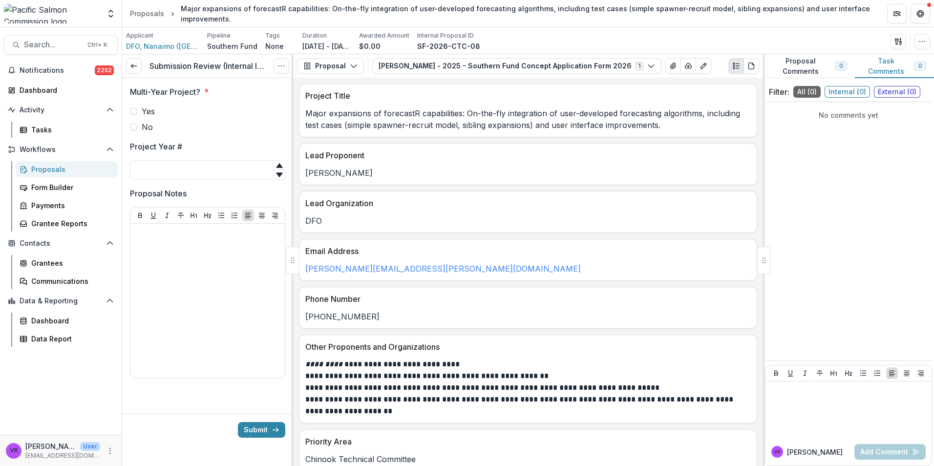
click at [134, 112] on span at bounding box center [134, 111] width 8 height 8
click at [165, 171] on input "Project Year #" at bounding box center [207, 170] width 155 height 20
click at [207, 263] on div at bounding box center [207, 301] width 147 height 147
click at [133, 127] on span at bounding box center [134, 127] width 8 height 8
click at [178, 167] on input "Project Year #" at bounding box center [207, 170] width 155 height 20
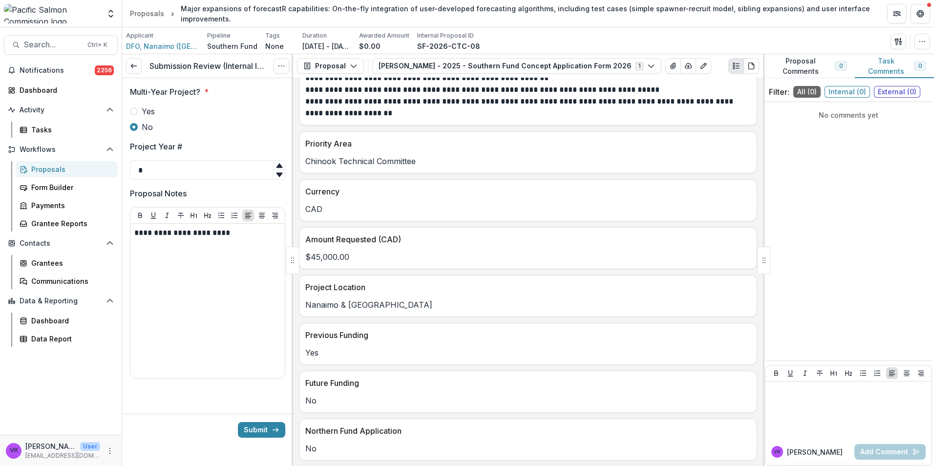
scroll to position [293, 0]
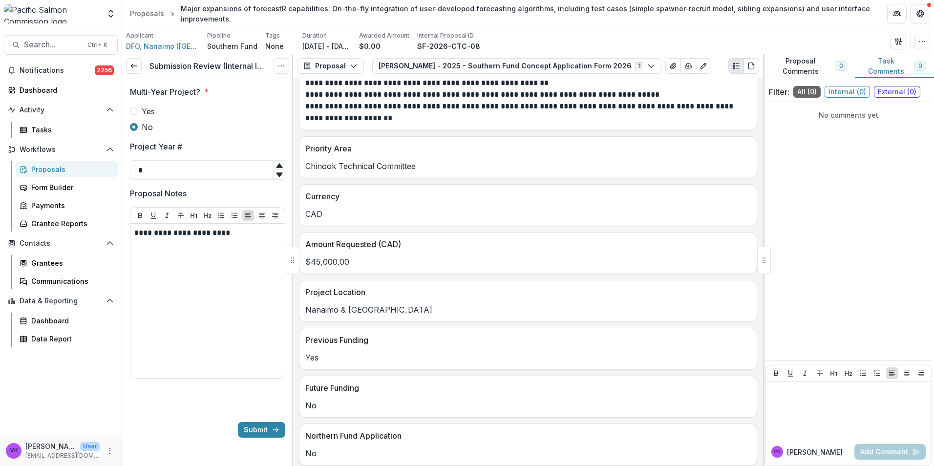
type input "*"
click at [135, 232] on p "**********" at bounding box center [207, 233] width 147 height 11
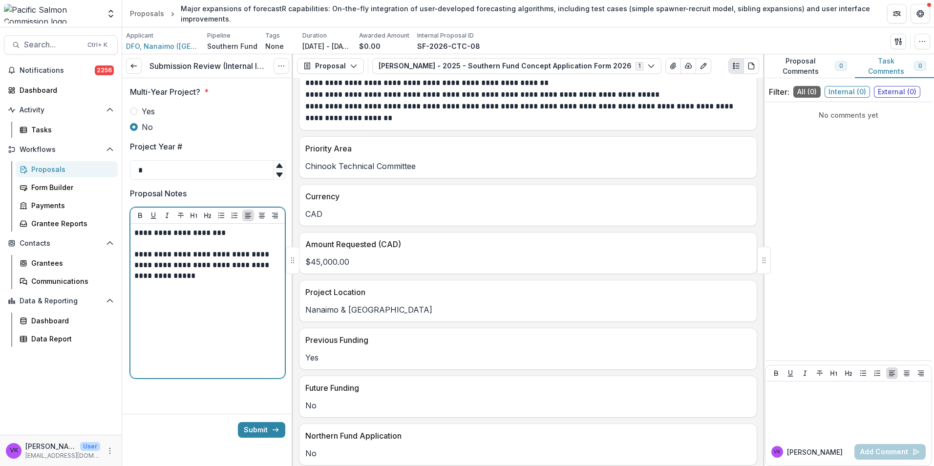
click at [245, 236] on p "**********" at bounding box center [207, 233] width 147 height 11
click at [208, 262] on p "**********" at bounding box center [207, 254] width 147 height 32
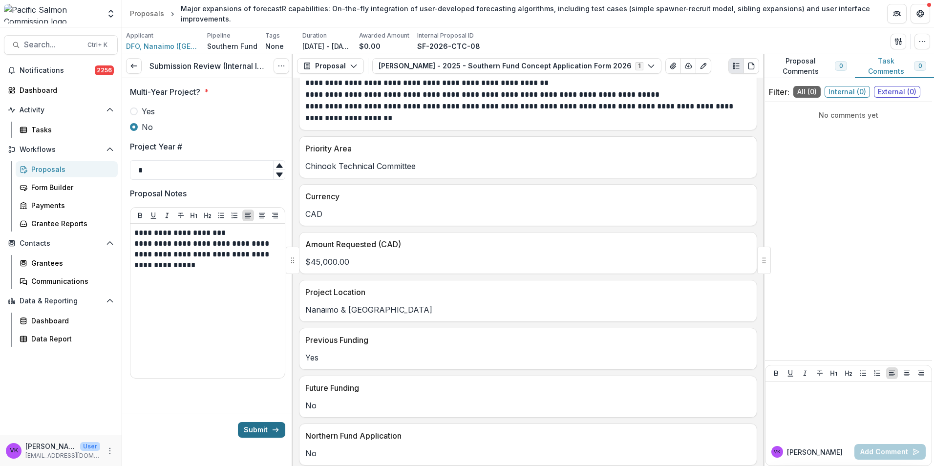
click at [269, 429] on button "Submit" at bounding box center [261, 430] width 47 height 16
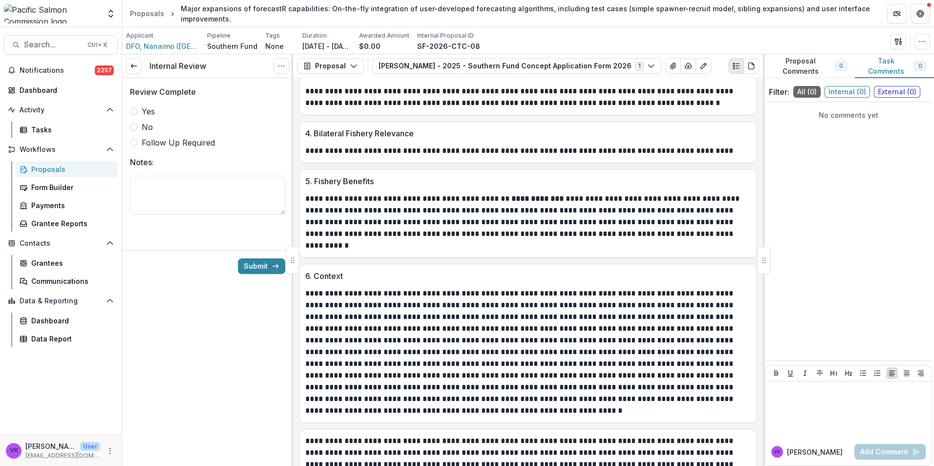
scroll to position [1134, 0]
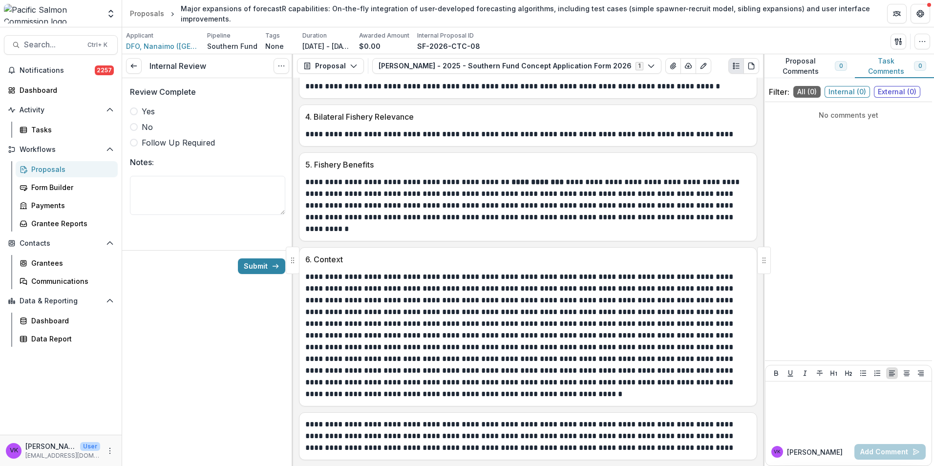
click at [133, 113] on span at bounding box center [134, 111] width 8 height 8
click at [258, 260] on button "Submit" at bounding box center [261, 266] width 47 height 16
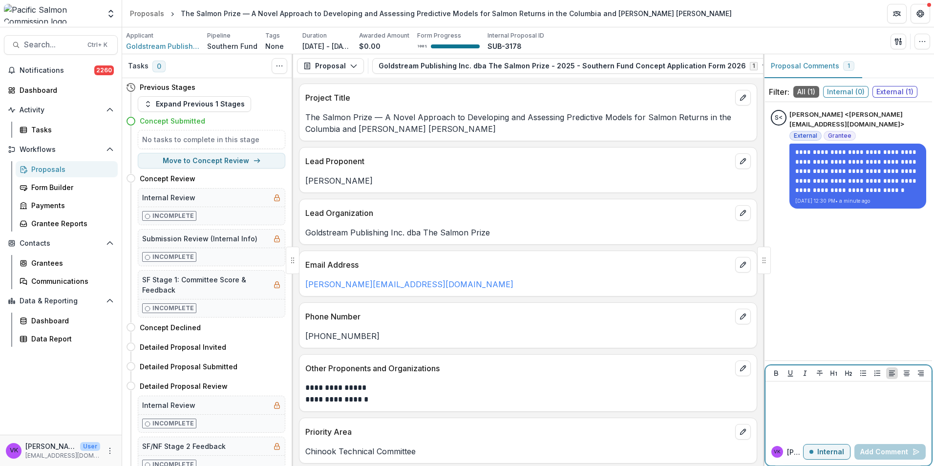
click at [826, 454] on p "Internal" at bounding box center [830, 452] width 27 height 8
click at [817, 398] on div at bounding box center [848, 409] width 158 height 49
click at [891, 448] on button "Add Comment" at bounding box center [889, 452] width 71 height 16
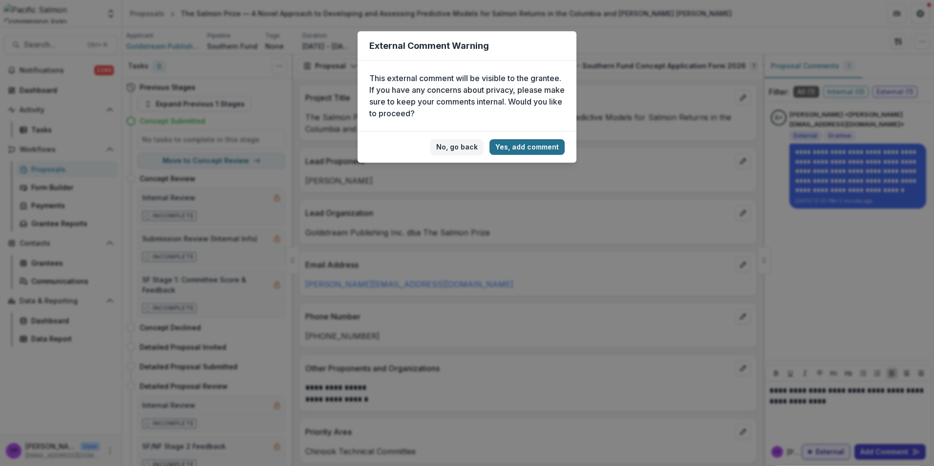
click at [518, 147] on button "Yes, add comment" at bounding box center [526, 147] width 75 height 16
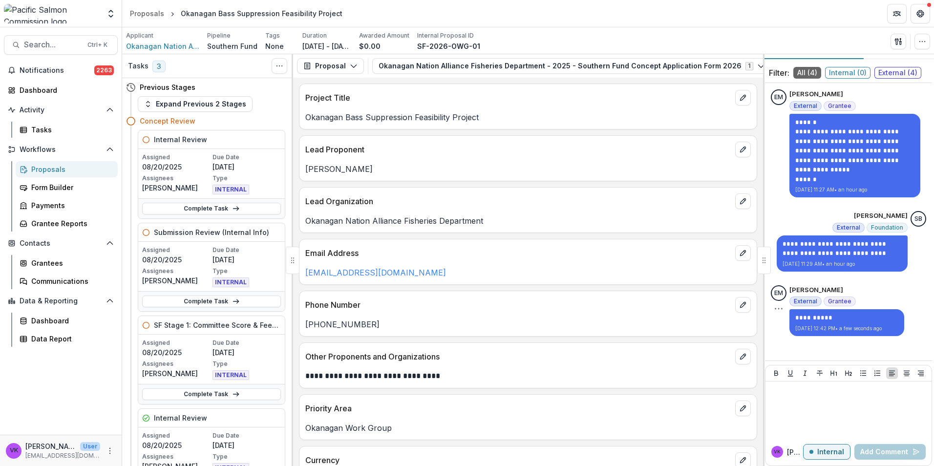
scroll to position [28, 0]
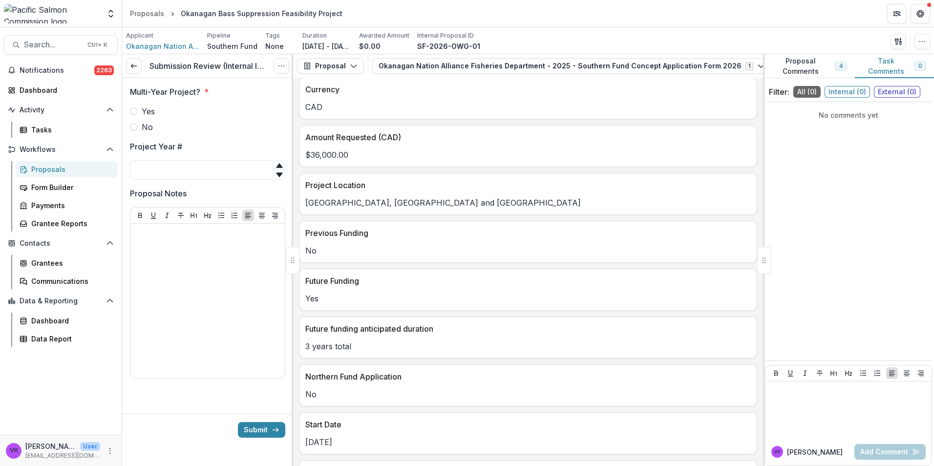
scroll to position [342, 0]
click at [135, 112] on span at bounding box center [134, 111] width 8 height 8
click at [244, 166] on input "Project Year #" at bounding box center [207, 170] width 155 height 20
type input "*"
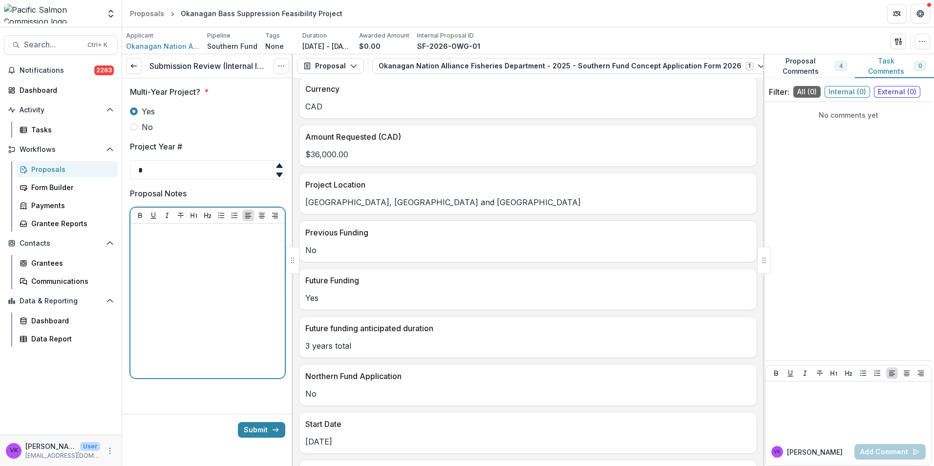
click at [192, 247] on div at bounding box center [207, 301] width 147 height 147
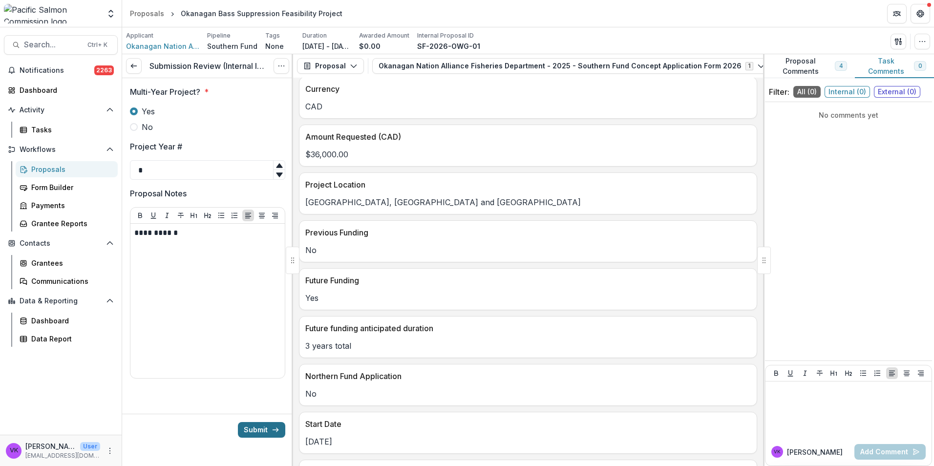
click at [258, 430] on button "Submit" at bounding box center [261, 430] width 47 height 16
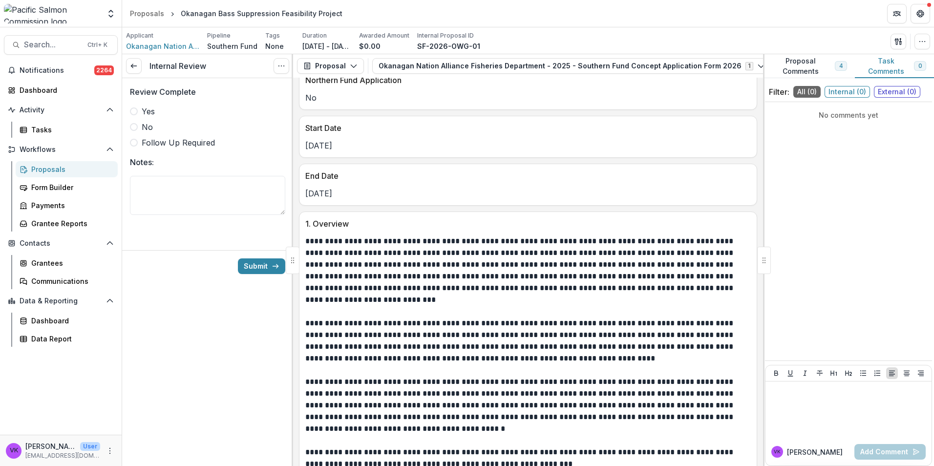
scroll to position [691, 0]
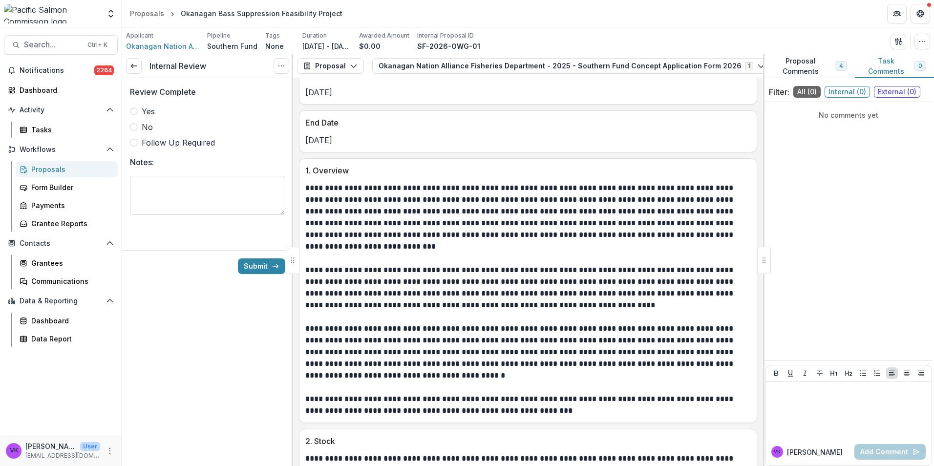
click at [221, 183] on textarea "Notes:" at bounding box center [207, 195] width 155 height 39
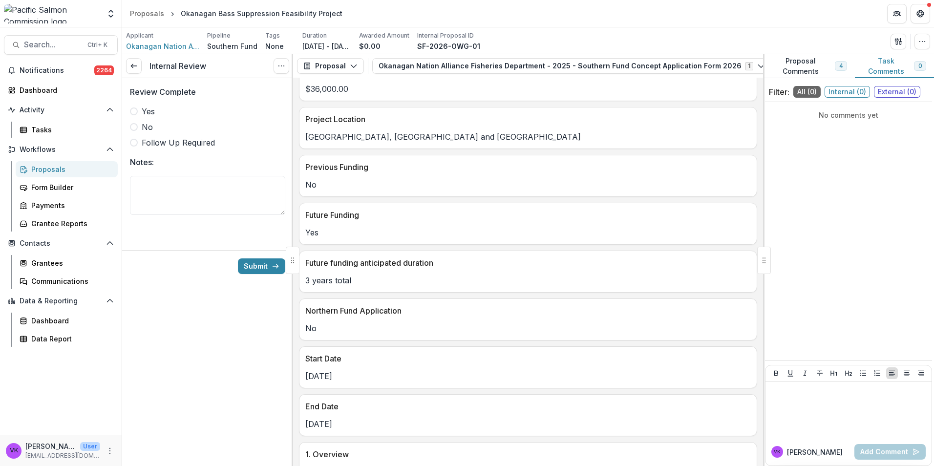
scroll to position [496, 0]
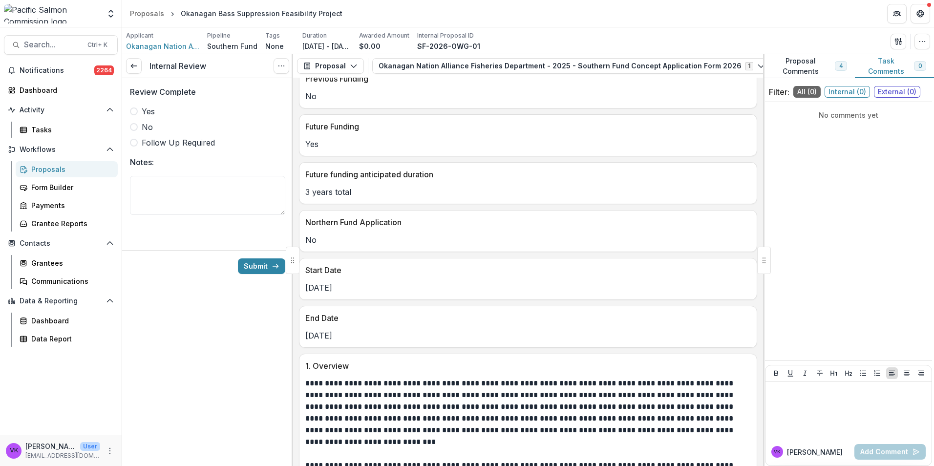
click at [133, 116] on label "Yes" at bounding box center [207, 112] width 155 height 12
click at [159, 183] on textarea "Notes:" at bounding box center [207, 195] width 155 height 39
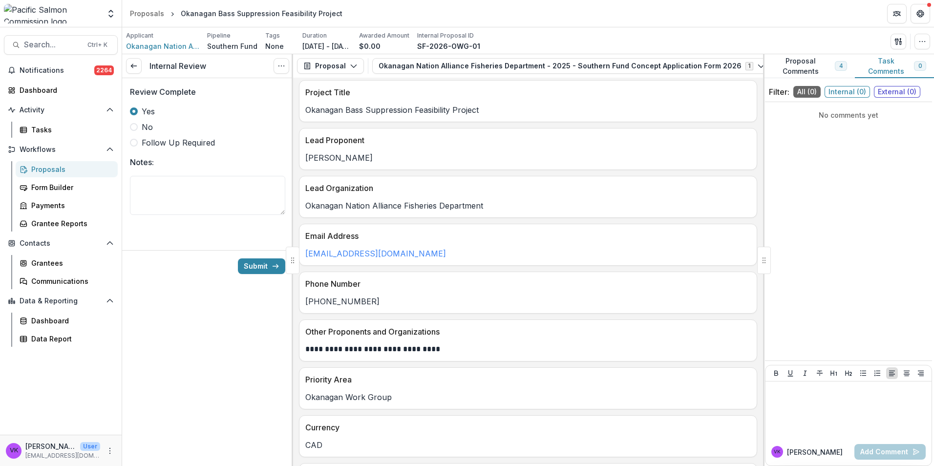
scroll to position [0, 0]
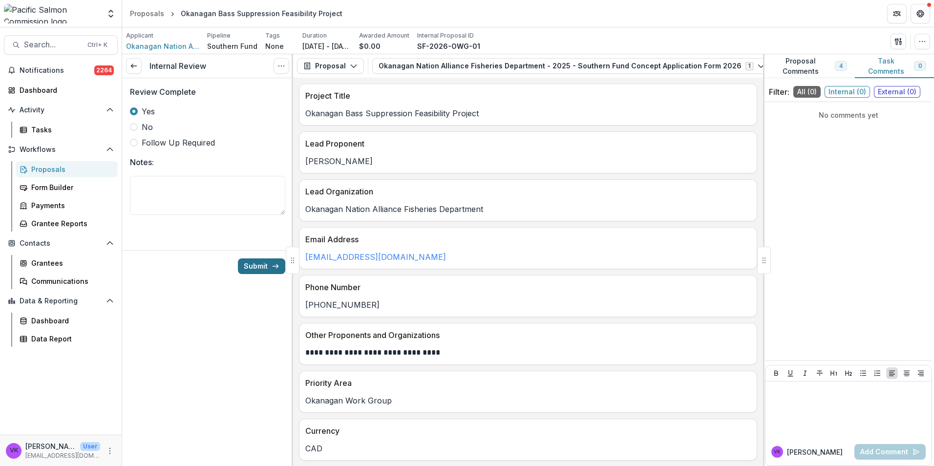
click at [253, 263] on button "Submit" at bounding box center [261, 266] width 47 height 16
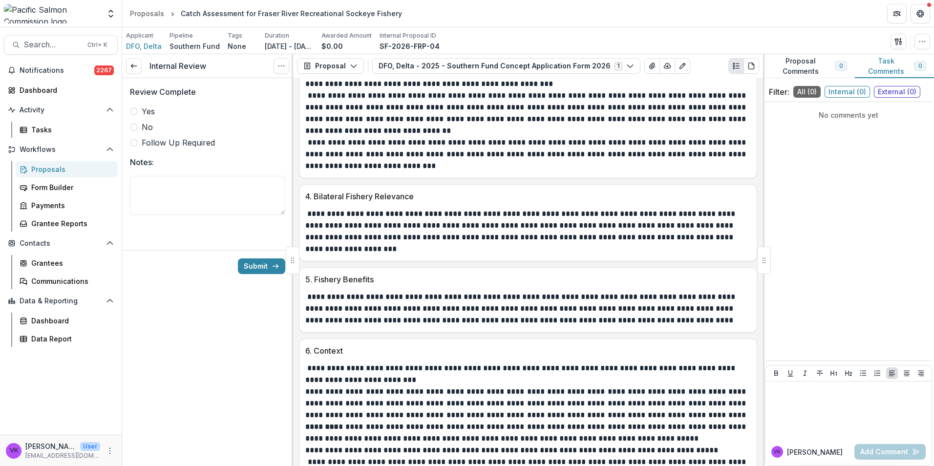
scroll to position [1263, 0]
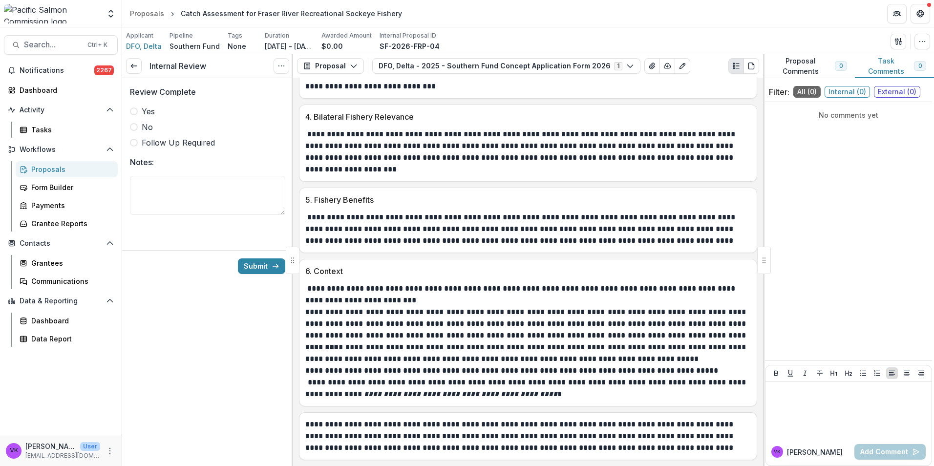
click at [136, 109] on span at bounding box center [134, 111] width 8 height 8
click at [268, 263] on button "Submit" at bounding box center [261, 266] width 47 height 16
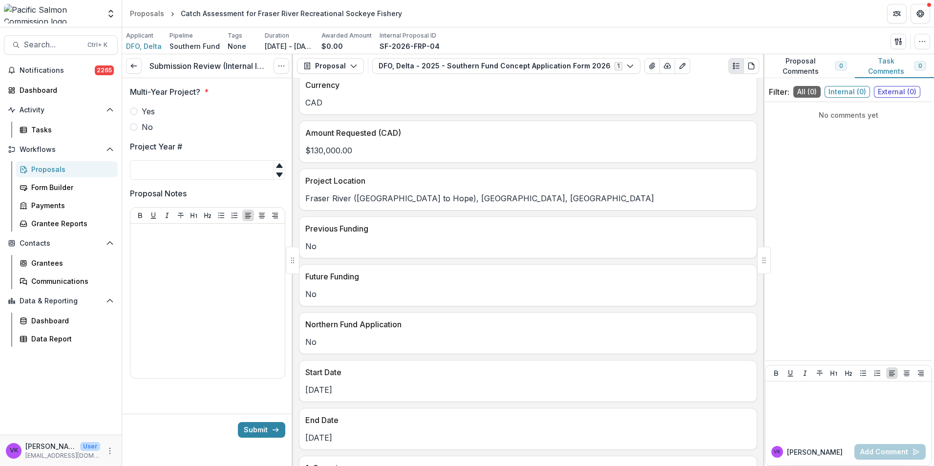
scroll to position [342, 0]
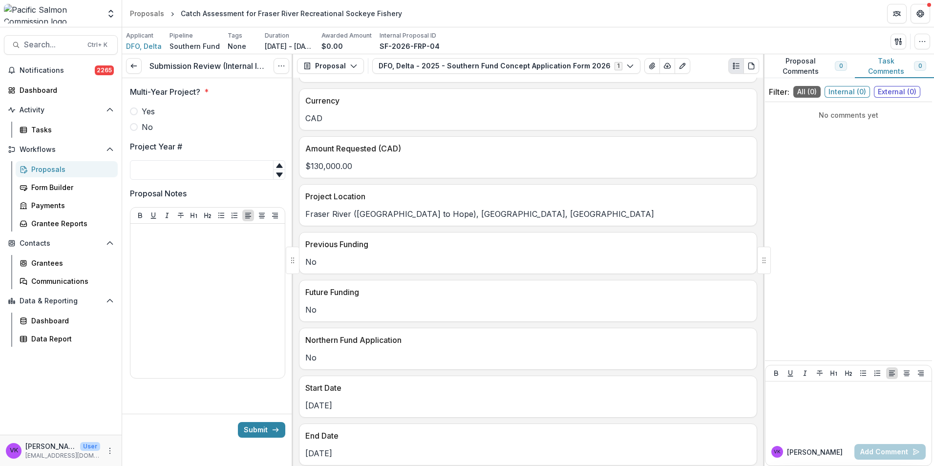
click at [137, 112] on span at bounding box center [134, 111] width 8 height 8
click at [180, 166] on input "Project Year #" at bounding box center [207, 170] width 155 height 20
type input "*"
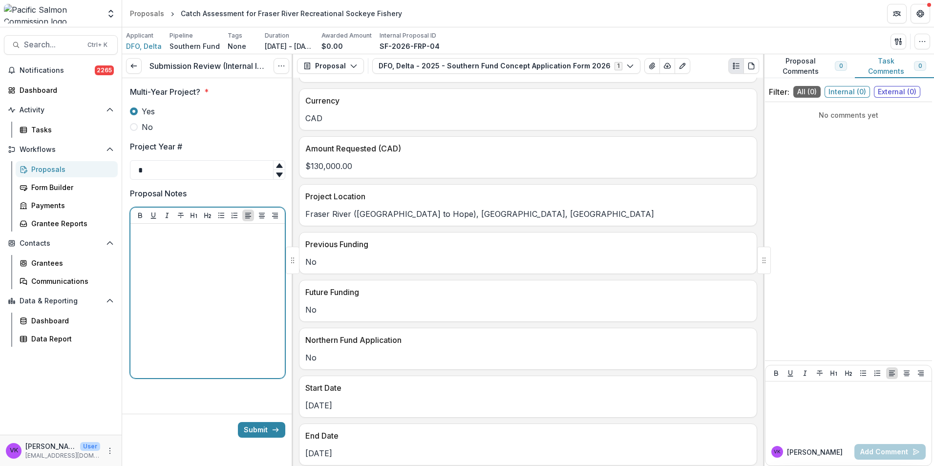
click at [174, 254] on div at bounding box center [207, 301] width 147 height 147
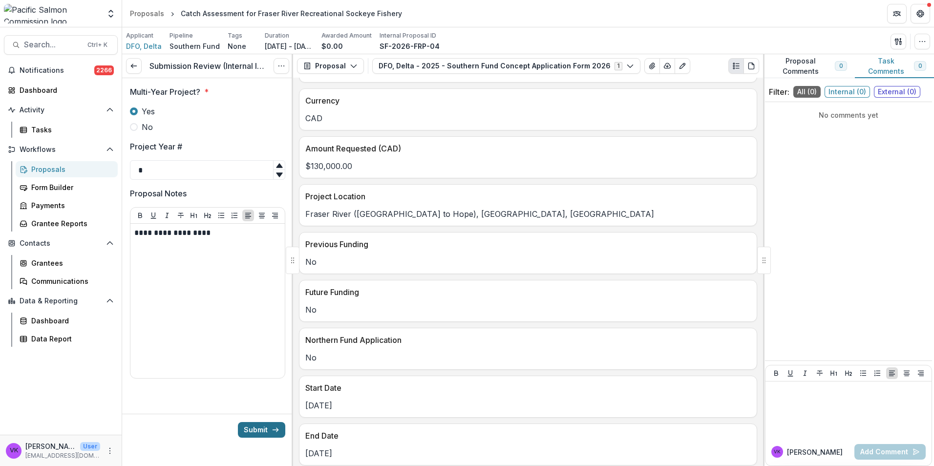
click at [264, 430] on button "Submit" at bounding box center [261, 430] width 47 height 16
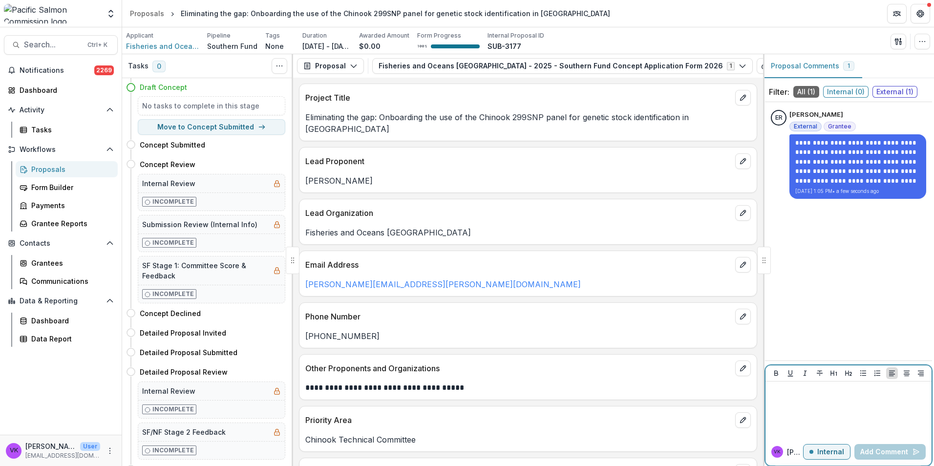
click at [835, 408] on div at bounding box center [848, 409] width 158 height 49
drag, startPoint x: 796, startPoint y: 396, endPoint x: 828, endPoint y: 452, distance: 64.8
click at [826, 450] on p "Internal" at bounding box center [830, 452] width 27 height 8
click at [794, 400] on div at bounding box center [848, 409] width 158 height 49
paste div
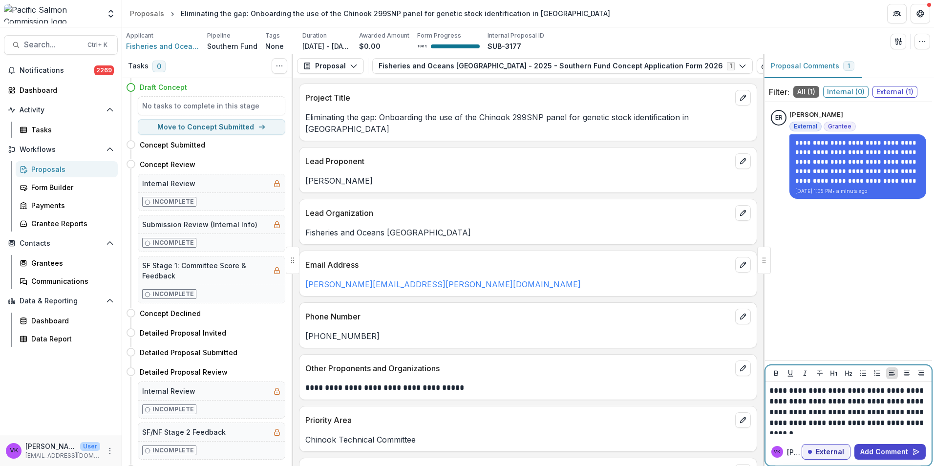
click at [769, 389] on p "**********" at bounding box center [848, 406] width 158 height 43
click at [770, 386] on p "**********" at bounding box center [848, 406] width 158 height 43
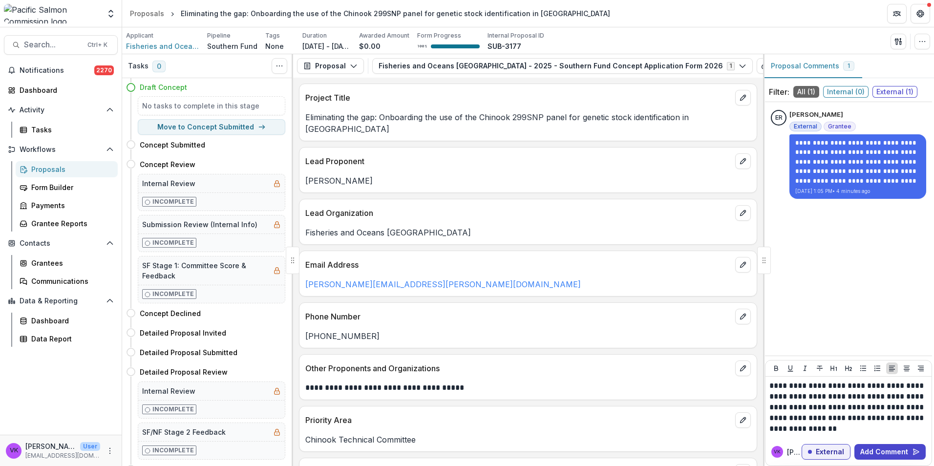
drag, startPoint x: 759, startPoint y: 4, endPoint x: 924, endPoint y: 152, distance: 221.4
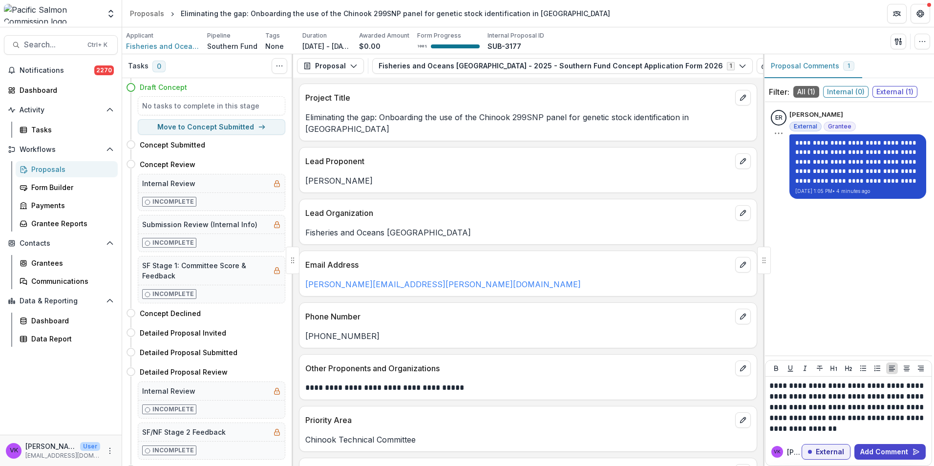
click at [759, 4] on header "Proposals Eliminating the gap: Onboarding the use of the Chinook 299SNP panel f…" at bounding box center [528, 13] width 812 height 27
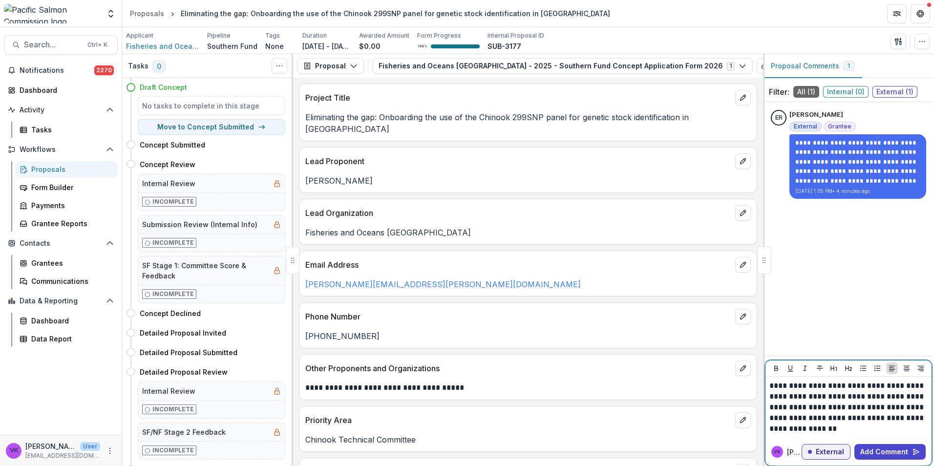
click at [825, 429] on p "**********" at bounding box center [848, 408] width 158 height 54
click at [827, 425] on p "**********" at bounding box center [848, 408] width 158 height 54
click at [789, 430] on p "**********" at bounding box center [848, 408] width 158 height 54
click at [901, 407] on p "**********" at bounding box center [848, 408] width 158 height 54
click at [892, 453] on button "Add Comment" at bounding box center [889, 452] width 71 height 16
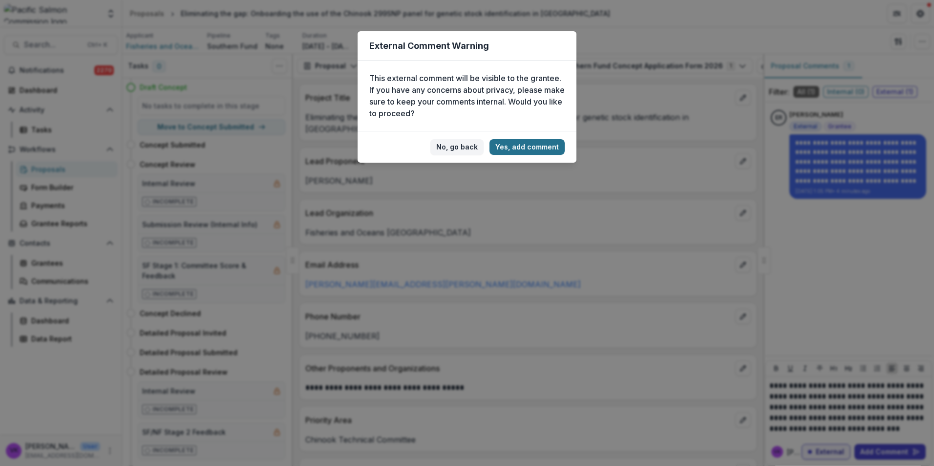
click at [530, 148] on button "Yes, add comment" at bounding box center [526, 147] width 75 height 16
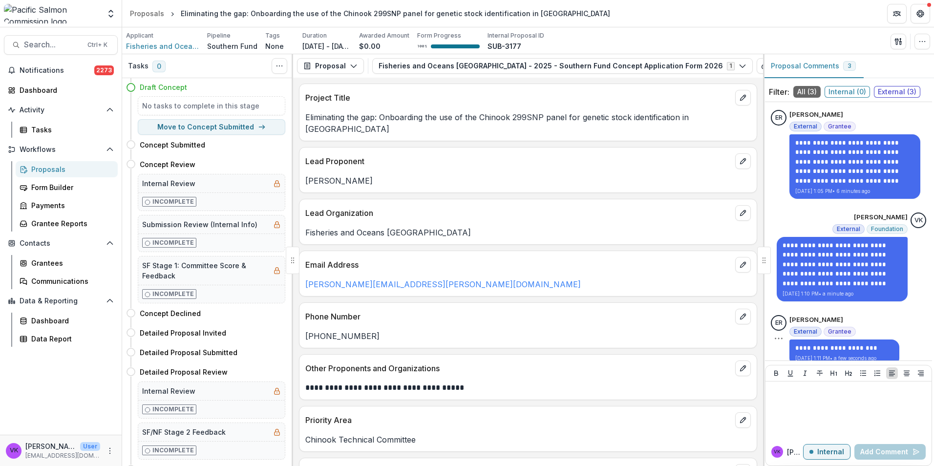
scroll to position [11, 0]
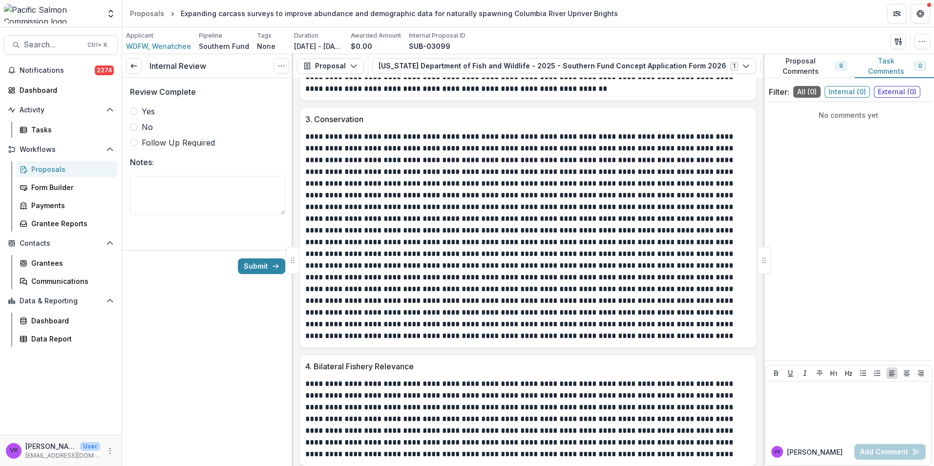
scroll to position [1113, 0]
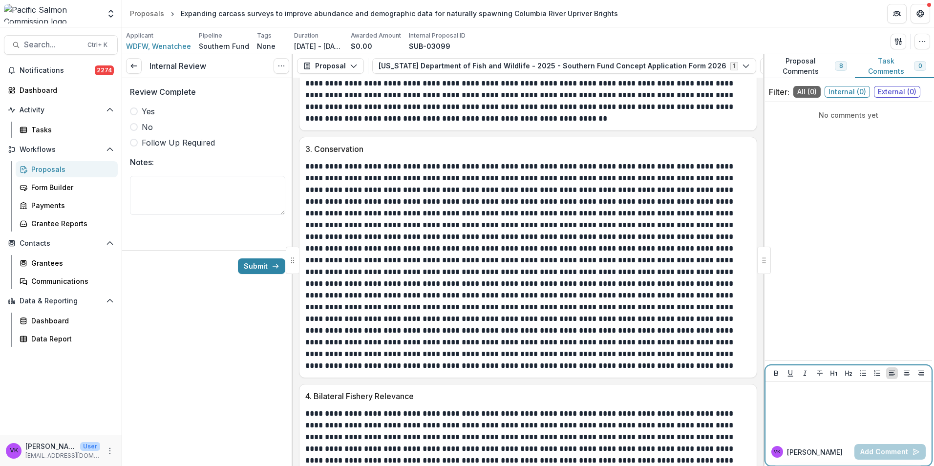
click at [813, 406] on div at bounding box center [848, 409] width 158 height 49
click at [777, 452] on div "VK" at bounding box center [777, 451] width 7 height 5
click at [772, 451] on span "VK" at bounding box center [777, 452] width 12 height 12
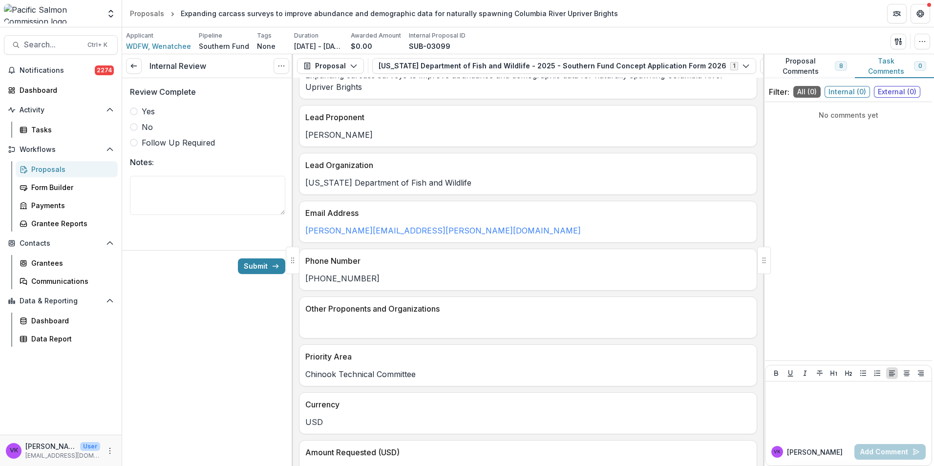
scroll to position [0, 0]
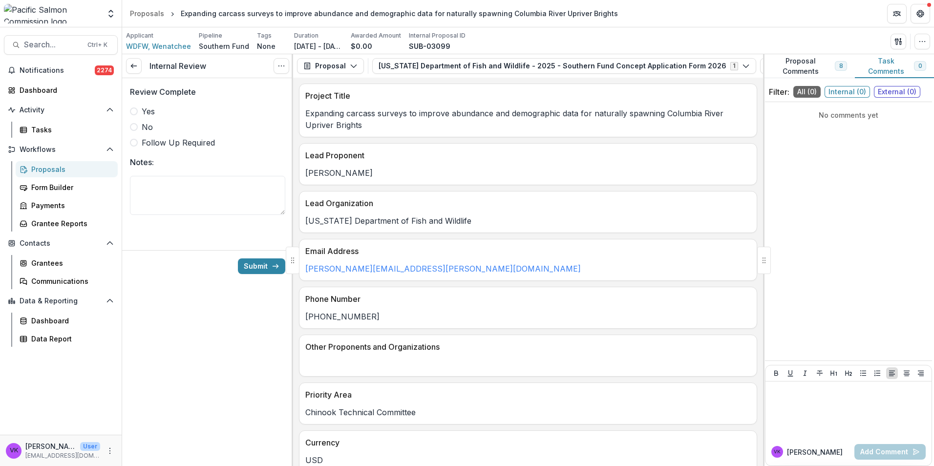
drag, startPoint x: 132, startPoint y: 108, endPoint x: 142, endPoint y: 119, distance: 14.5
click at [132, 108] on span at bounding box center [134, 111] width 8 height 8
click at [267, 266] on button "Submit" at bounding box center [261, 266] width 47 height 16
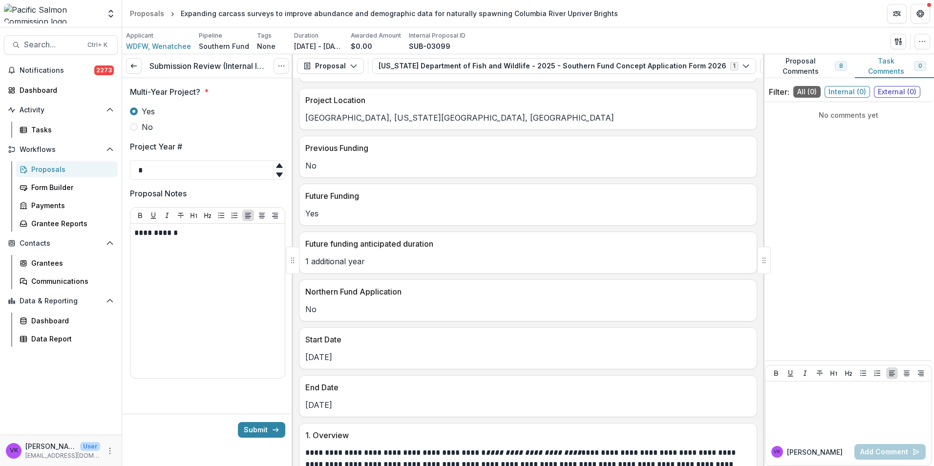
scroll to position [440, 0]
drag, startPoint x: 273, startPoint y: 430, endPoint x: 441, endPoint y: 457, distance: 170.7
click at [273, 430] on icon "submit" at bounding box center [276, 430] width 8 height 8
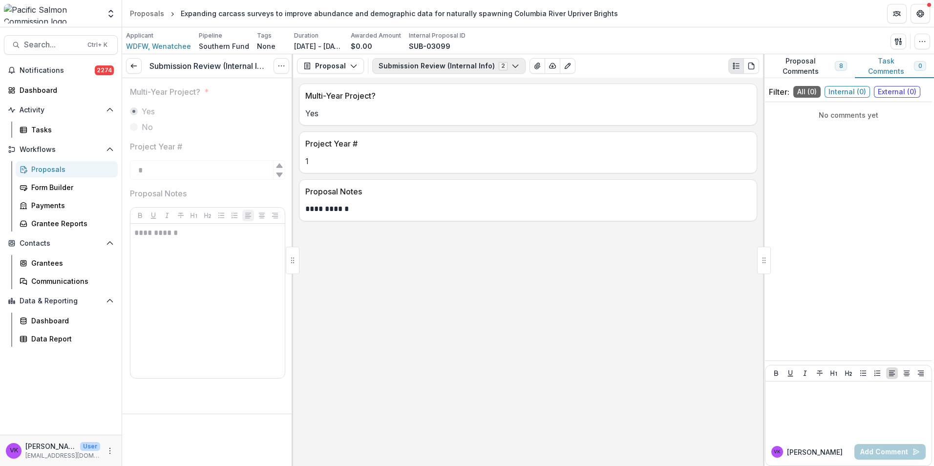
click at [464, 65] on button "Submission Review (Internal Info) 2" at bounding box center [448, 66] width 153 height 16
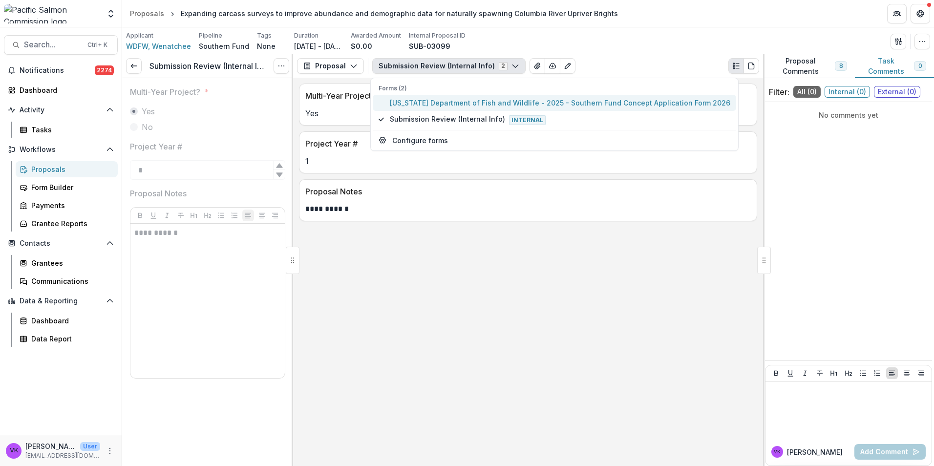
click at [458, 99] on span "Washington Department of Fish and Wildlife - 2025 - Southern Fund Concept Appli…" at bounding box center [560, 103] width 340 height 10
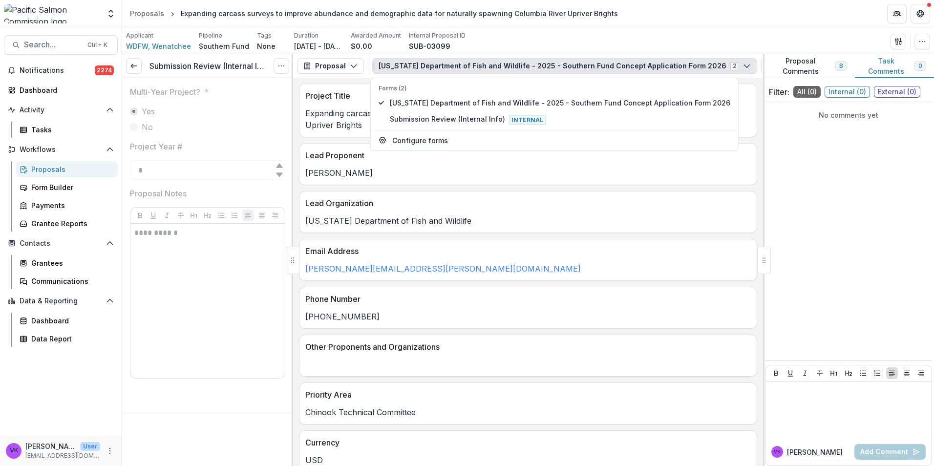
click at [572, 298] on p "Phone Number" at bounding box center [526, 299] width 442 height 12
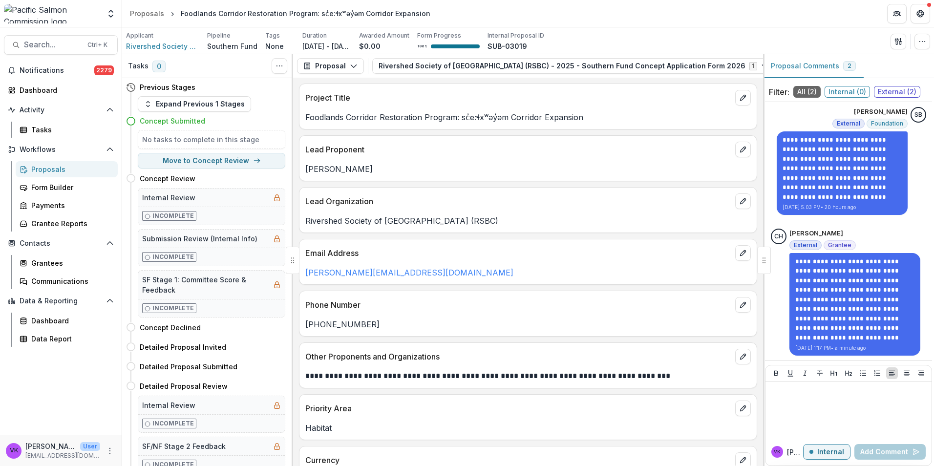
scroll to position [3, 0]
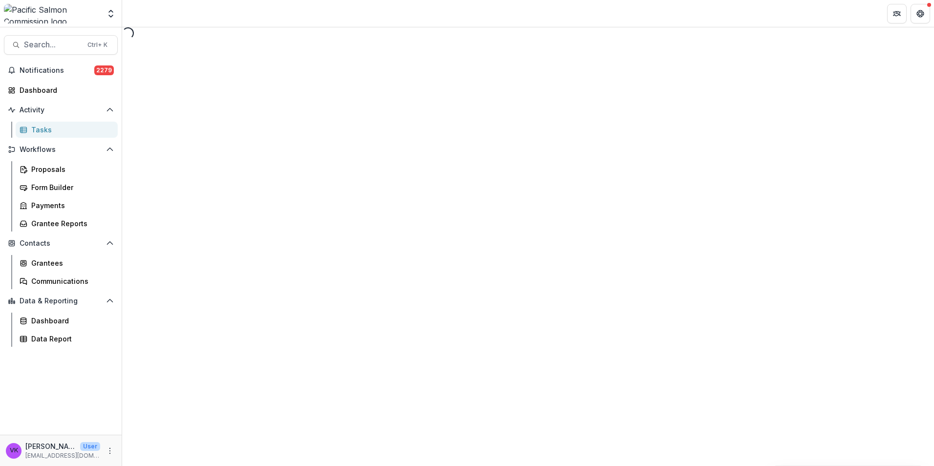
select select "********"
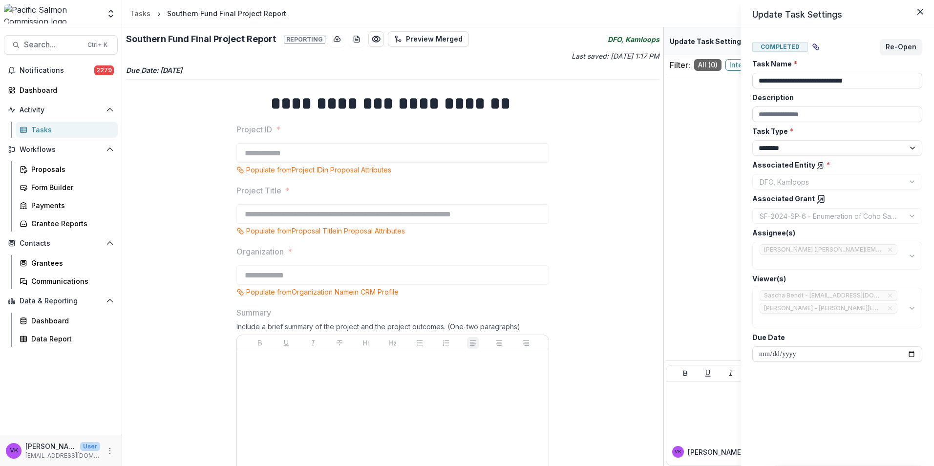
click at [584, 228] on div "**********" at bounding box center [467, 233] width 934 height 466
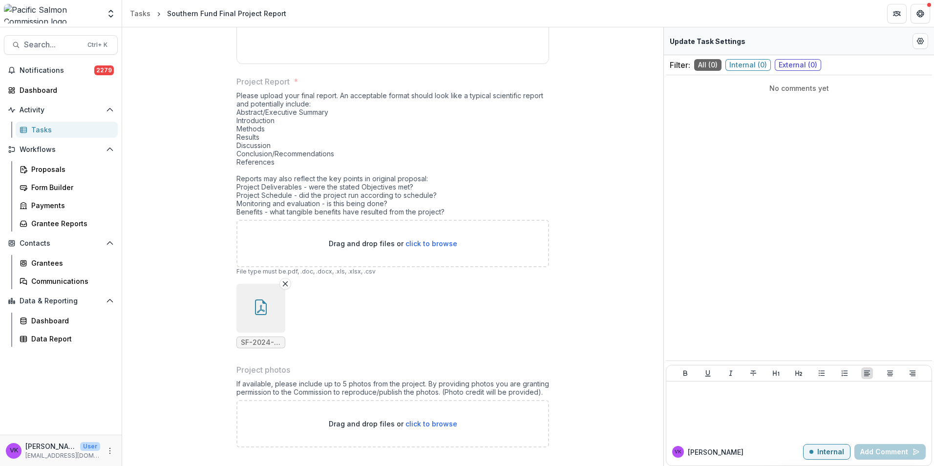
scroll to position [443, 0]
click at [258, 304] on icon "button" at bounding box center [261, 306] width 16 height 16
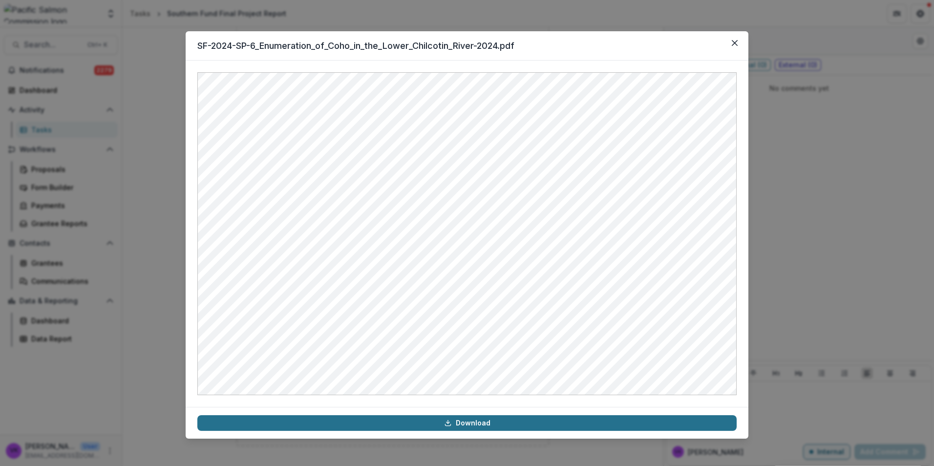
click at [480, 421] on link "Download" at bounding box center [466, 423] width 539 height 16
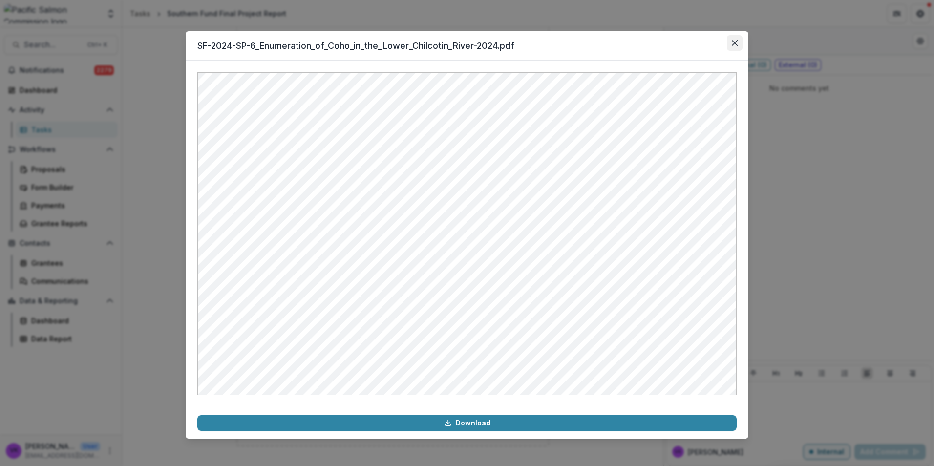
click at [738, 45] on button "Close" at bounding box center [735, 43] width 16 height 16
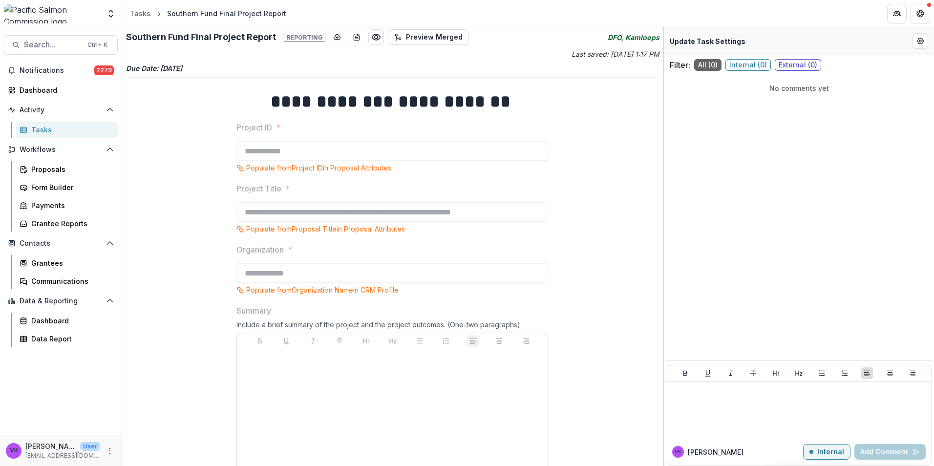
scroll to position [0, 0]
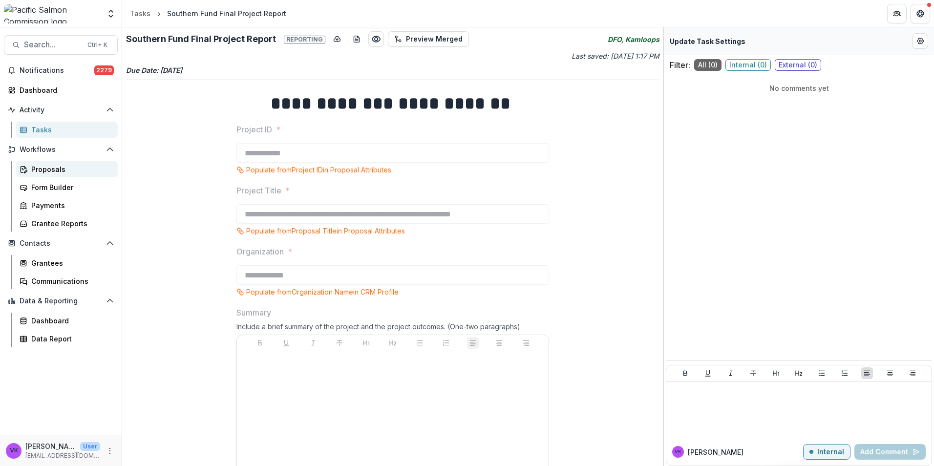
click at [57, 169] on div "Proposals" at bounding box center [70, 169] width 79 height 10
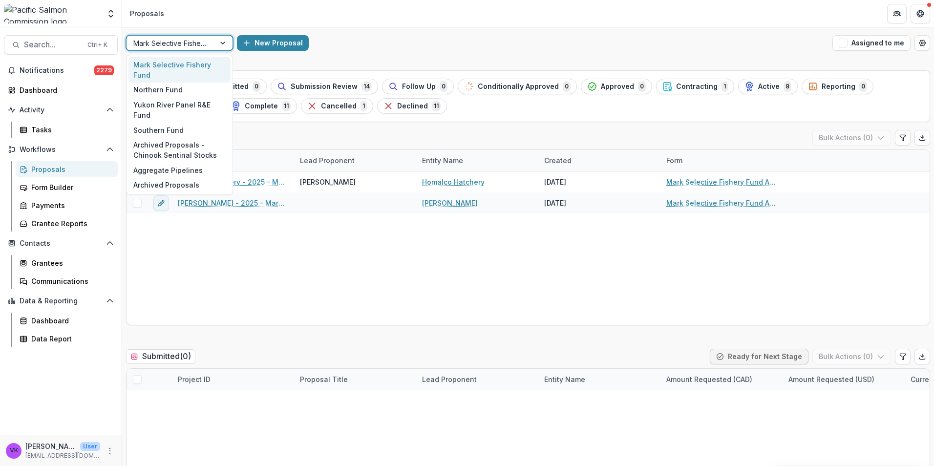
click at [226, 43] on div at bounding box center [224, 43] width 18 height 15
click at [175, 123] on div "Southern Fund" at bounding box center [179, 130] width 102 height 15
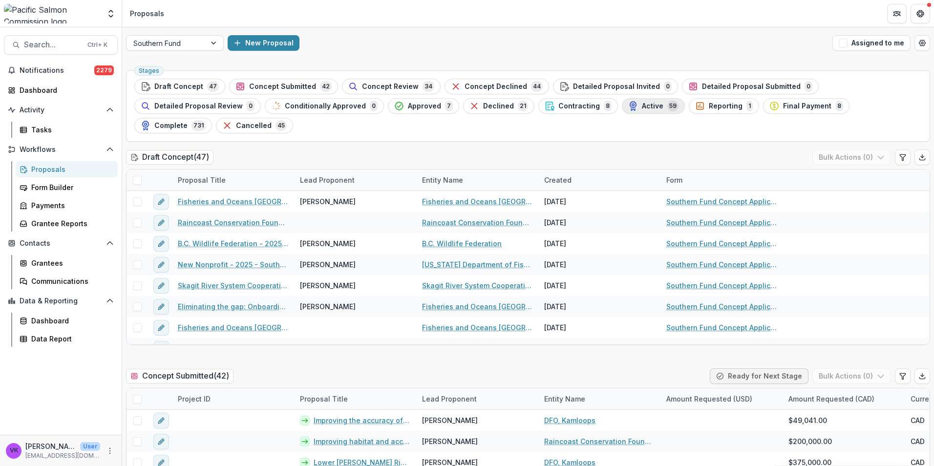
click at [642, 107] on span "Active" at bounding box center [652, 106] width 21 height 8
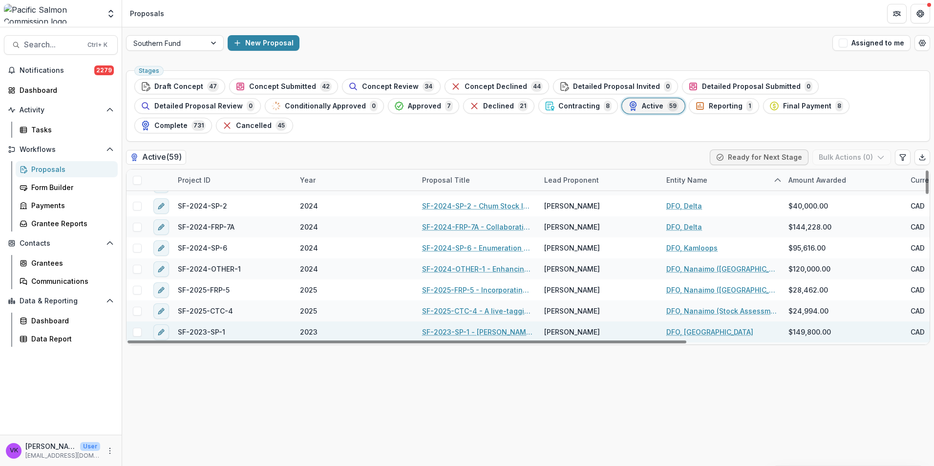
scroll to position [244, 0]
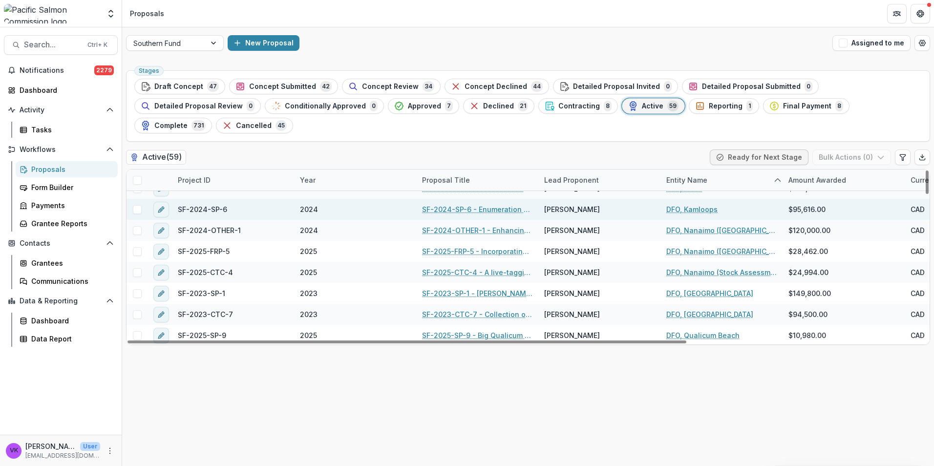
click at [470, 204] on link "SF-2024-SP-6 - Enumeration of Coho Salmon in the [GEOGRAPHIC_DATA]" at bounding box center [477, 209] width 110 height 10
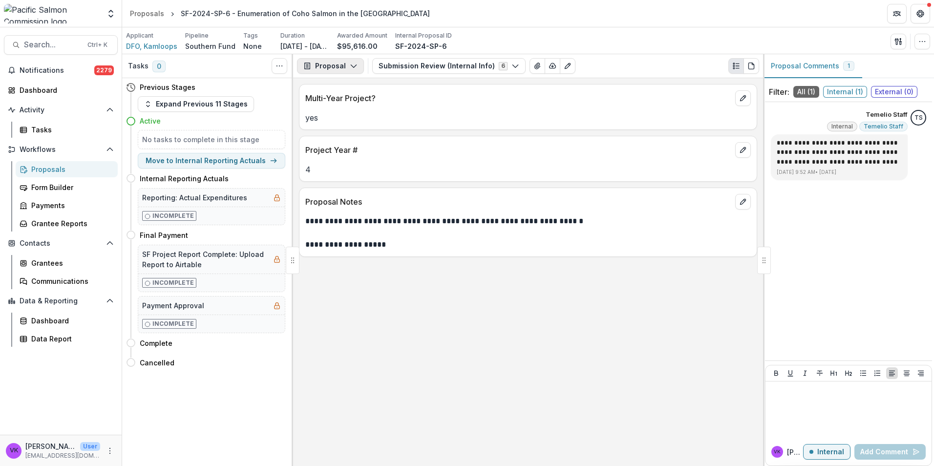
click at [355, 64] on icon "button" at bounding box center [354, 66] width 8 height 8
click at [349, 121] on div "Reports" at bounding box center [361, 120] width 89 height 10
